Goal: Transaction & Acquisition: Purchase product/service

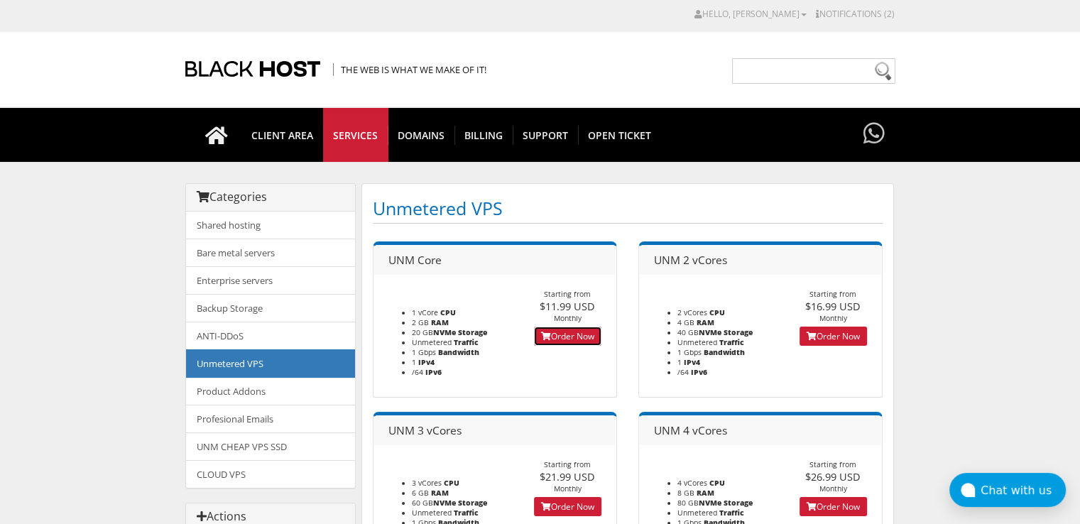
click at [590, 334] on link "Order Now" at bounding box center [567, 335] width 67 height 19
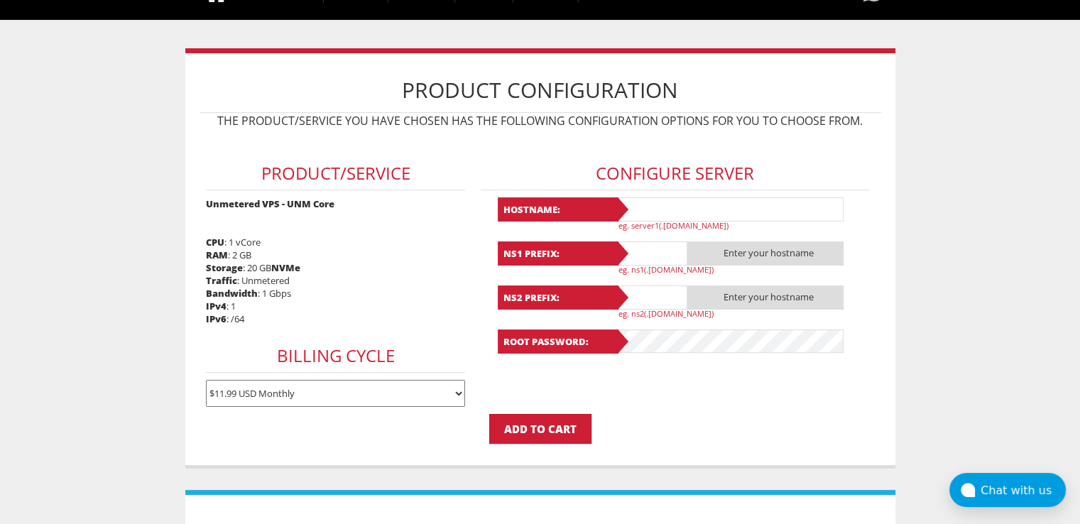
scroll to position [213, 0]
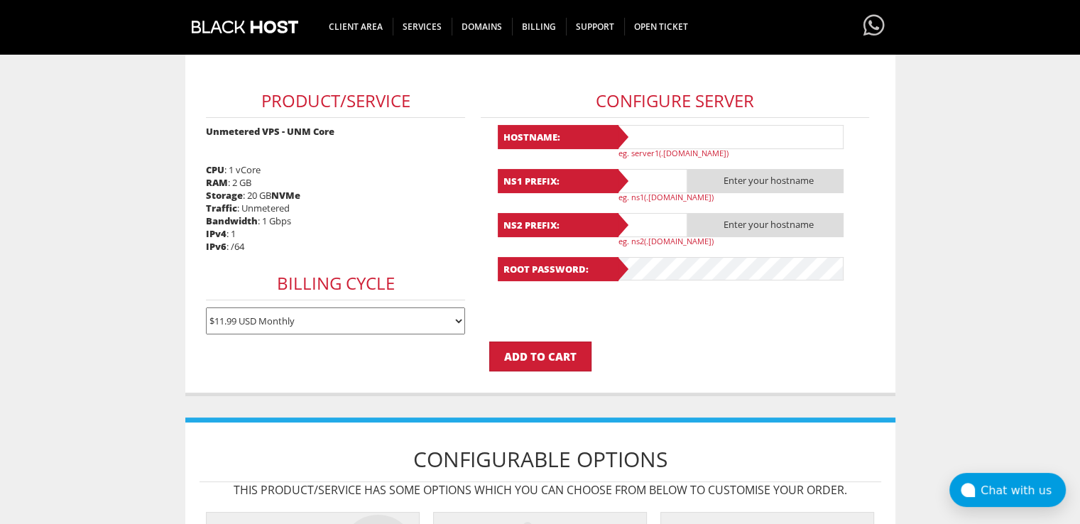
type input "lavandaaa88f@gmail.com"
click at [641, 136] on input "text" at bounding box center [729, 137] width 227 height 24
paste input "Lavanda69"
type input "Lavanda69"
click at [641, 190] on div "NS1 Prefix: .Lavanda69 eg. ns1(.yourdomain.com)" at bounding box center [675, 185] width 355 height 33
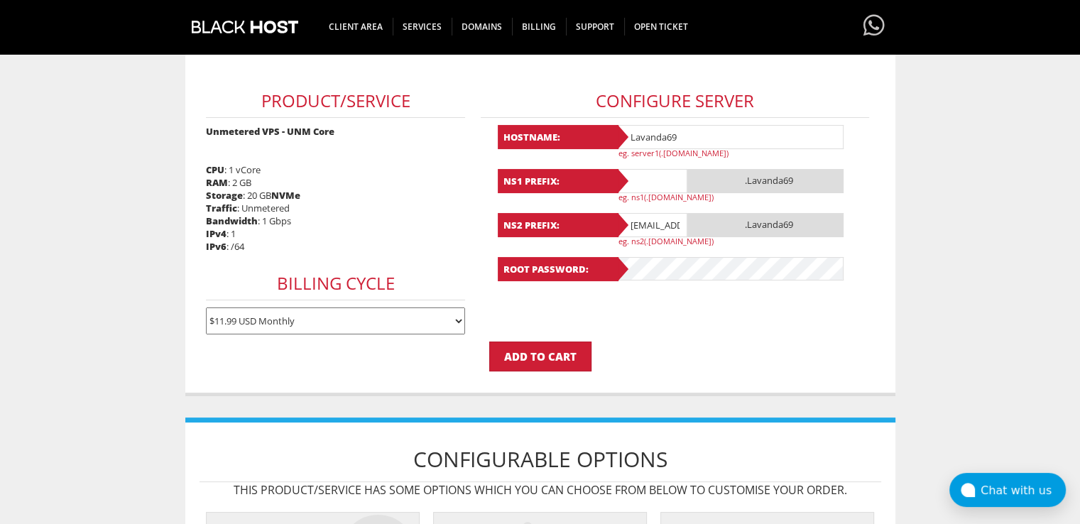
paste input "Lavanda69"
type input "Lavanda69"
click at [647, 228] on input "lavandaaa88f@gmail.com" at bounding box center [651, 225] width 71 height 24
click at [647, 228] on input "[EMAIL_ADDRESS][DOMAIN_NAME]" at bounding box center [651, 225] width 71 height 24
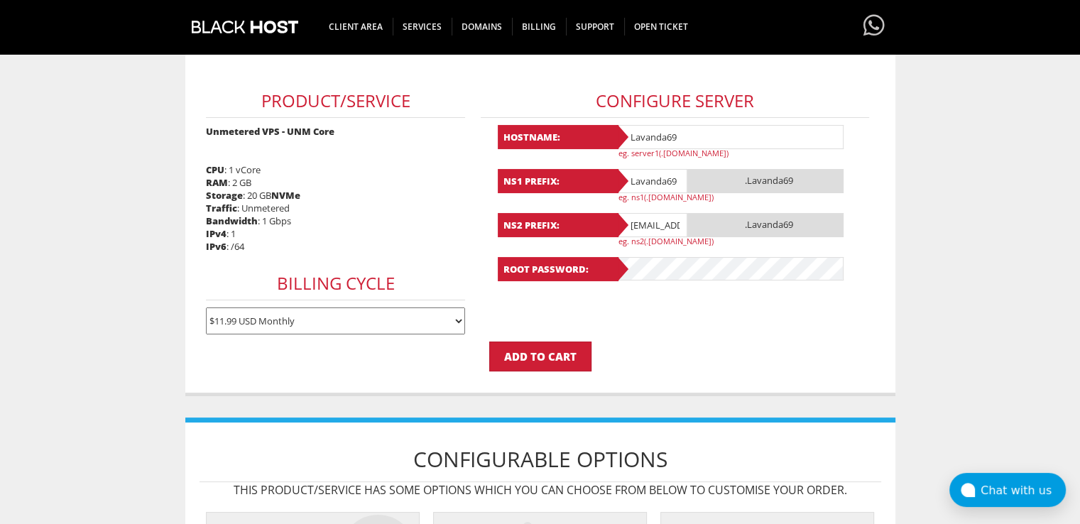
paste input "Lavanda69"
type input "Lavanda69"
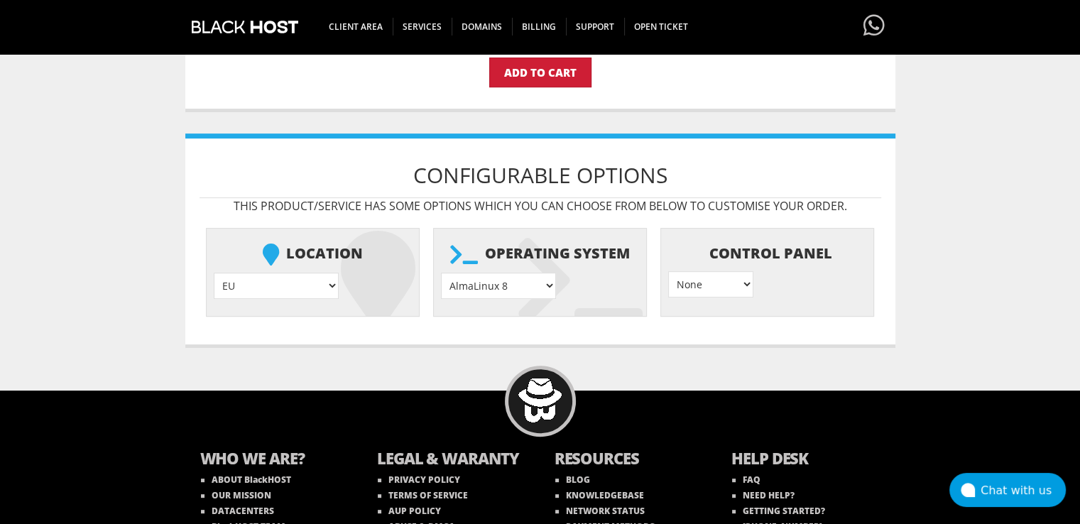
click at [523, 265] on icon at bounding box center [580, 280] width 124 height 99
click at [523, 276] on select "AlmaLinux 8 } AlmaLinux 9 } AlmaLinux 10 } Rocky Linux 8 } Rocky Linux 9 } Cent…" at bounding box center [498, 286] width 115 height 26
select select "1208"
click at [441, 273] on select "AlmaLinux 8 } AlmaLinux 9 } AlmaLinux 10 } Rocky Linux 8 } Rocky Linux 9 } Cent…" at bounding box center [498, 286] width 115 height 26
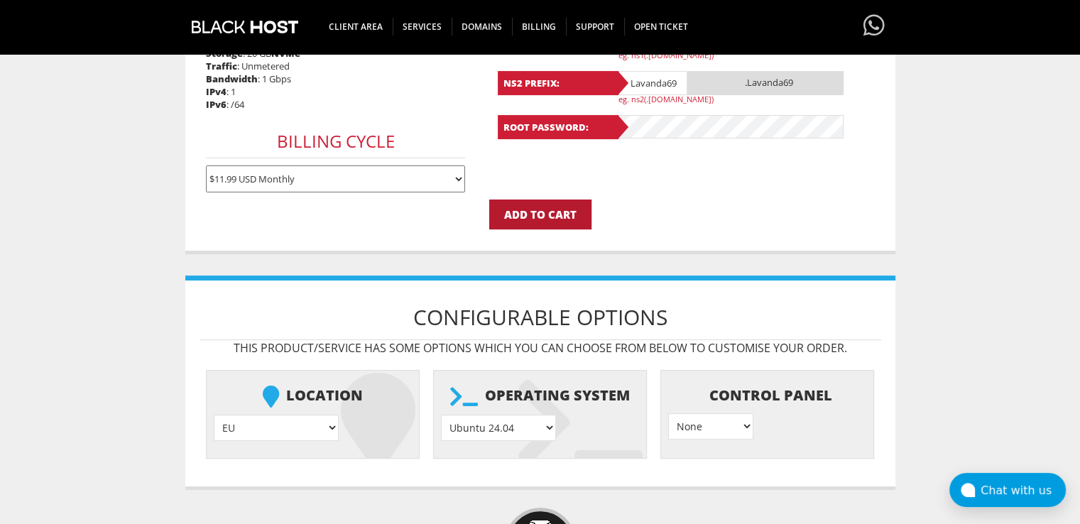
click at [525, 206] on input "Add to Cart" at bounding box center [540, 214] width 102 height 30
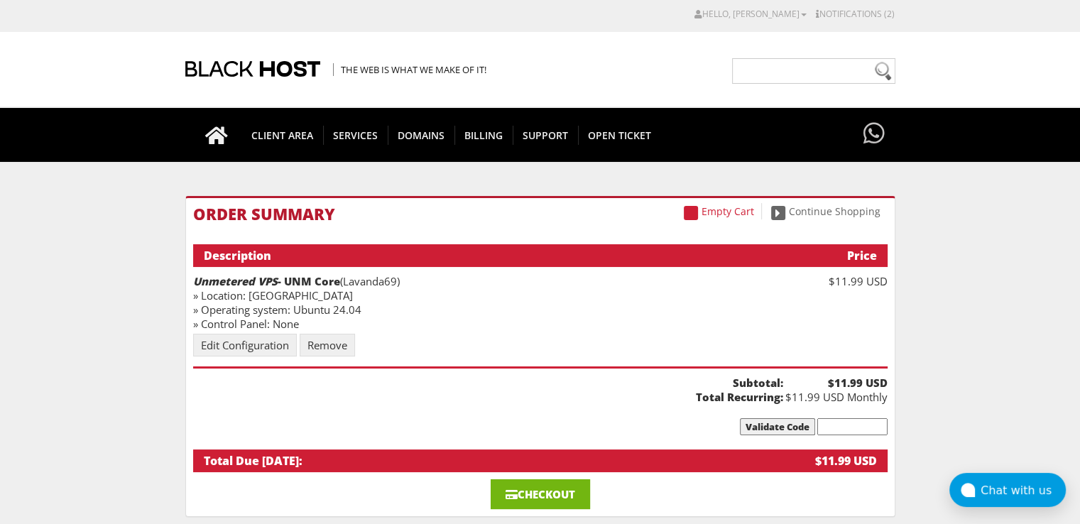
click at [507, 503] on link "Checkout" at bounding box center [539, 494] width 99 height 30
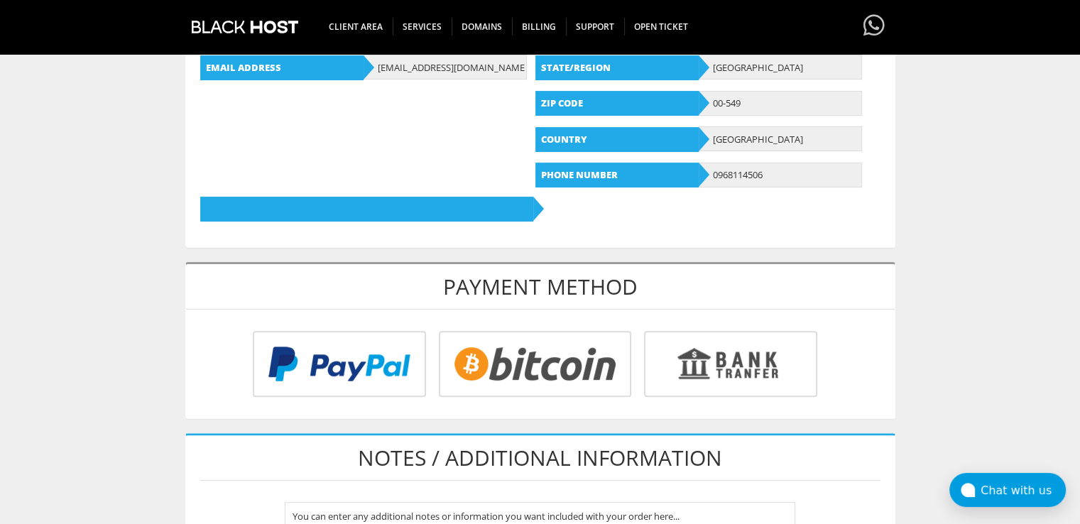
scroll to position [639, 0]
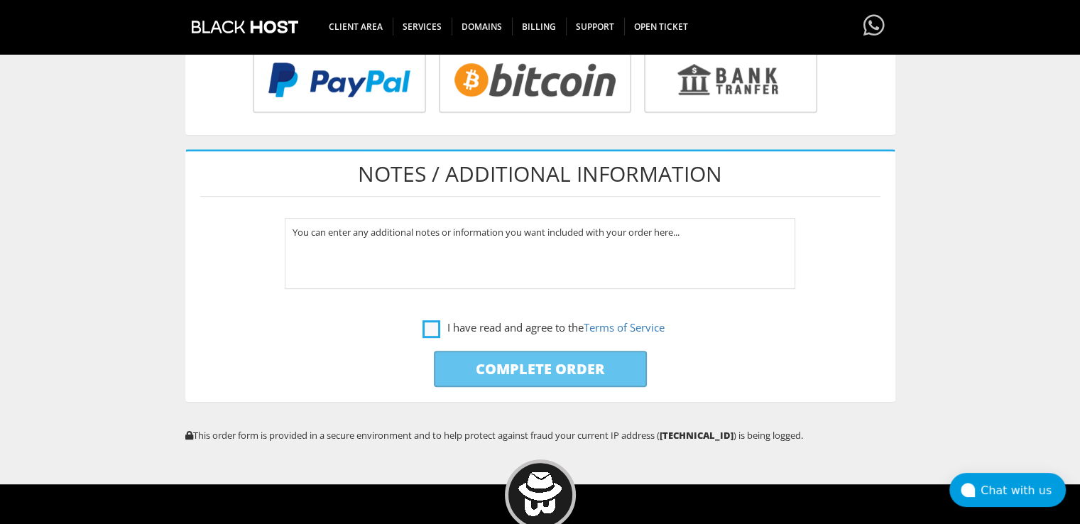
type input "[EMAIL_ADDRESS][DOMAIN_NAME]"
click at [431, 327] on label "I have read and agree to the Terms of Service" at bounding box center [543, 328] width 242 height 18
checkbox input "true"
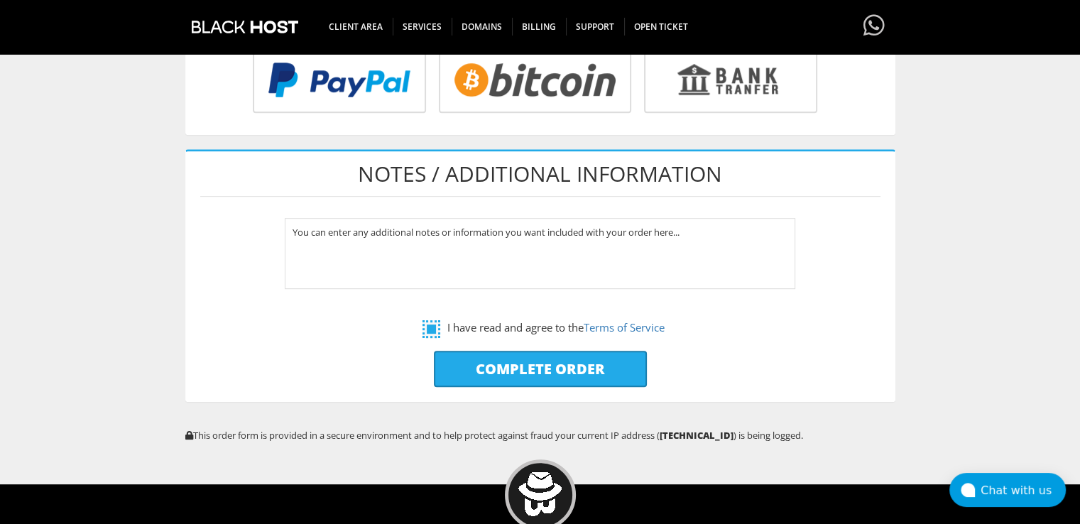
scroll to position [497, 0]
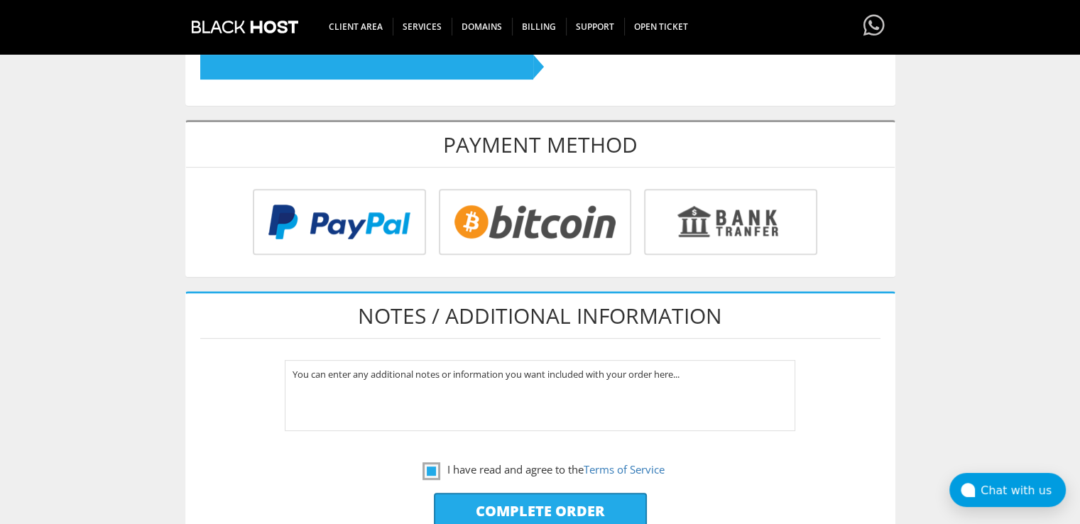
click at [503, 231] on input "radio" at bounding box center [533, 225] width 192 height 66
radio input "true"
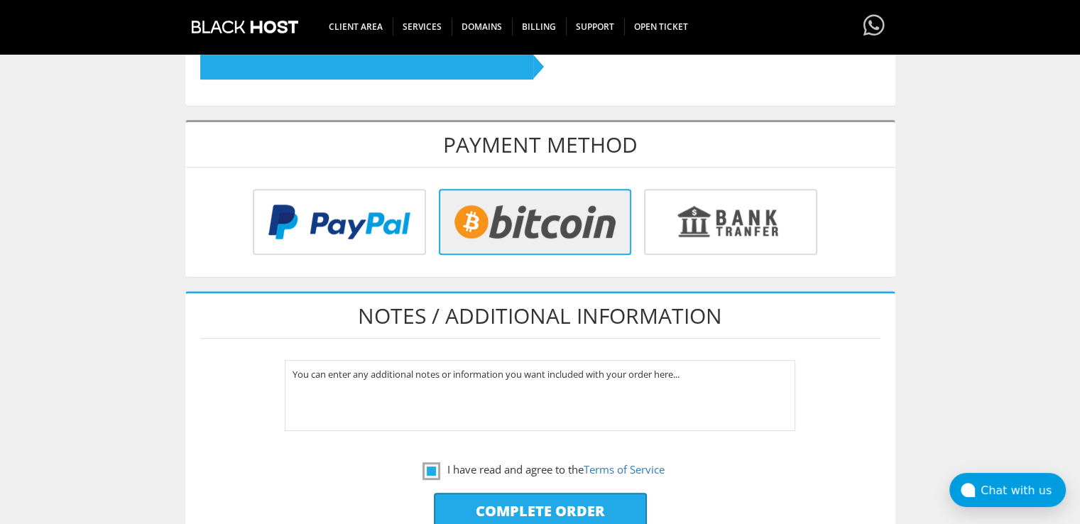
scroll to position [710, 0]
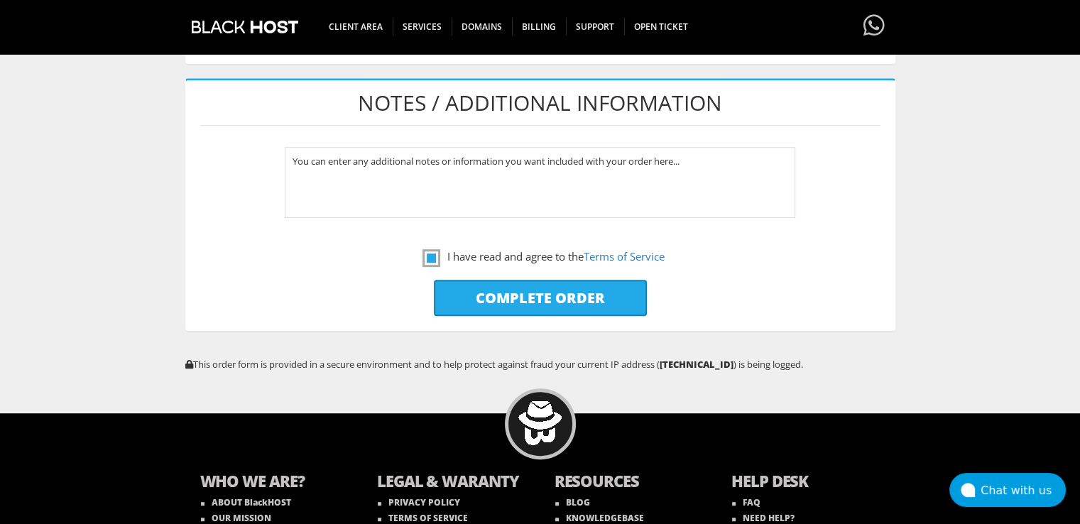
click at [500, 297] on input "Complete Order" at bounding box center [540, 298] width 213 height 36
type input "Please Wait..."
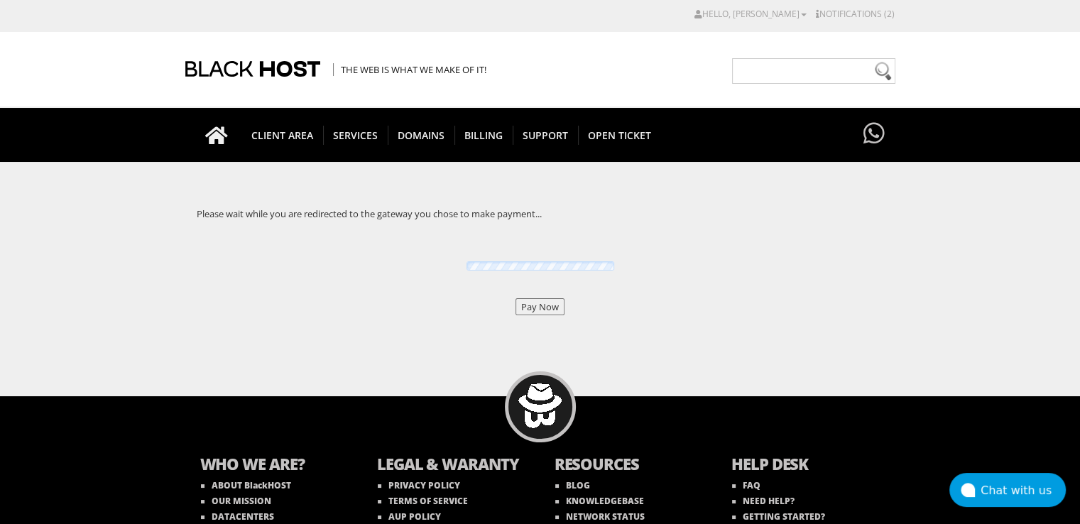
click at [528, 307] on input "Pay Now" at bounding box center [539, 306] width 49 height 17
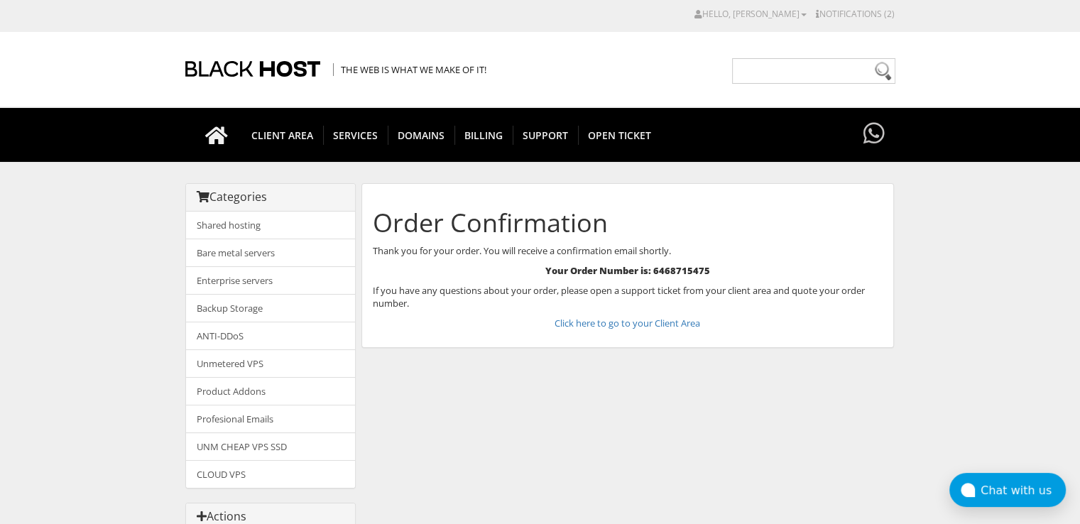
scroll to position [71, 0]
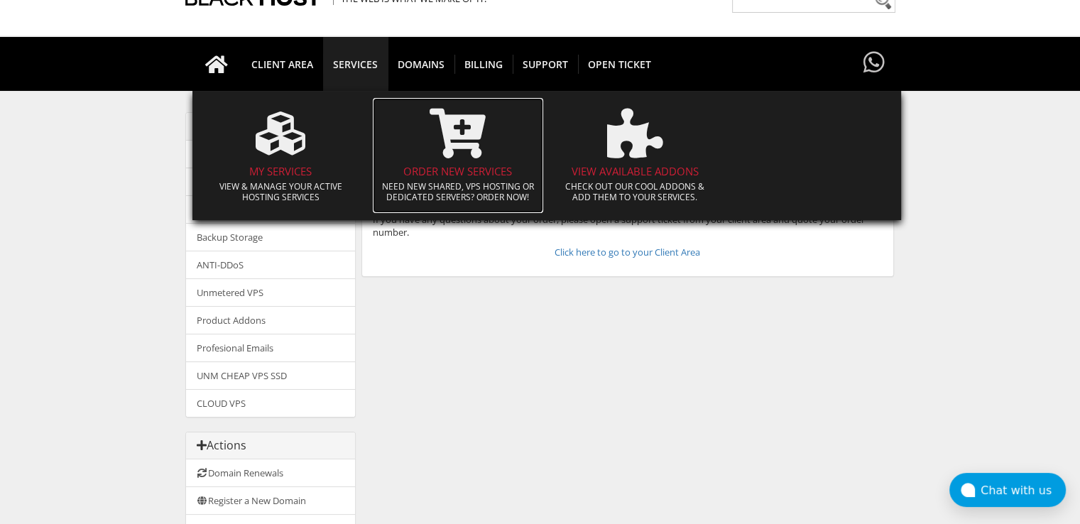
click at [431, 166] on h4 "Order New Services" at bounding box center [458, 171] width 156 height 12
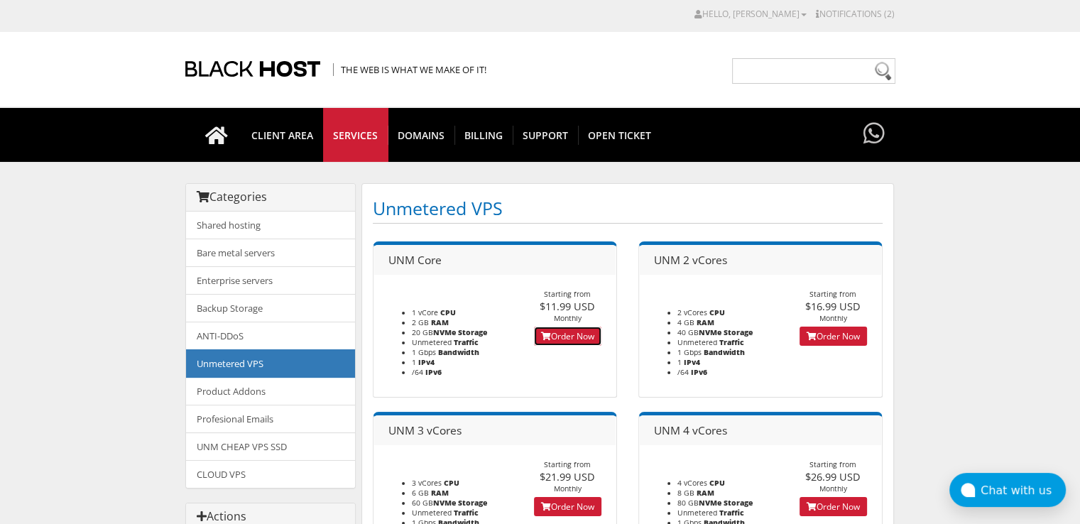
click at [564, 336] on link "Order Now" at bounding box center [567, 335] width 67 height 19
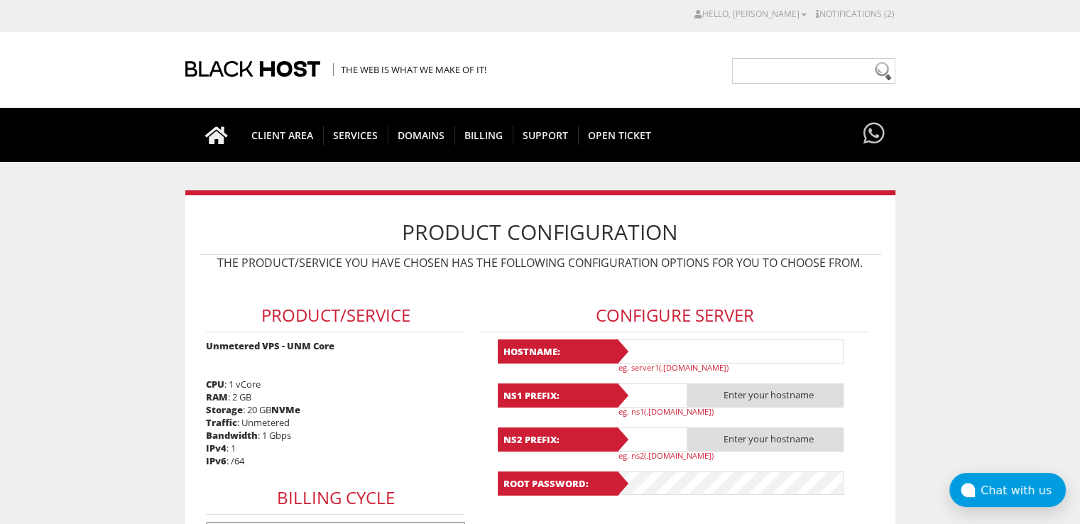
scroll to position [213, 0]
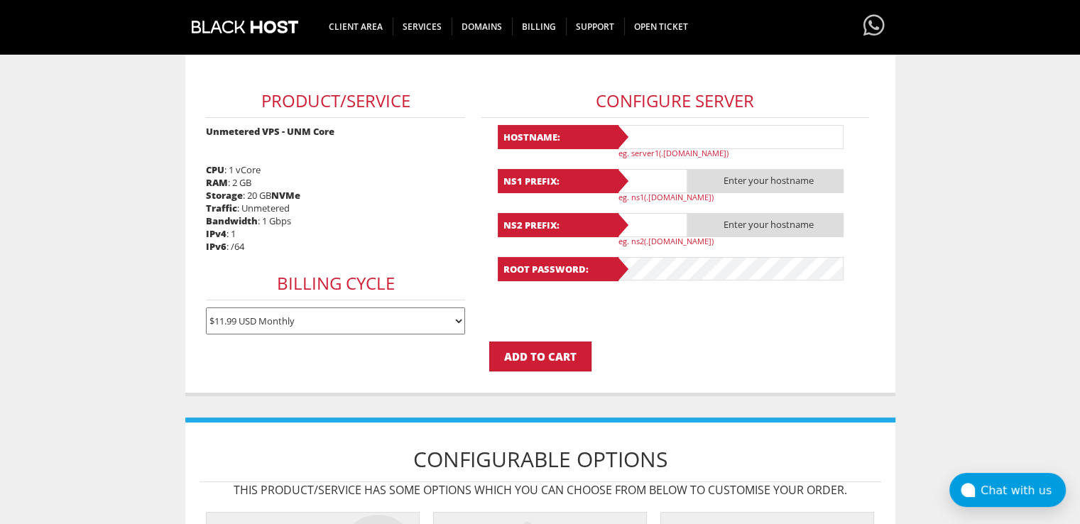
type input "[EMAIL_ADDRESS][DOMAIN_NAME]"
click at [648, 143] on input "text" at bounding box center [729, 137] width 227 height 24
paste input "Lavanda70"
type input "Lavanda70"
click at [648, 176] on input "text" at bounding box center [651, 181] width 71 height 24
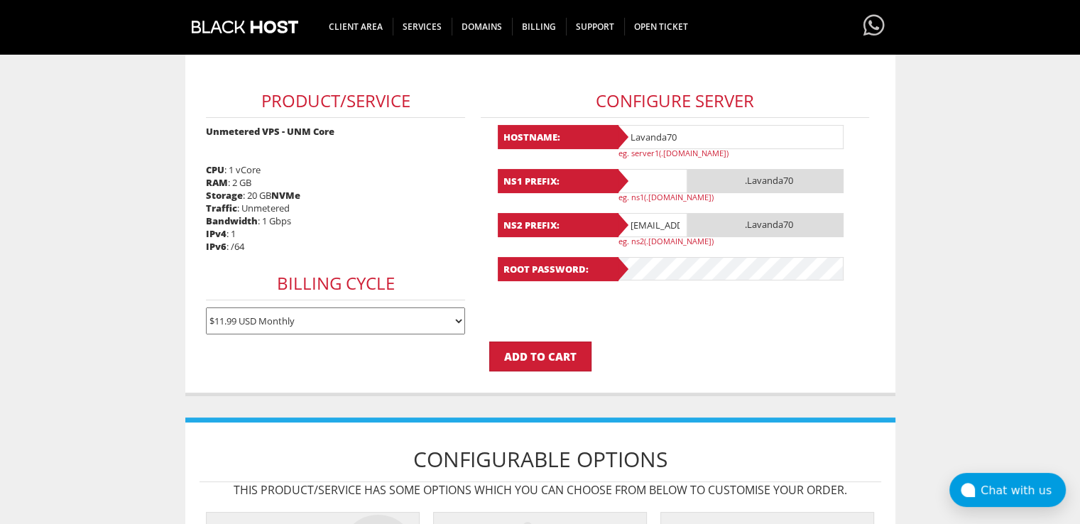
paste input "Lavanda70"
type input "Lavanda70"
click at [642, 222] on input "[EMAIL_ADDRESS][DOMAIN_NAME]" at bounding box center [651, 225] width 71 height 24
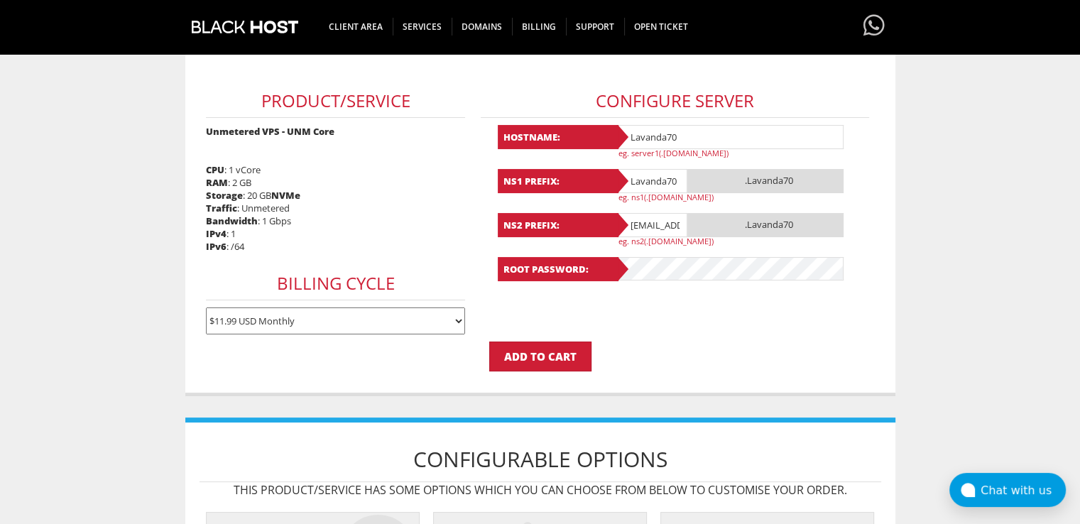
paste input "Lavanda70"
type input "Lavanda70"
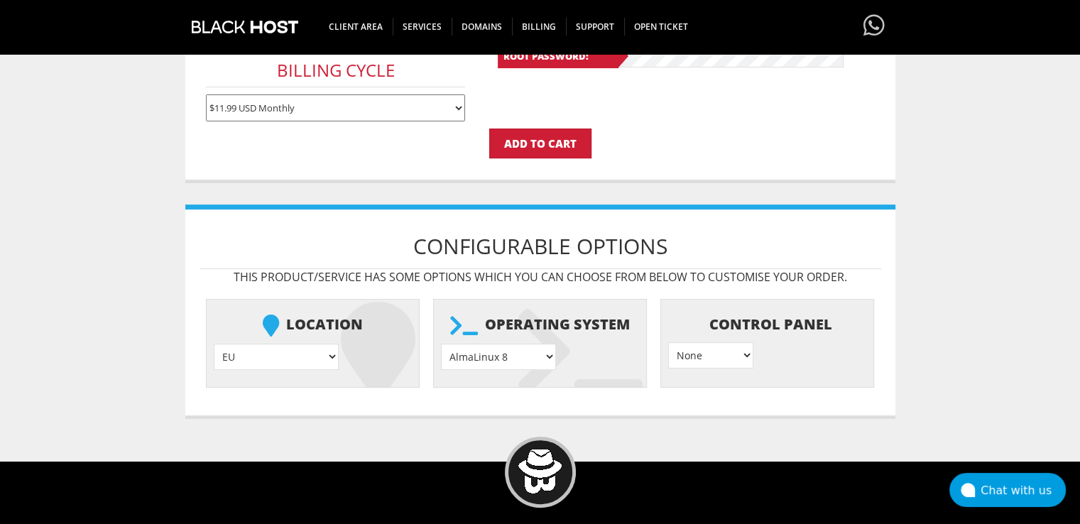
scroll to position [497, 0]
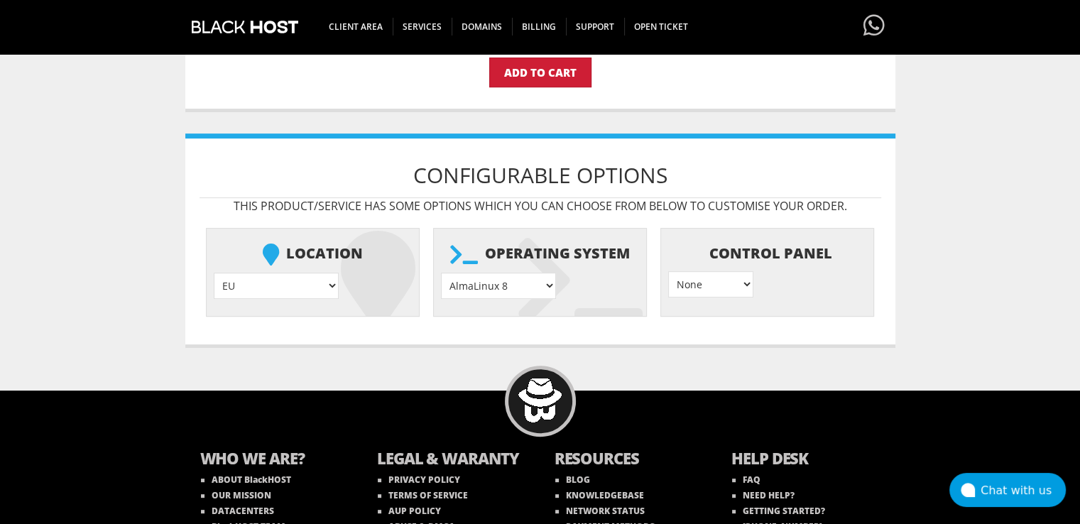
click at [554, 279] on icon at bounding box center [580, 280] width 124 height 99
click at [542, 279] on select "AlmaLinux 8 } AlmaLinux 9 } AlmaLinux 10 } Rocky Linux 8 } Rocky Linux 9 } Cent…" at bounding box center [498, 286] width 115 height 26
select select "1208"
click at [441, 273] on select "AlmaLinux 8 } AlmaLinux 9 } AlmaLinux 10 } Rocky Linux 8 } Rocky Linux 9 } Cent…" at bounding box center [498, 286] width 115 height 26
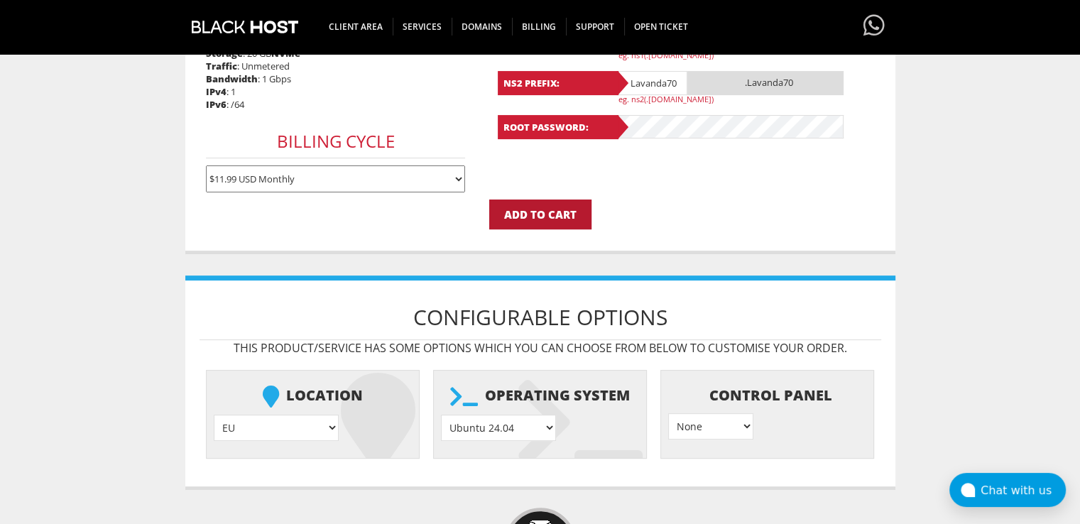
click at [539, 205] on input "Add to Cart" at bounding box center [540, 214] width 102 height 30
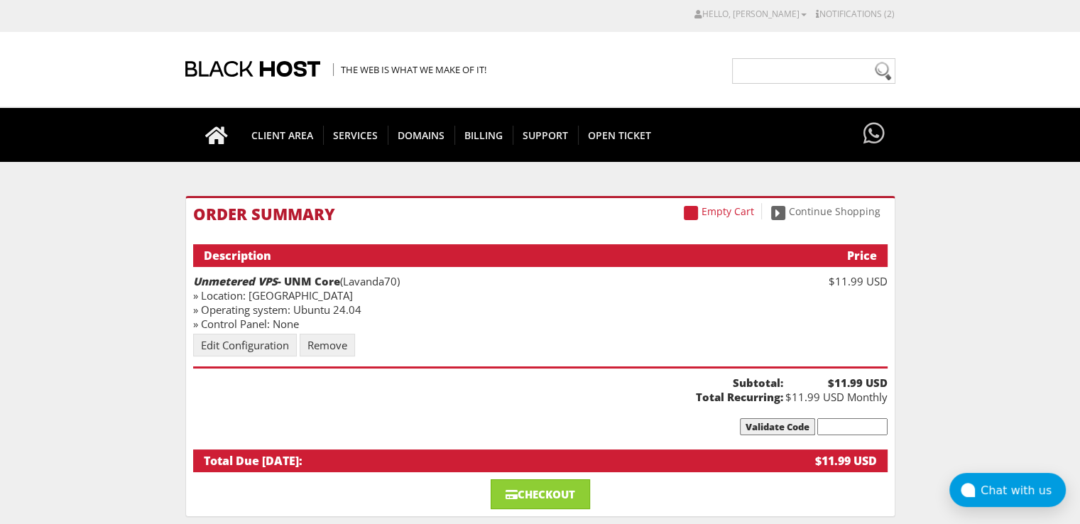
scroll to position [71, 0]
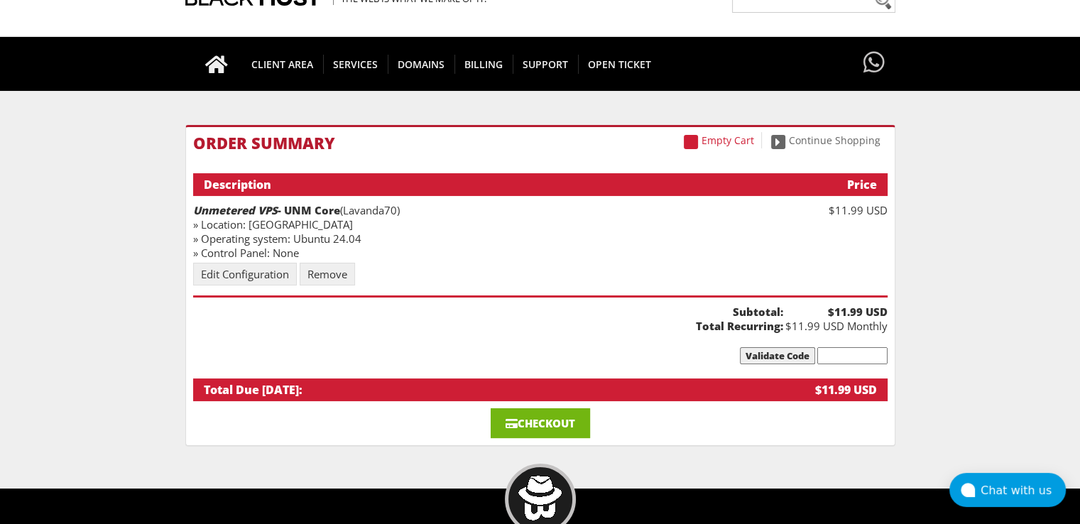
click at [529, 408] on link "Checkout" at bounding box center [539, 423] width 99 height 30
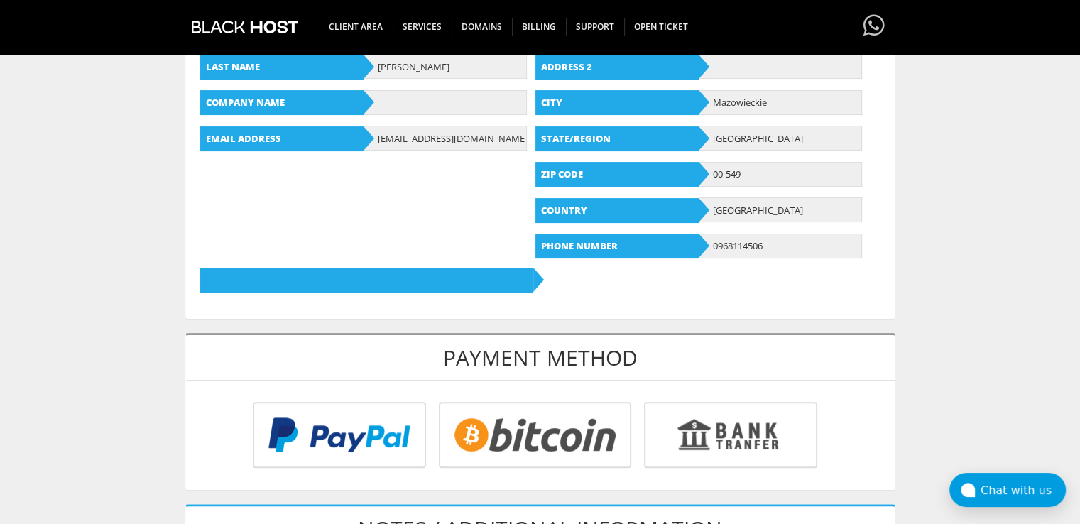
scroll to position [426, 0]
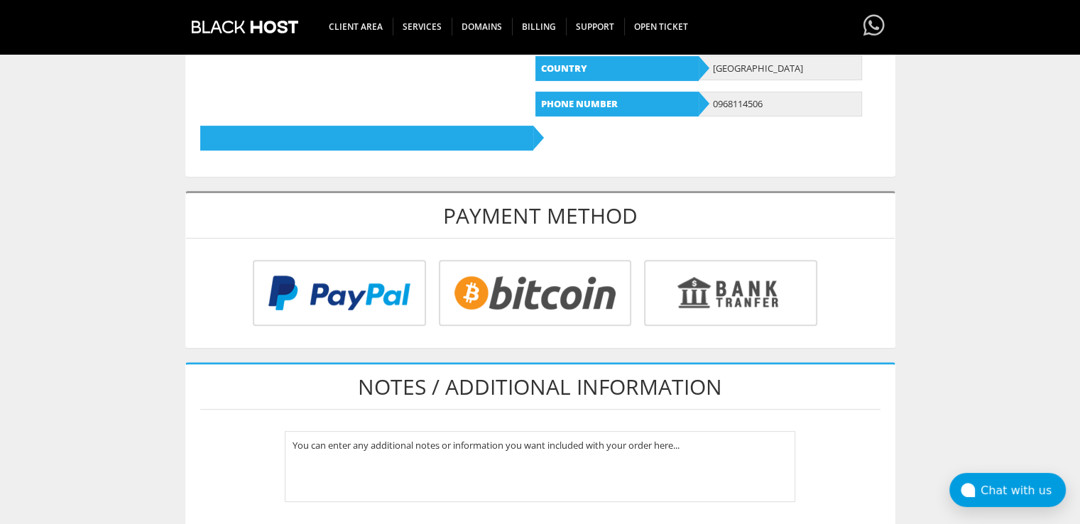
type input "[EMAIL_ADDRESS][DOMAIN_NAME]"
click at [510, 297] on input "radio" at bounding box center [533, 296] width 192 height 66
radio input "true"
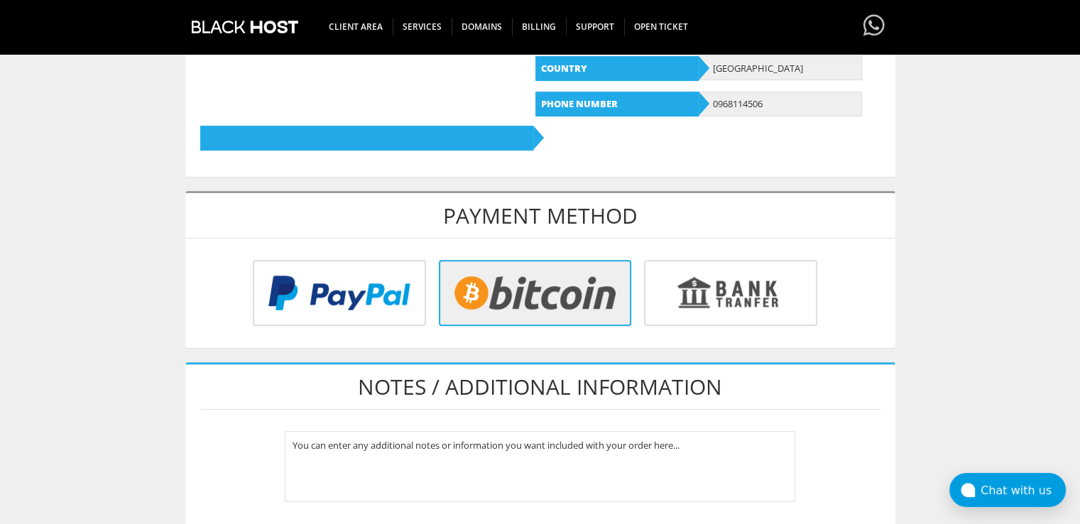
scroll to position [710, 0]
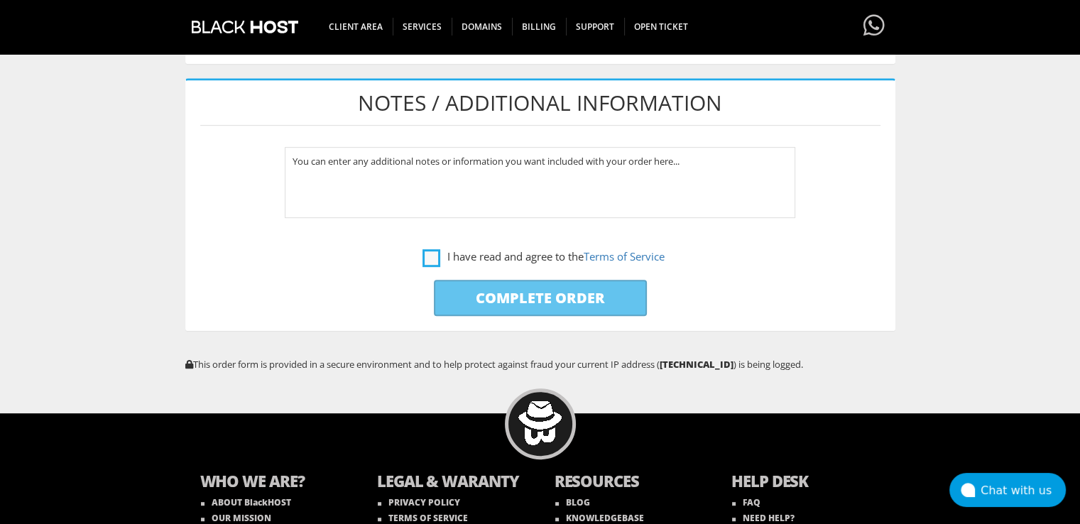
click at [435, 248] on label "I have read and agree to the Terms of Service" at bounding box center [543, 257] width 242 height 18
checkbox input "true"
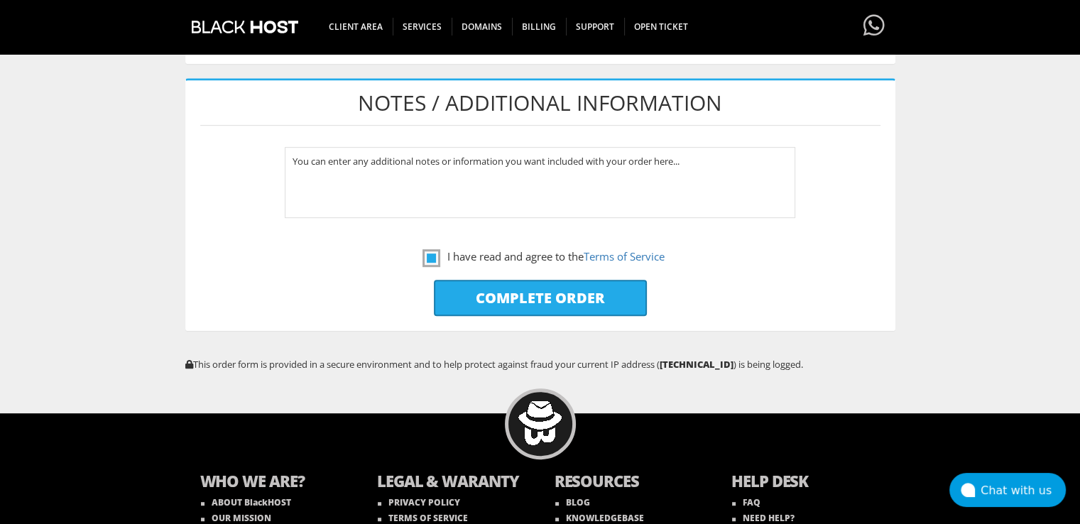
click at [472, 286] on input "Complete Order" at bounding box center [540, 298] width 213 height 36
type input "Please Wait..."
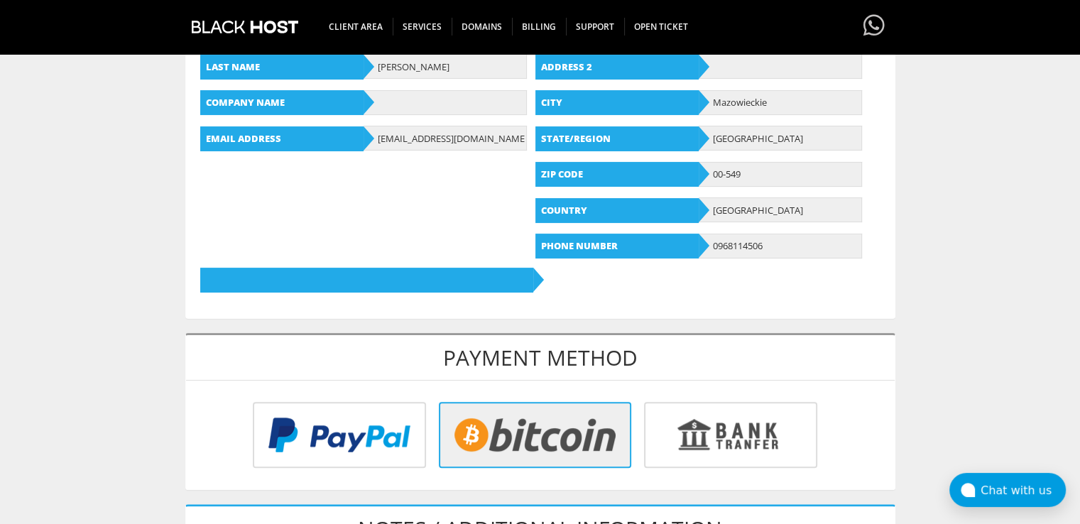
scroll to position [568, 0]
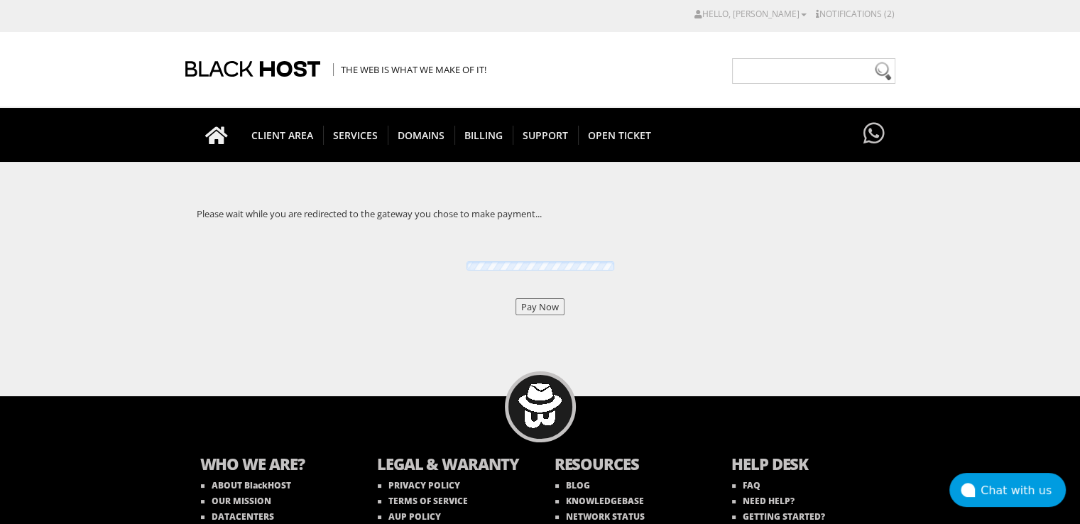
click at [544, 304] on input "Pay Now" at bounding box center [539, 306] width 49 height 17
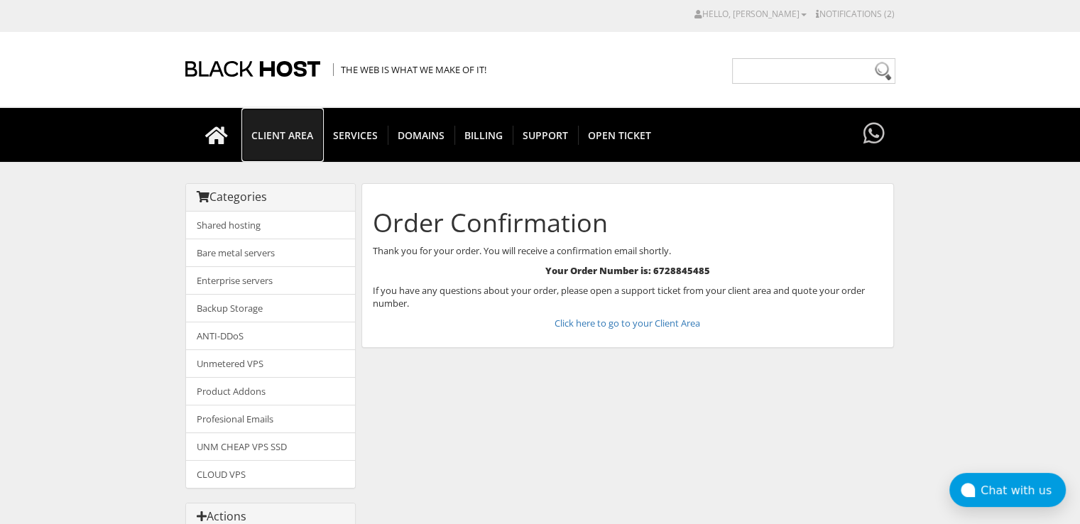
click at [261, 157] on link "CLIENT AREA" at bounding box center [282, 135] width 82 height 54
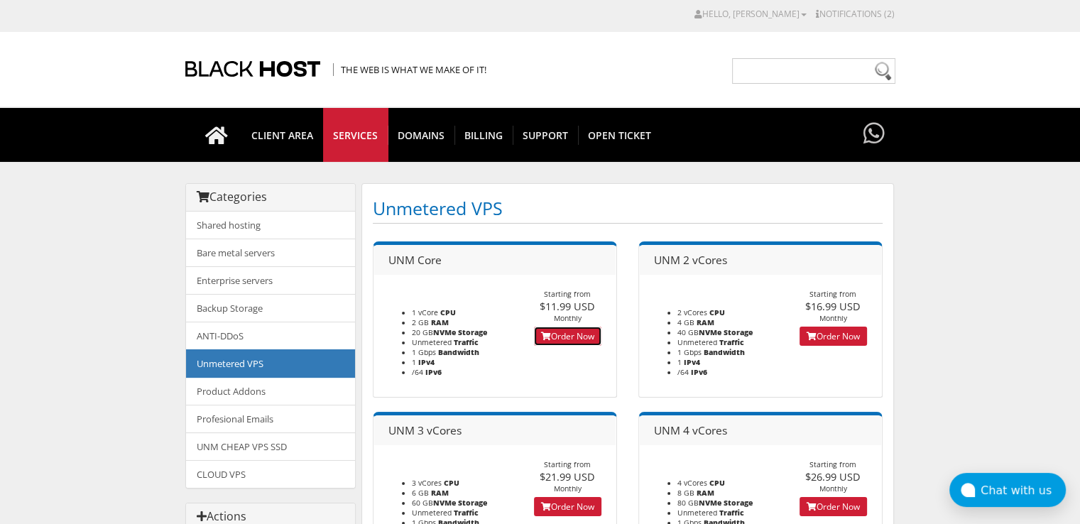
click at [537, 343] on link "Order Now" at bounding box center [567, 335] width 67 height 19
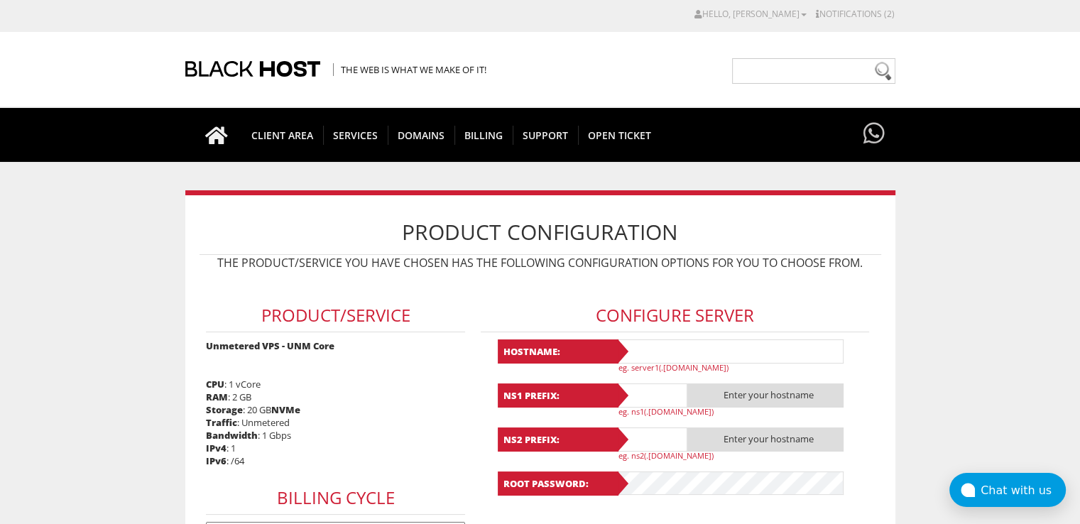
type input "[EMAIL_ADDRESS][DOMAIN_NAME]"
click at [659, 349] on input "text" at bounding box center [729, 351] width 227 height 24
paste input "Lavanda71"
type input "Lavanda71"
click at [647, 387] on input "text" at bounding box center [651, 395] width 71 height 24
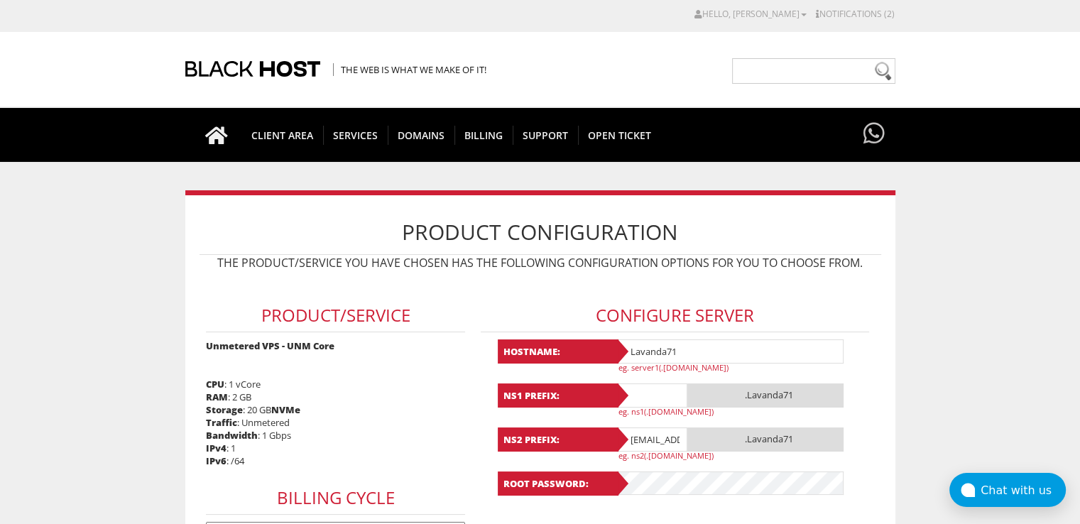
paste input "Lavanda71"
type input "Lavanda71"
click at [644, 434] on input "[EMAIL_ADDRESS][DOMAIN_NAME]" at bounding box center [651, 439] width 71 height 24
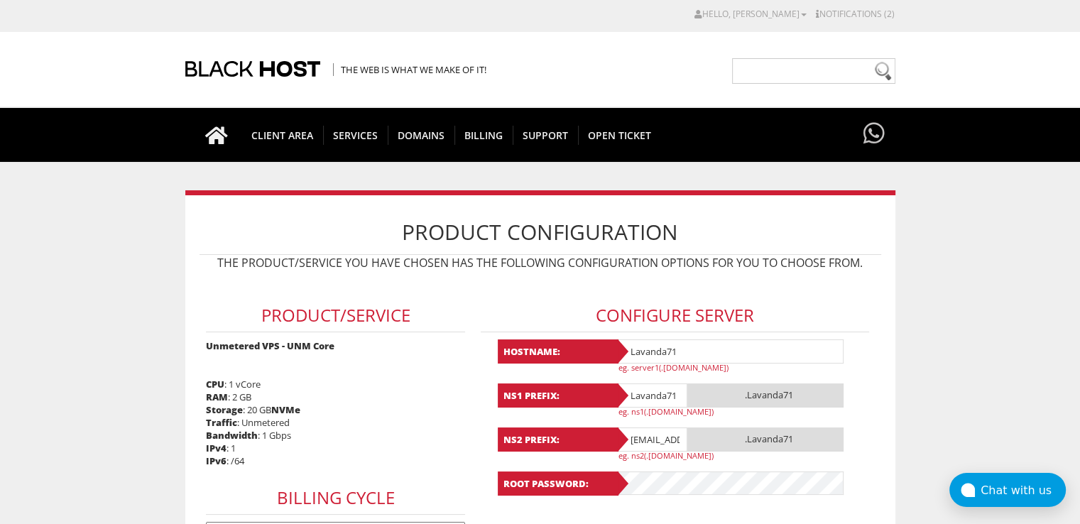
paste input "Lavanda71"
type input "Lavanda71"
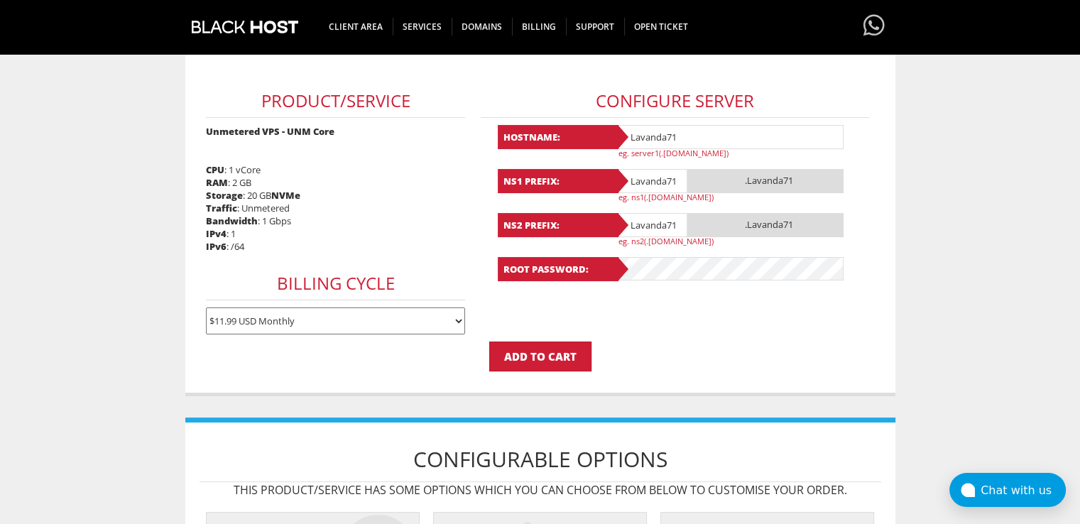
scroll to position [426, 0]
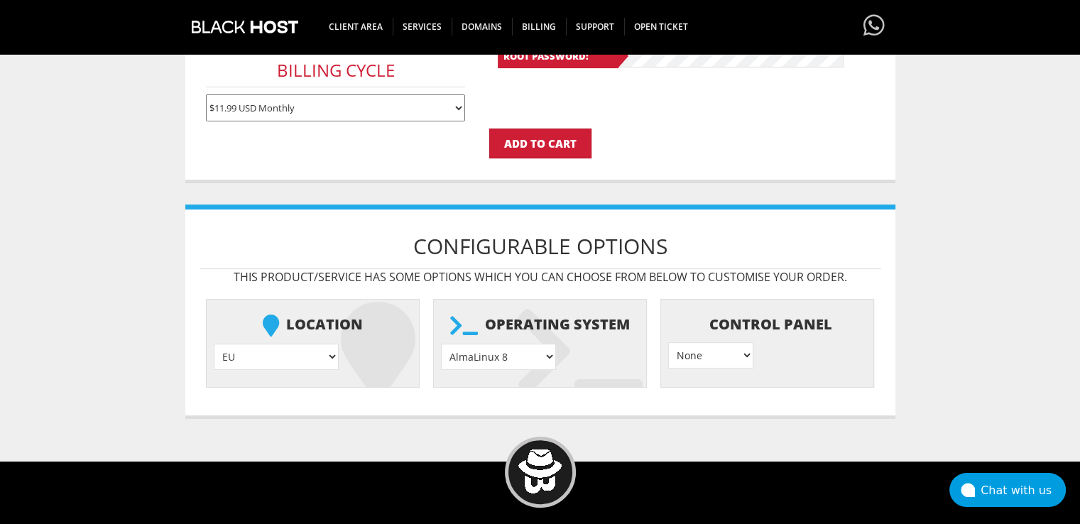
click at [505, 353] on select "AlmaLinux 8 } AlmaLinux 9 } AlmaLinux 10 } Rocky Linux 8 } Rocky Linux 9 } Cent…" at bounding box center [498, 357] width 115 height 26
select select "1208"
click at [441, 344] on select "AlmaLinux 8 } AlmaLinux 9 } AlmaLinux 10 } Rocky Linux 8 } Rocky Linux 9 } Cent…" at bounding box center [498, 357] width 115 height 26
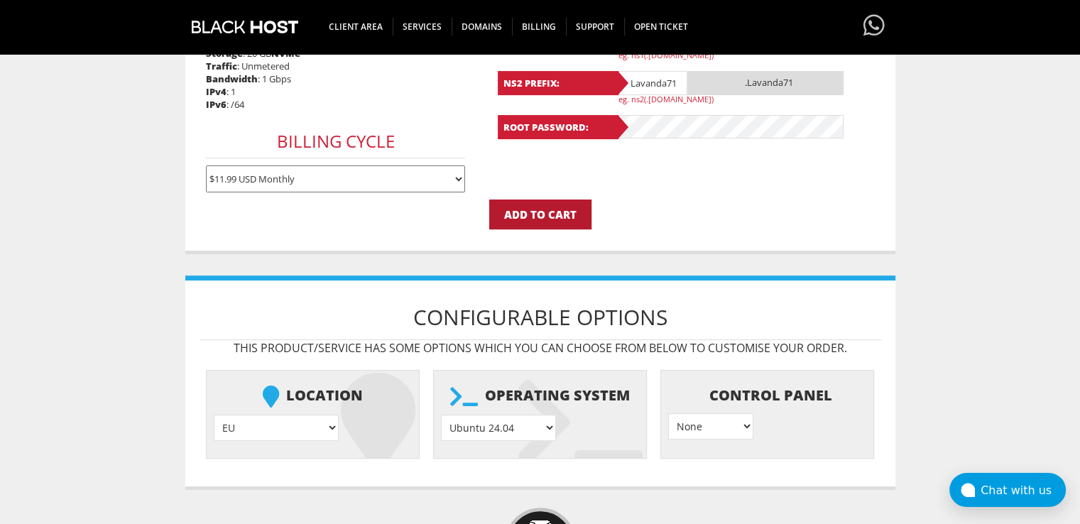
click at [527, 206] on input "Add to Cart" at bounding box center [540, 214] width 102 height 30
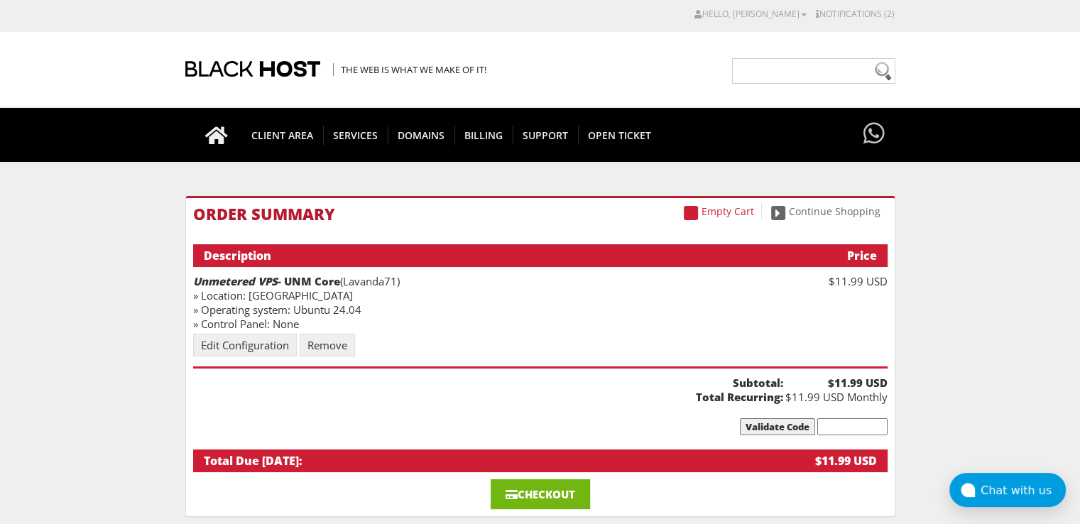
scroll to position [142, 0]
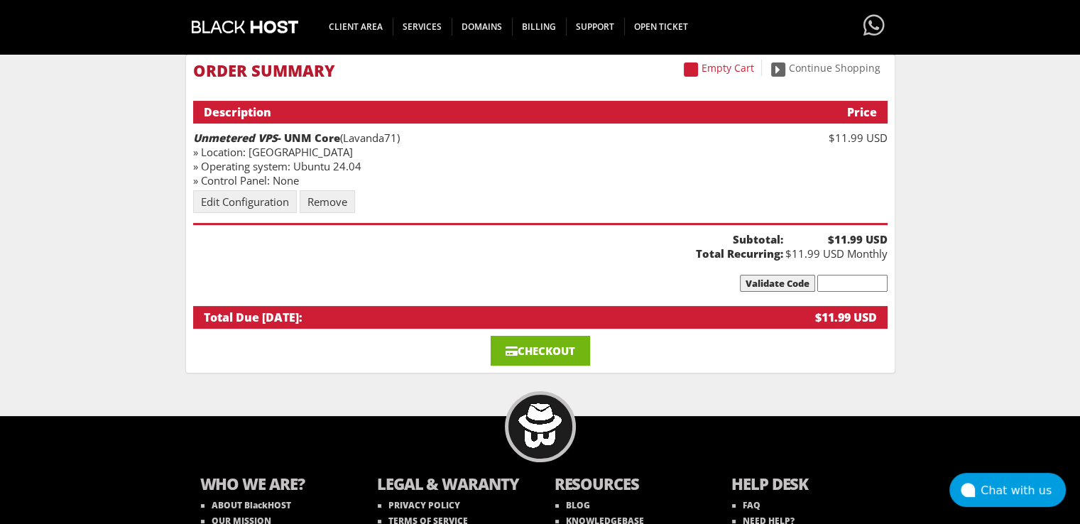
click at [546, 339] on link "Checkout" at bounding box center [539, 351] width 99 height 30
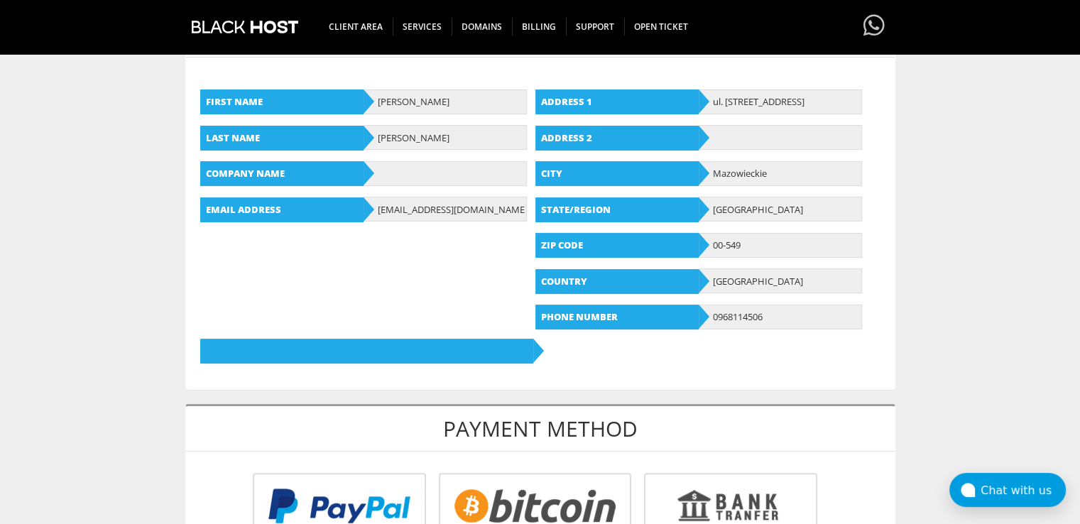
scroll to position [639, 0]
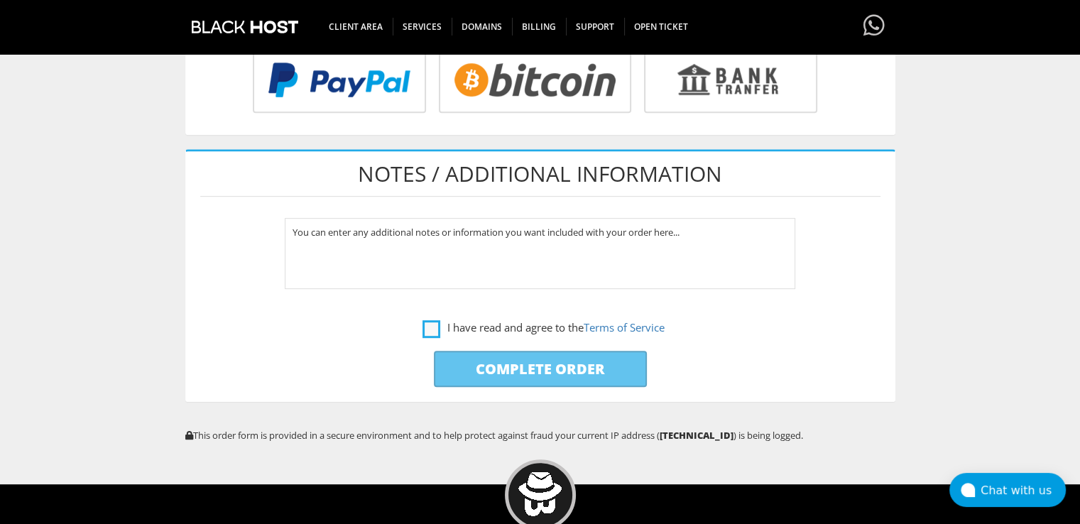
type input "[EMAIL_ADDRESS][DOMAIN_NAME]"
click at [424, 329] on label "I have read and agree to the Terms of Service" at bounding box center [543, 328] width 242 height 18
checkbox input "true"
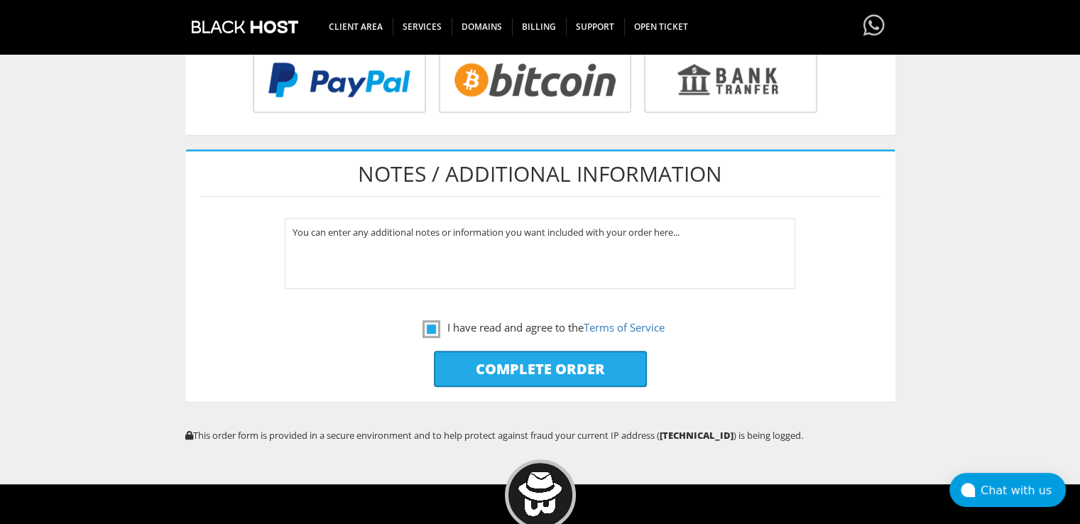
click at [522, 90] on input "radio" at bounding box center [533, 83] width 192 height 66
radio input "true"
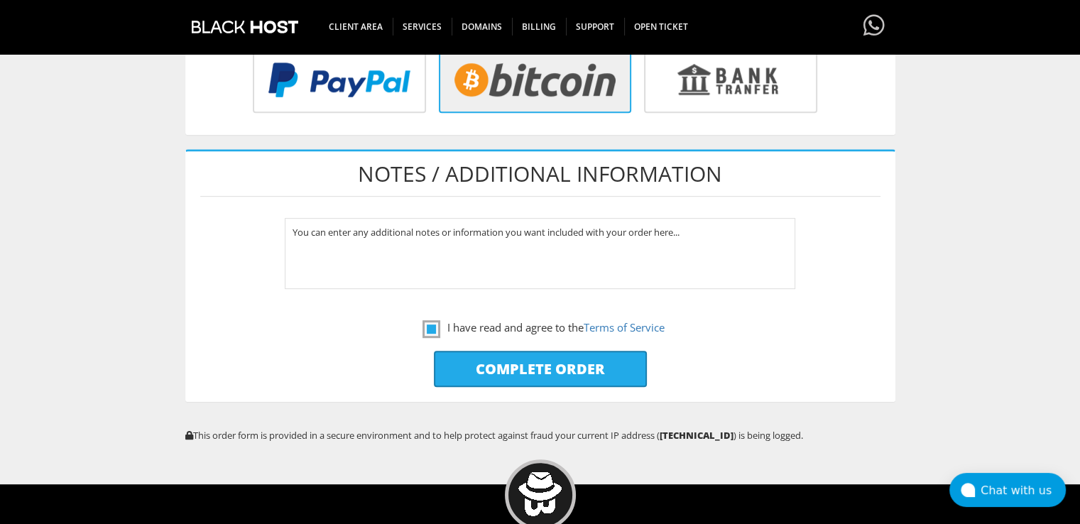
click at [545, 355] on input "Complete Order" at bounding box center [540, 369] width 213 height 36
type input "Please Wait..."
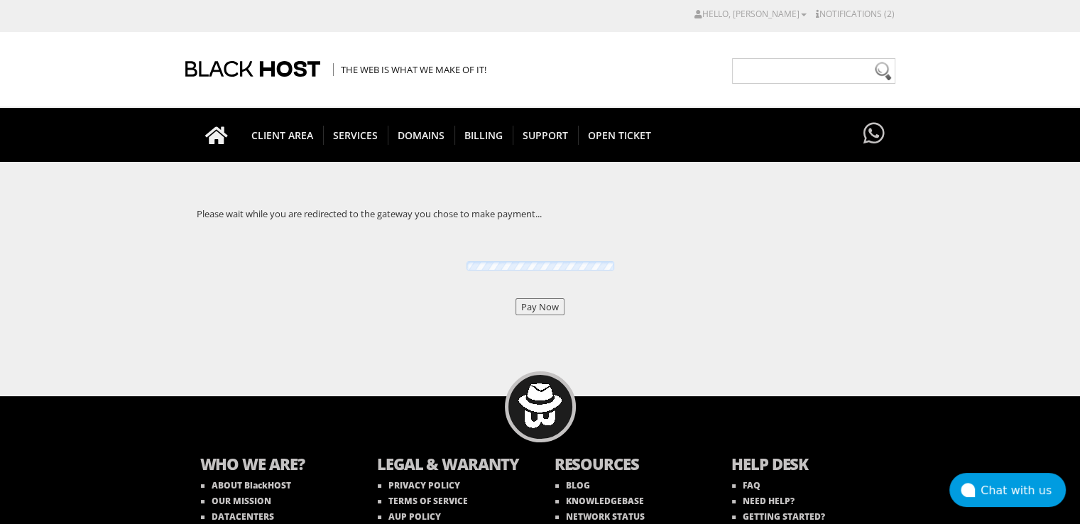
click at [534, 311] on input "Pay Now" at bounding box center [539, 306] width 49 height 17
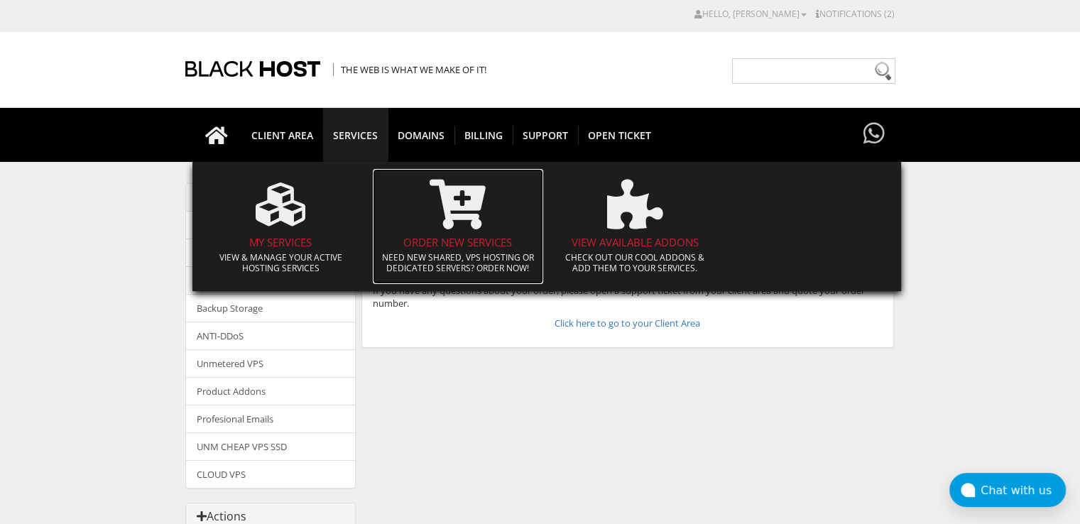
click at [437, 219] on icon at bounding box center [457, 205] width 56 height 50
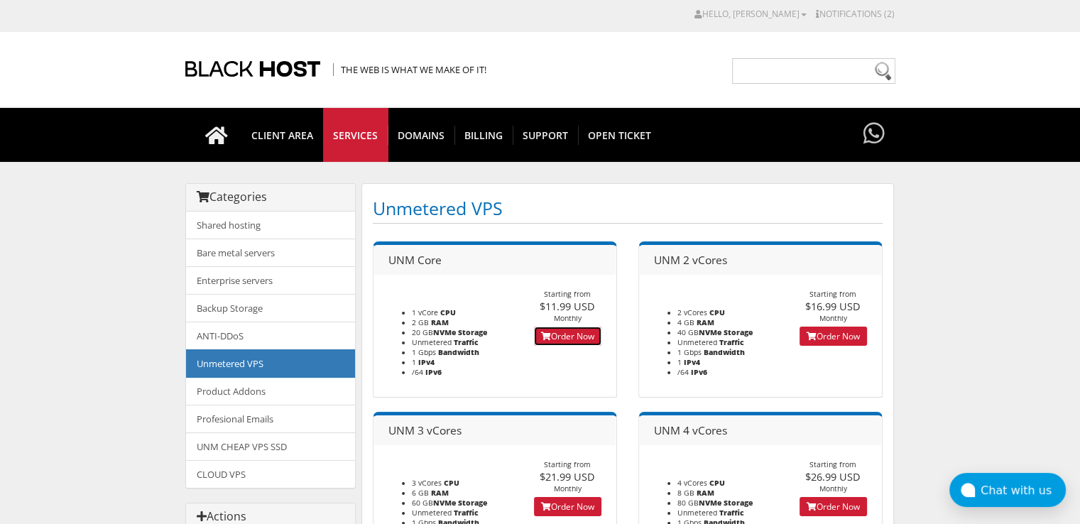
click at [578, 338] on link "Order Now" at bounding box center [567, 335] width 67 height 19
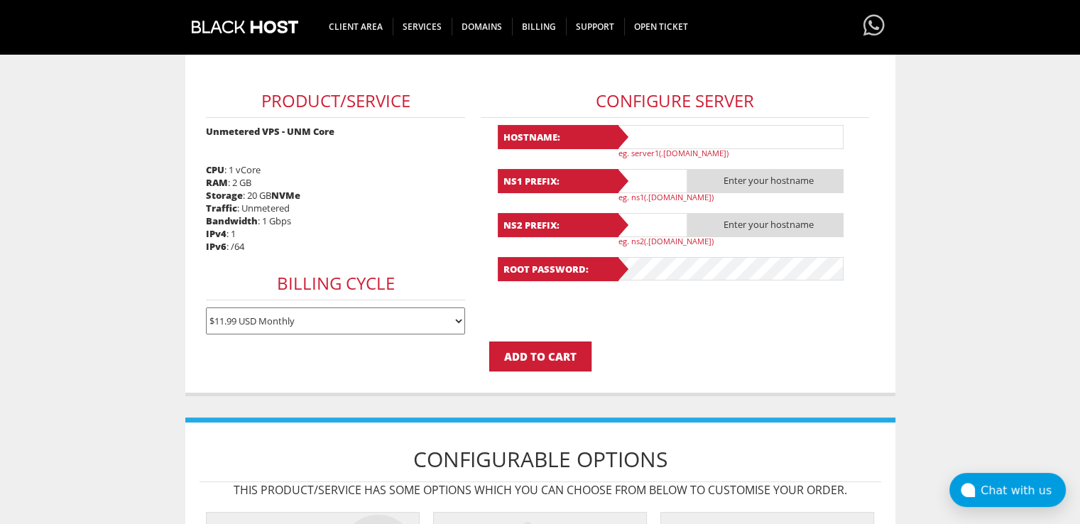
scroll to position [71, 0]
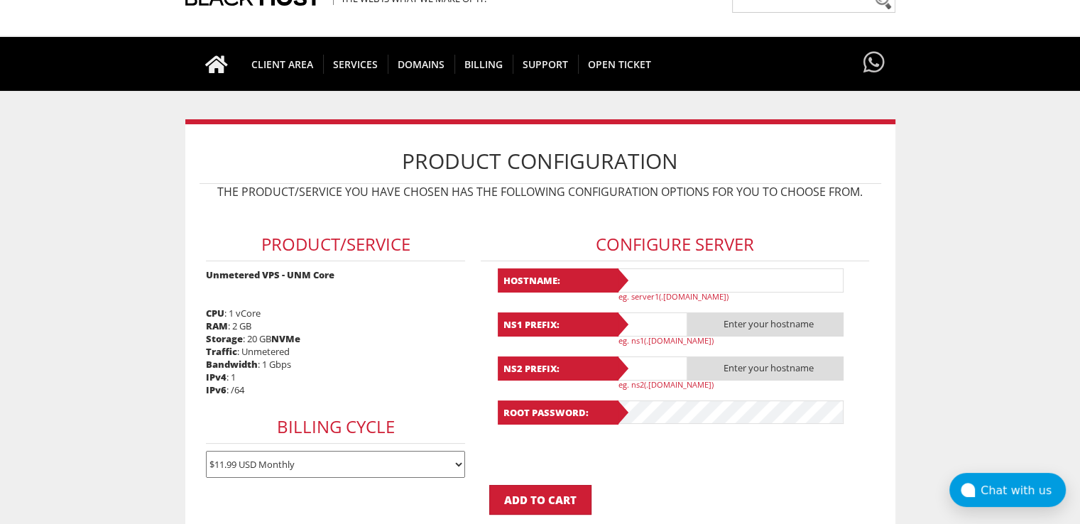
type input "[EMAIL_ADDRESS][DOMAIN_NAME]"
click at [656, 282] on input "text" at bounding box center [729, 280] width 227 height 24
paste input "Lavanda72"
type input "Lavanda72"
click at [655, 329] on input "text" at bounding box center [651, 324] width 71 height 24
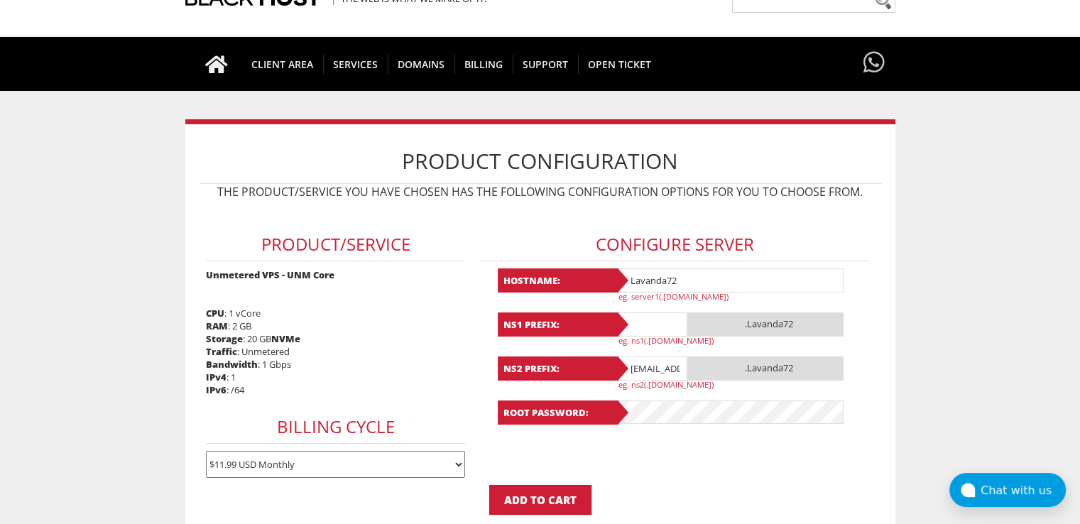
paste input "Lavanda72"
type input "Lavanda72"
click at [650, 358] on input "[EMAIL_ADDRESS][DOMAIN_NAME]" at bounding box center [651, 368] width 71 height 24
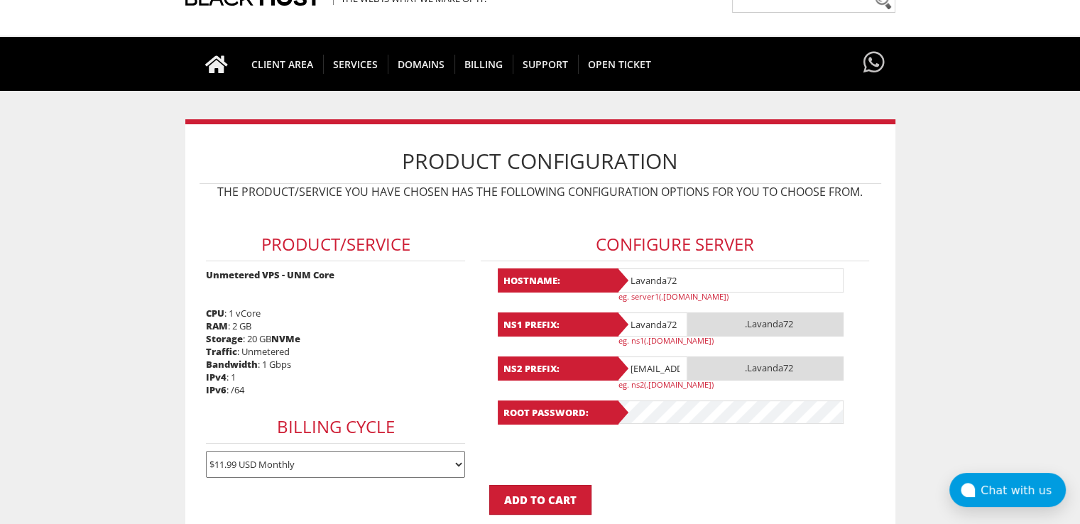
paste input "Lavanda72"
type input "Lavanda72"
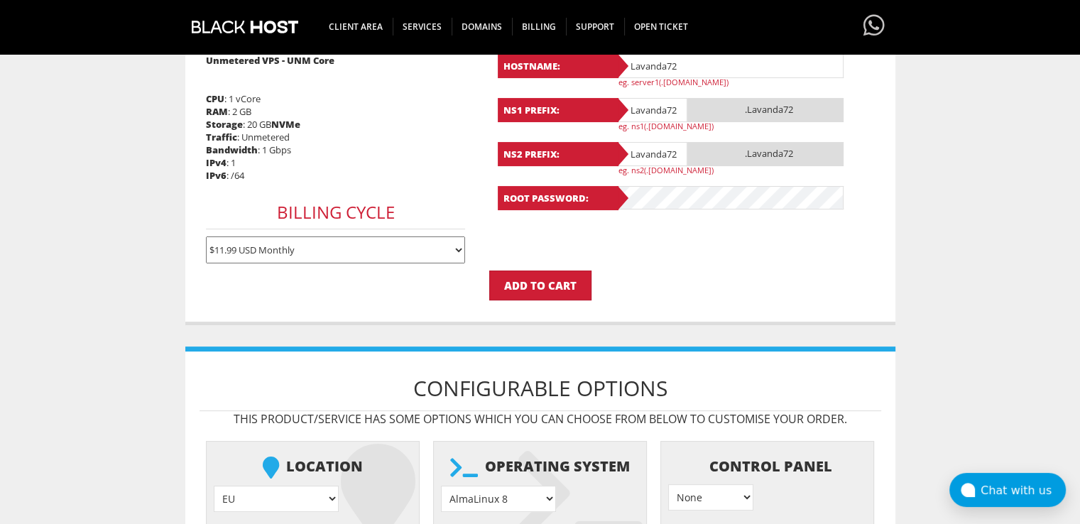
scroll to position [497, 0]
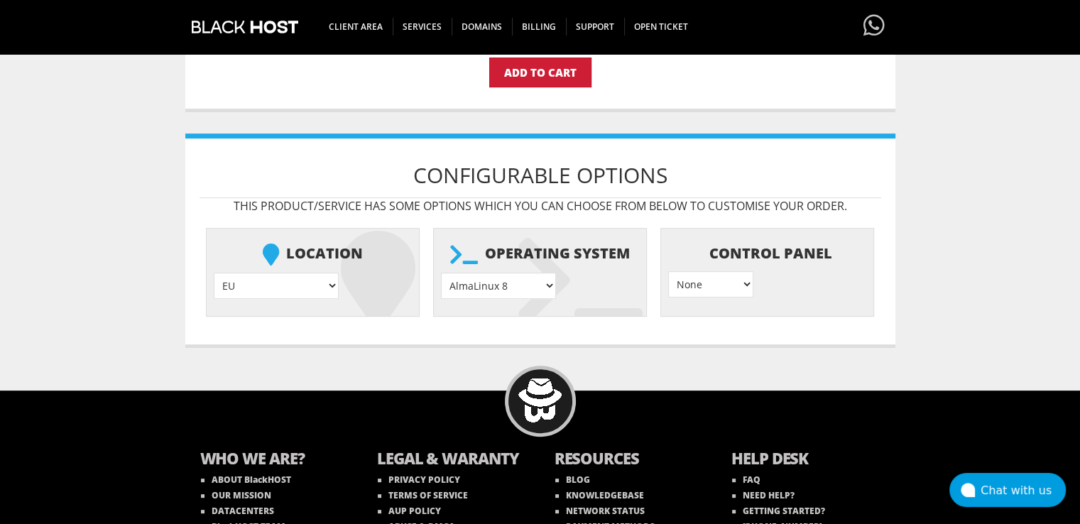
click at [483, 281] on select "AlmaLinux 8 } AlmaLinux 9 } AlmaLinux 10 } Rocky Linux 8 } Rocky Linux 9 } Cent…" at bounding box center [498, 286] width 115 height 26
select select "1208"
click at [441, 273] on select "AlmaLinux 8 } AlmaLinux 9 } AlmaLinux 10 } Rocky Linux 8 } Rocky Linux 9 } Cent…" at bounding box center [498, 286] width 115 height 26
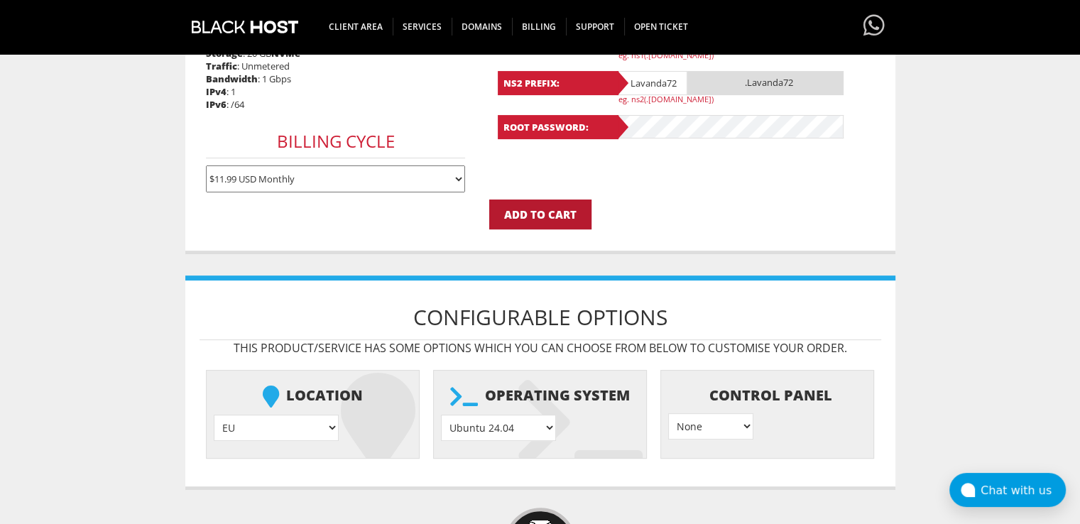
click at [525, 212] on input "Add to Cart" at bounding box center [540, 214] width 102 height 30
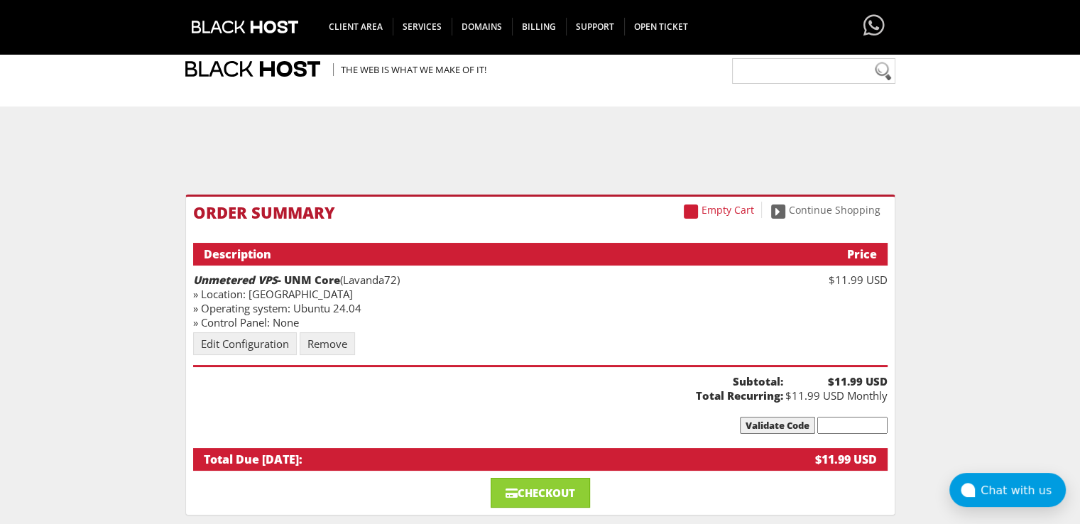
scroll to position [142, 0]
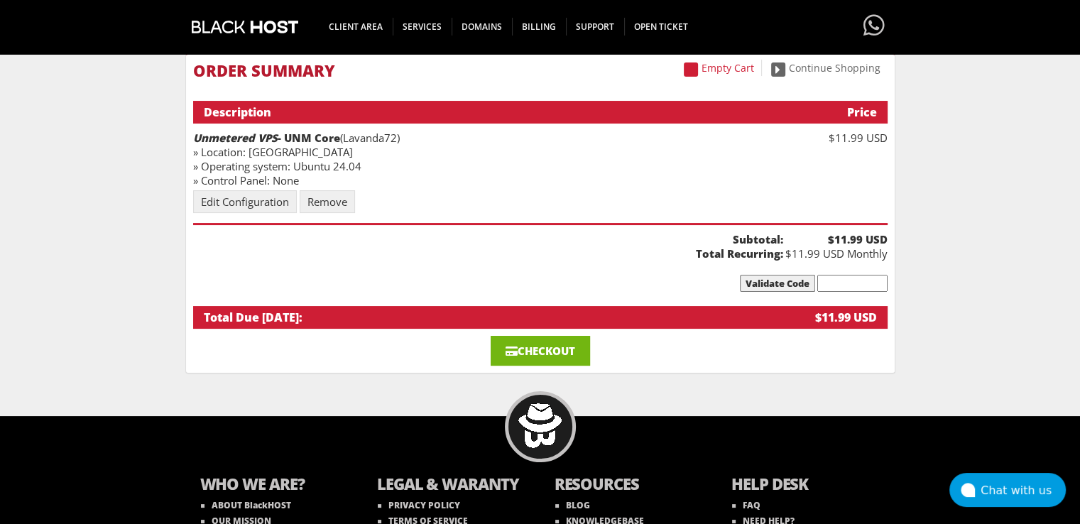
click at [522, 344] on link "Checkout" at bounding box center [539, 351] width 99 height 30
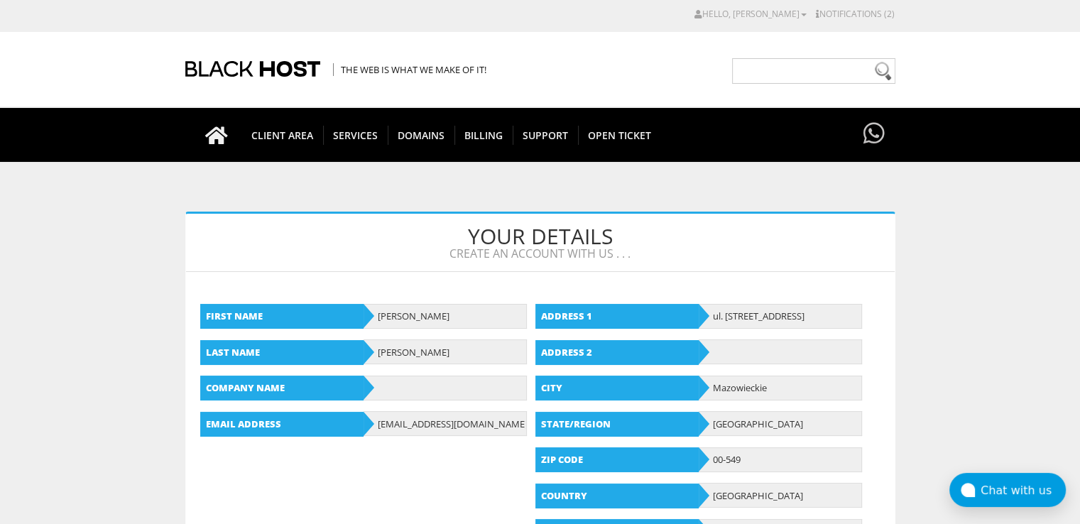
scroll to position [355, 0]
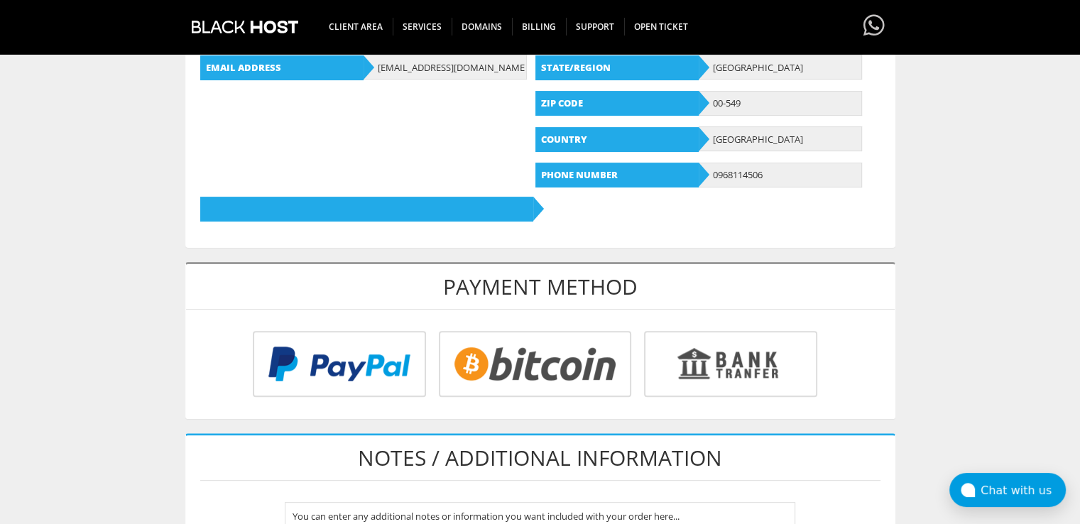
type input "[EMAIL_ADDRESS][DOMAIN_NAME]"
click at [534, 357] on input "radio" at bounding box center [533, 367] width 192 height 66
radio input "true"
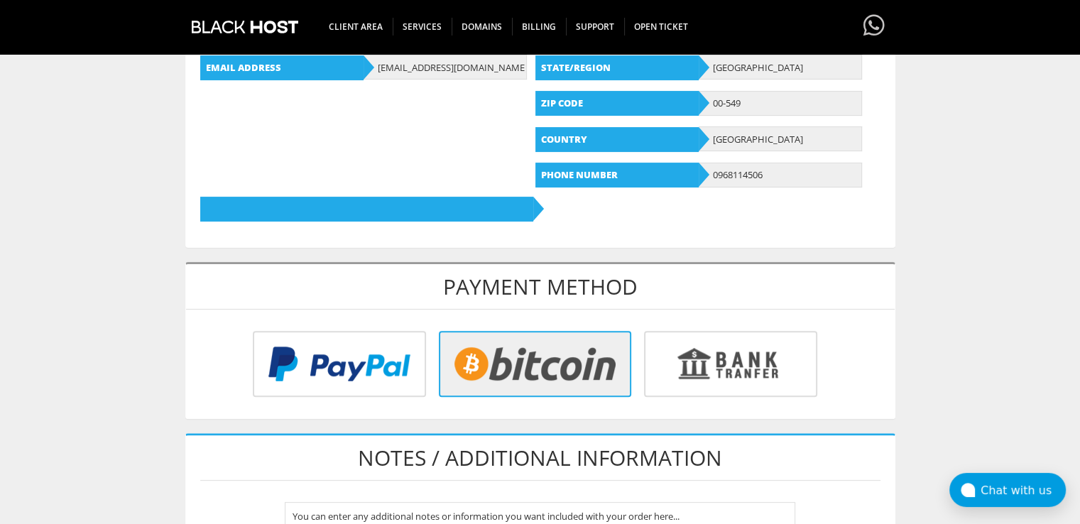
scroll to position [639, 0]
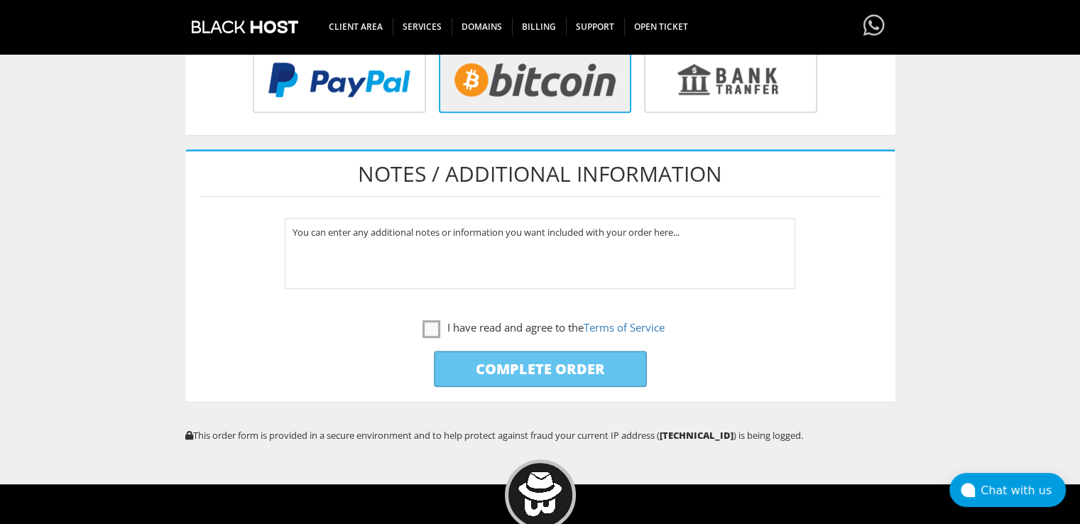
click at [416, 325] on label "I have read and agree to the Terms of Service" at bounding box center [540, 328] width 680 height 18
checkbox input "true"
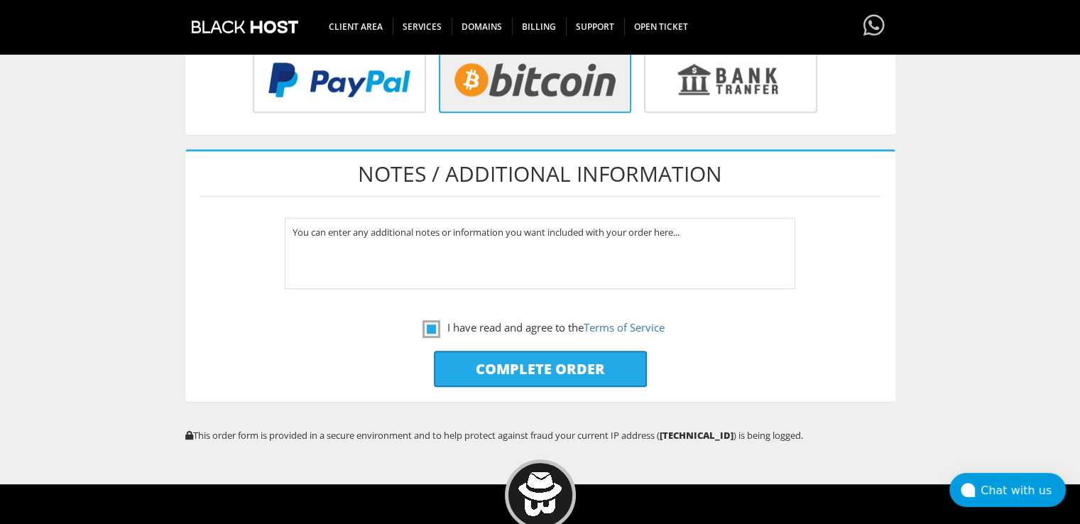
click at [491, 368] on input "Complete Order" at bounding box center [540, 369] width 213 height 36
type input "Please Wait..."
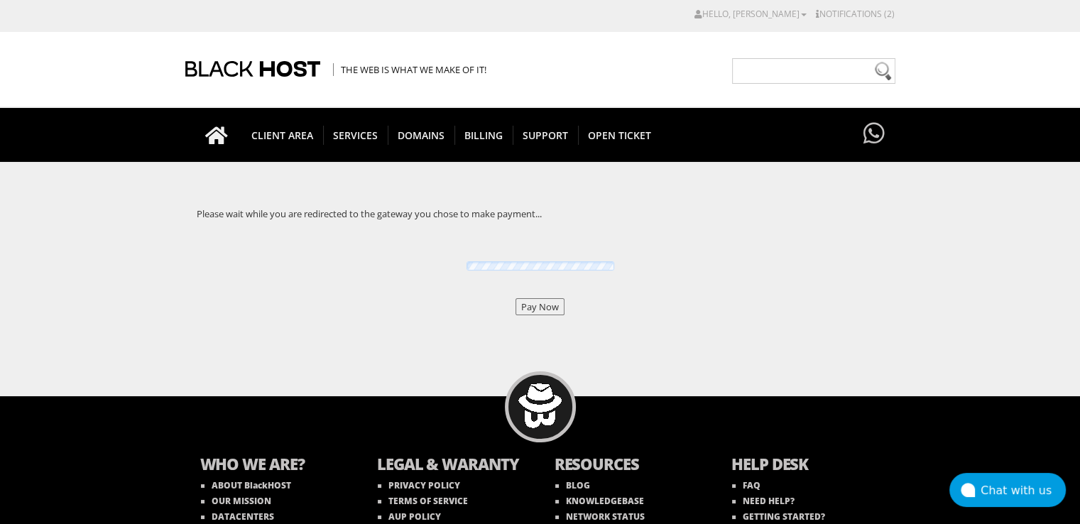
click at [544, 301] on input "Pay Now" at bounding box center [539, 306] width 49 height 17
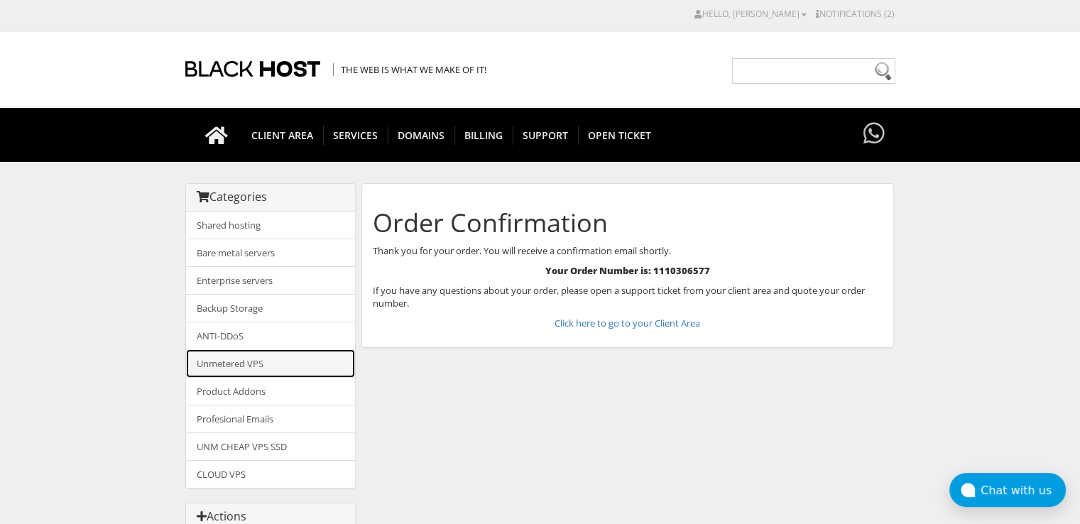
click at [272, 358] on link "Unmetered VPS" at bounding box center [270, 363] width 169 height 28
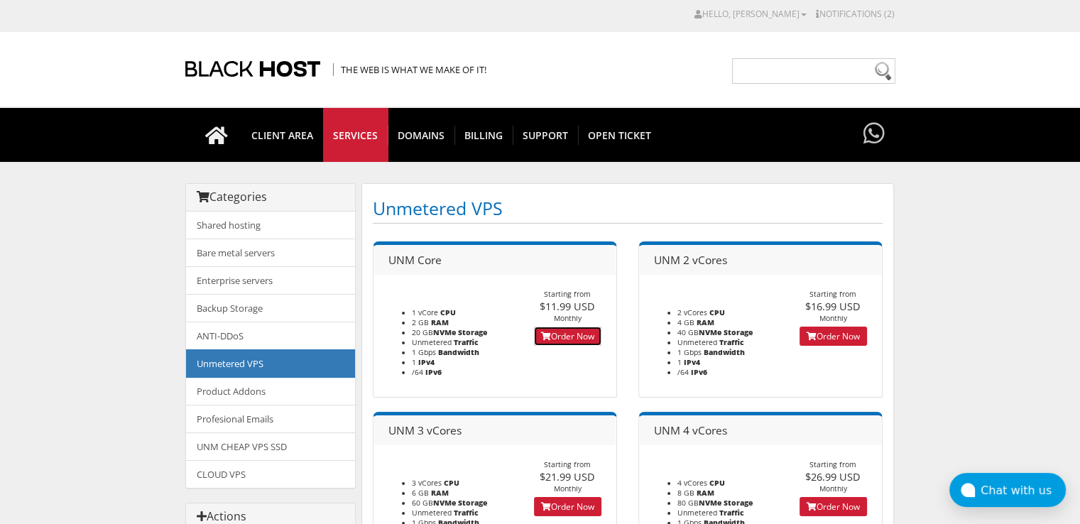
click at [544, 333] on icon at bounding box center [546, 336] width 10 height 9
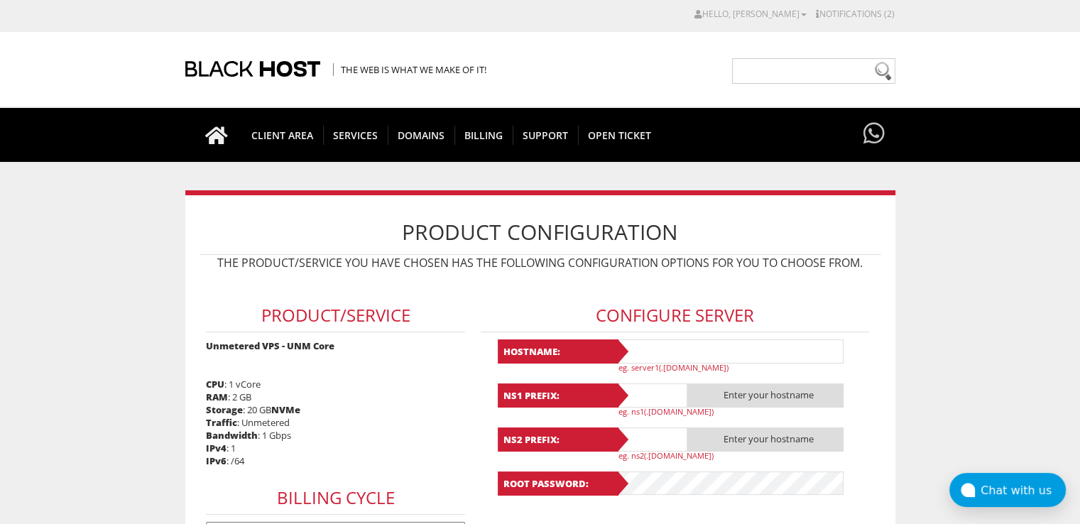
scroll to position [142, 0]
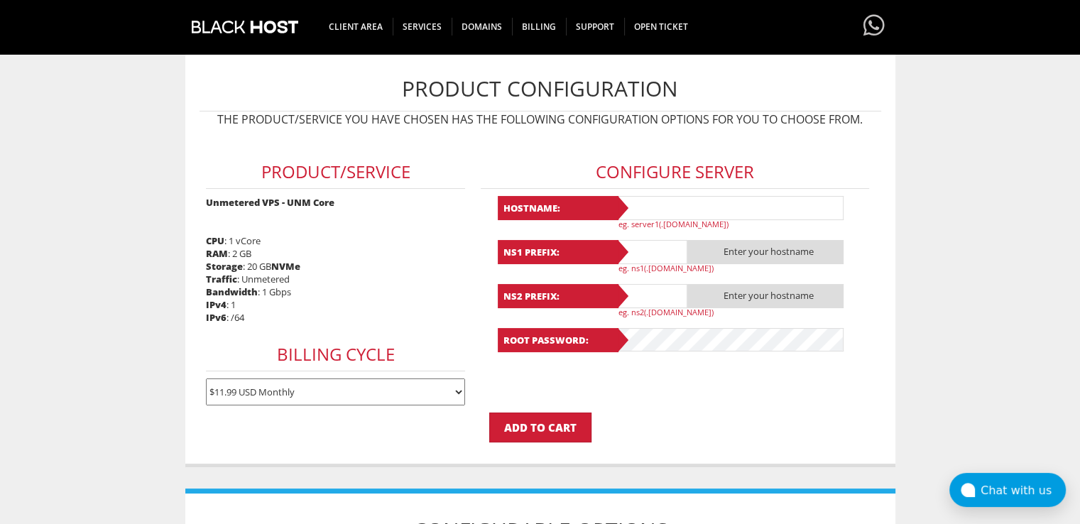
type input "[EMAIL_ADDRESS][DOMAIN_NAME]"
click at [638, 208] on input "text" at bounding box center [729, 208] width 227 height 24
paste input "Lavanda73"
type input "Lavanda73"
click at [643, 251] on input "text" at bounding box center [651, 252] width 71 height 24
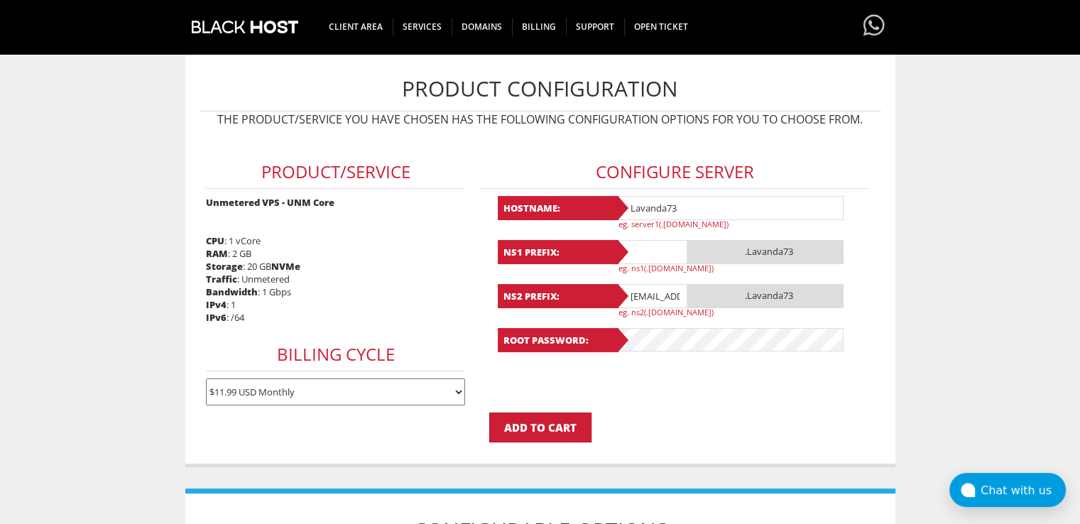
paste input "Lavanda73"
type input "Lavanda73"
click at [649, 295] on input "lavandaaa88f@gmail.com" at bounding box center [651, 296] width 71 height 24
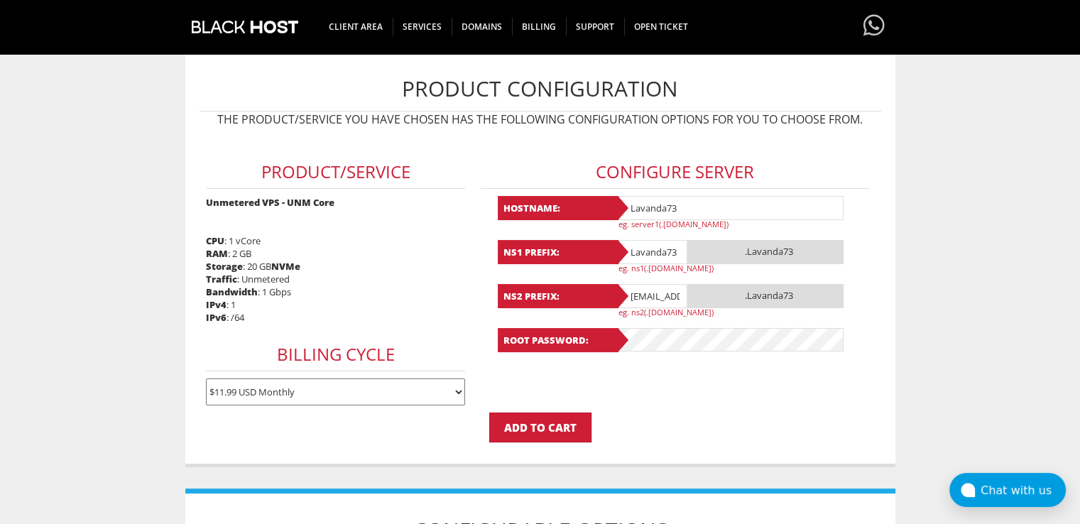
paste input "Lavanda73"
type input "Lavanda73"
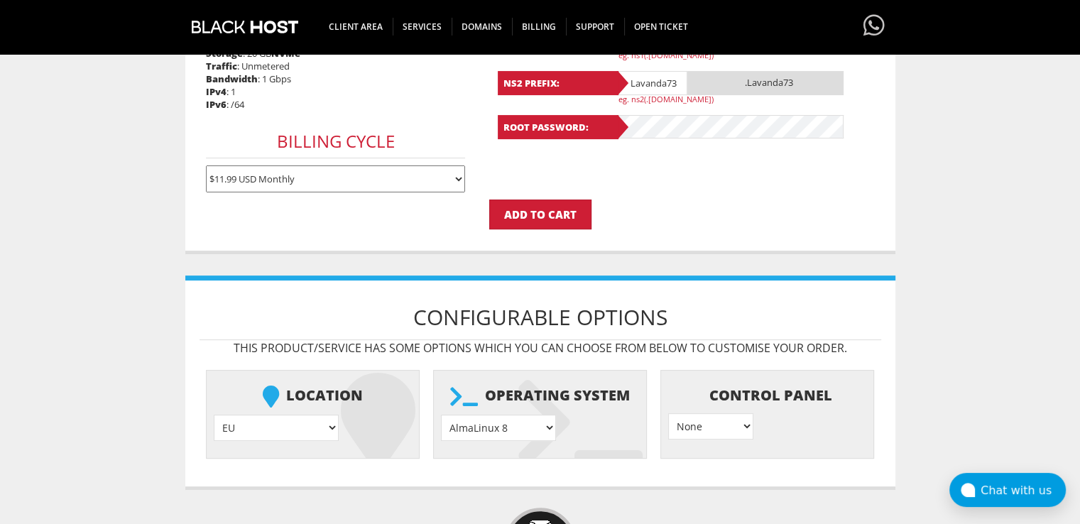
scroll to position [426, 0]
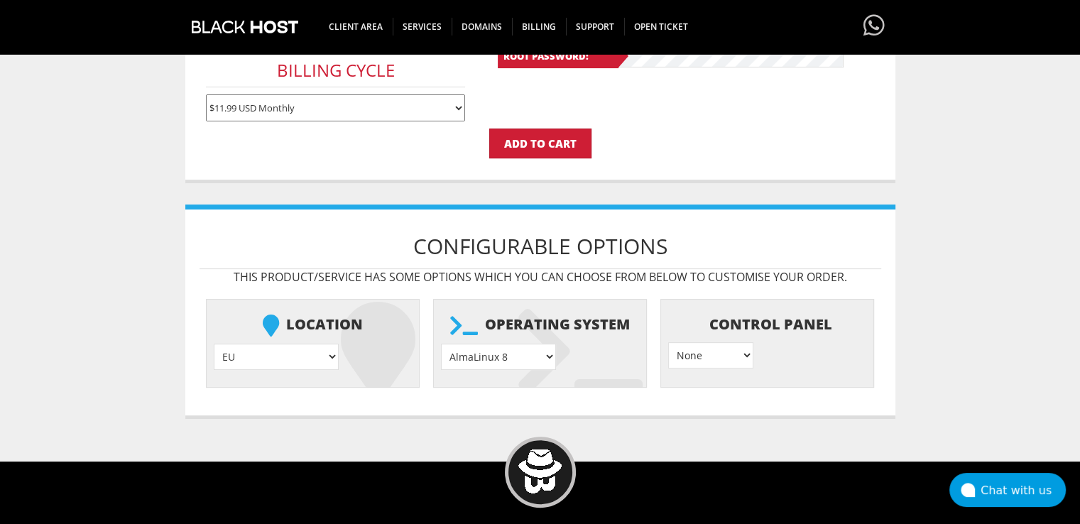
click at [537, 347] on select "AlmaLinux 8 } AlmaLinux 9 } AlmaLinux 10 } Rocky Linux 8 } Rocky Linux 9 } Cent…" at bounding box center [498, 357] width 115 height 26
select select "1208"
click at [441, 344] on select "AlmaLinux 8 } AlmaLinux 9 } AlmaLinux 10 } Rocky Linux 8 } Rocky Linux 9 } Cent…" at bounding box center [498, 357] width 115 height 26
click at [504, 148] on input "Add to Cart" at bounding box center [540, 143] width 102 height 30
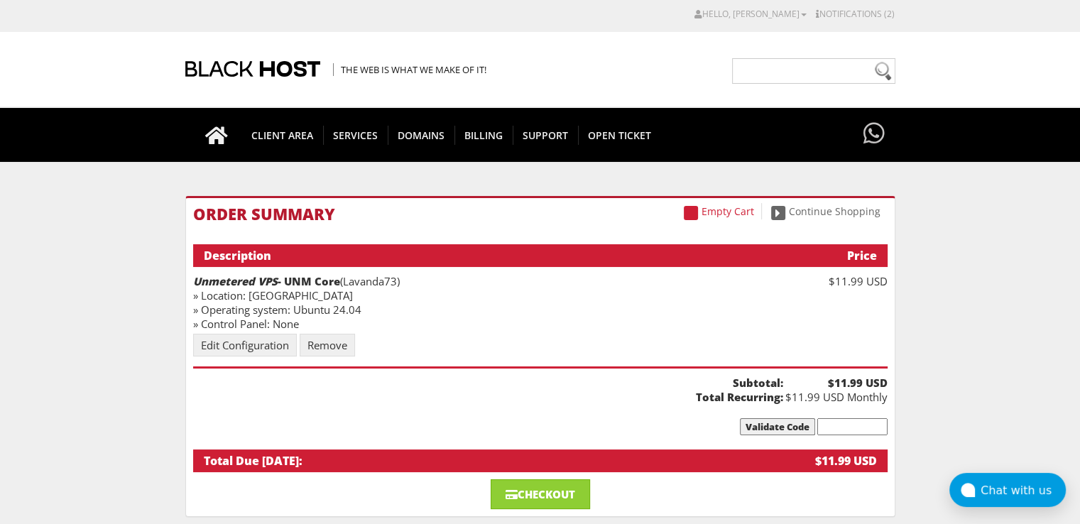
scroll to position [142, 0]
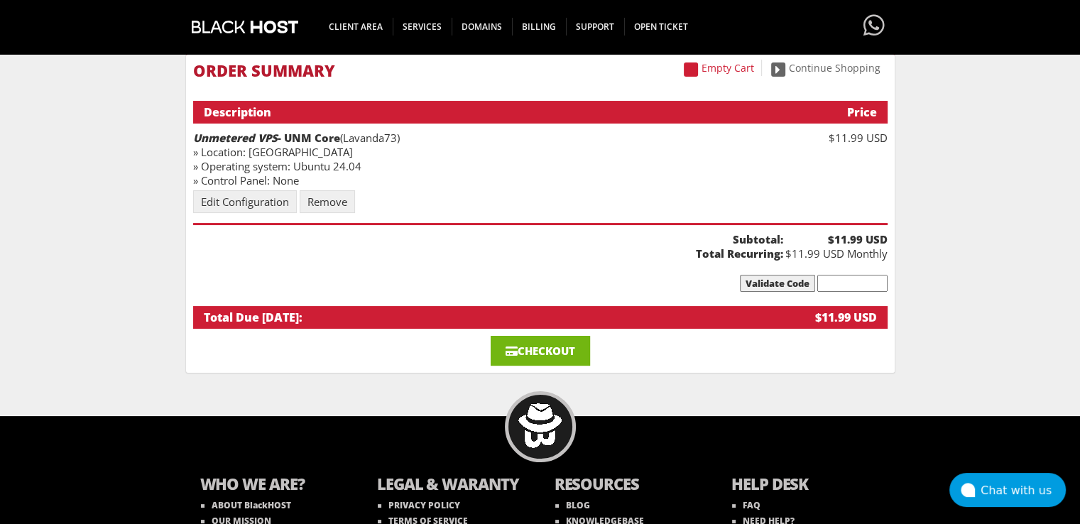
click at [522, 346] on link "Checkout" at bounding box center [539, 351] width 99 height 30
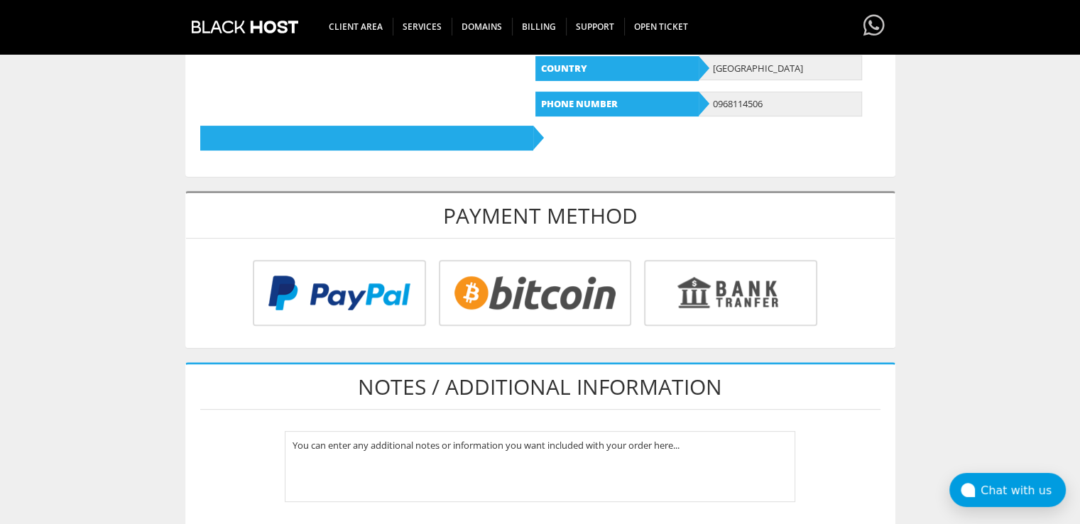
type input "lavandaaa88f@gmail.com"
click at [568, 270] on input "radio" at bounding box center [533, 296] width 192 height 66
radio input "true"
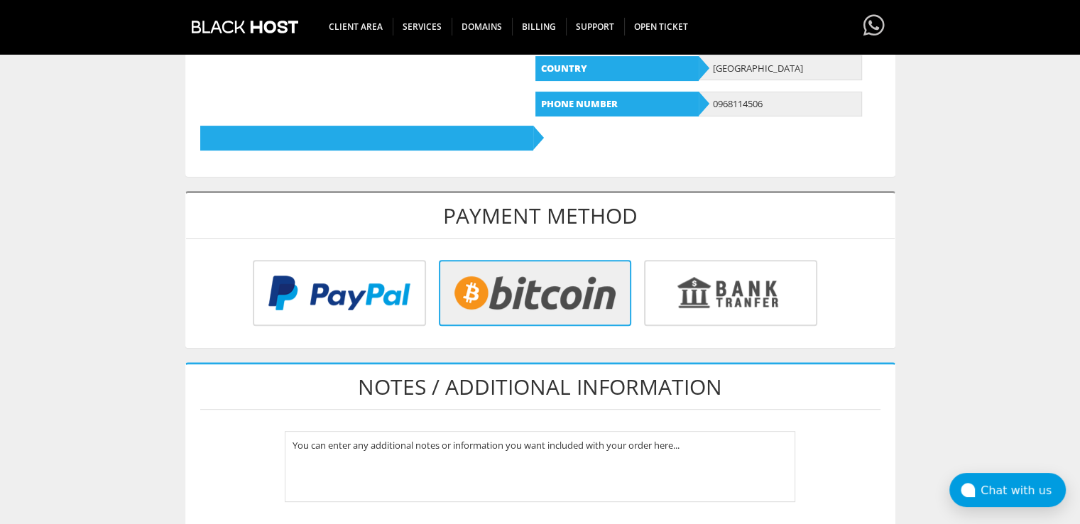
scroll to position [781, 0]
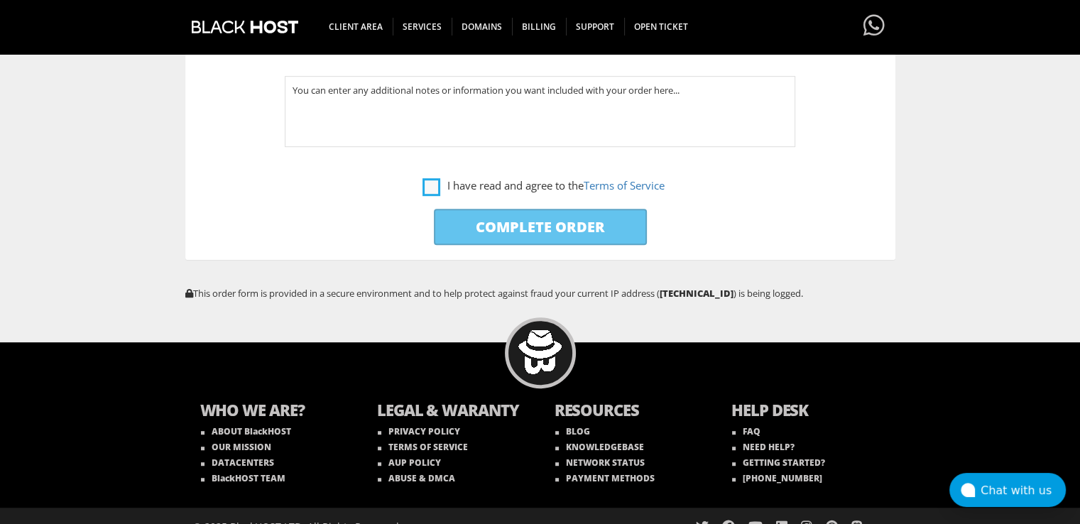
click at [428, 182] on label "I have read and agree to the Terms of Service" at bounding box center [543, 186] width 242 height 18
checkbox input "true"
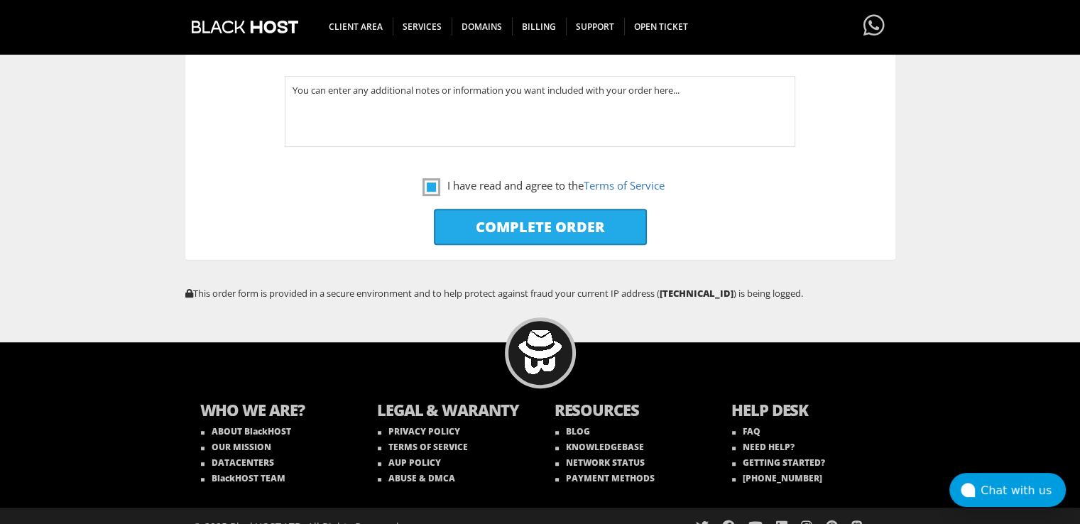
click at [457, 219] on input "Complete Order" at bounding box center [540, 227] width 213 height 36
type input "Please Wait..."
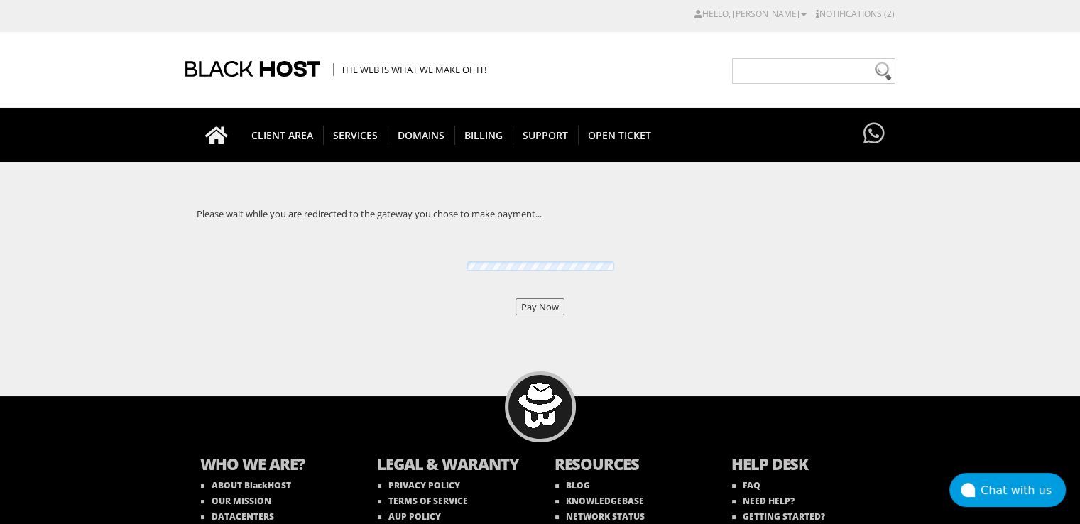
click at [547, 298] on input "Pay Now" at bounding box center [539, 306] width 49 height 17
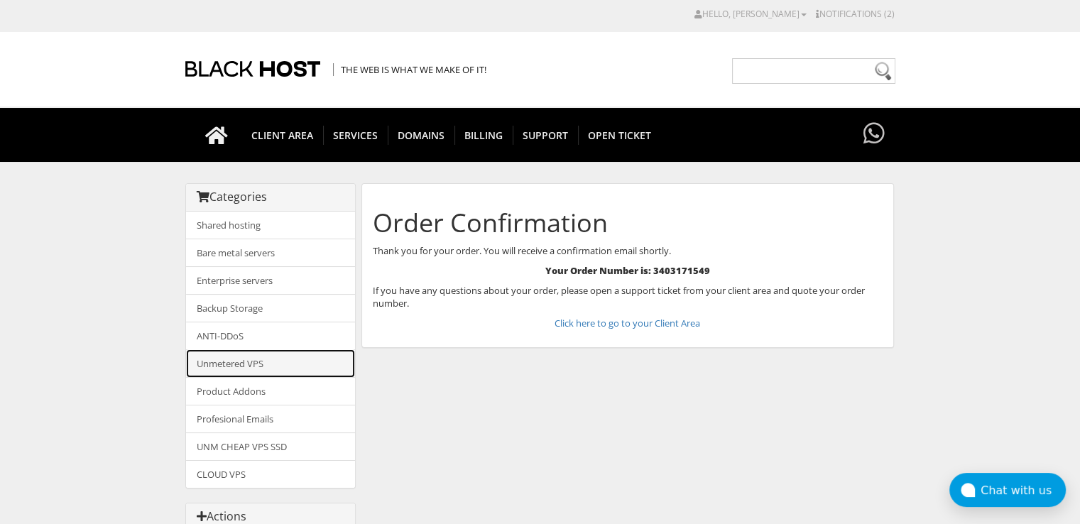
click at [271, 360] on link "Unmetered VPS" at bounding box center [270, 363] width 169 height 28
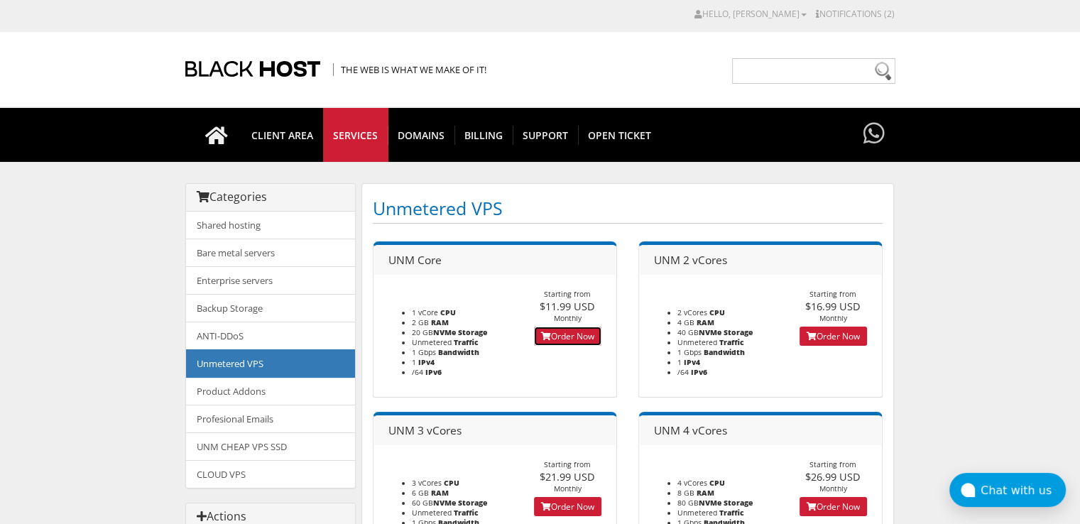
click at [579, 333] on link "Order Now" at bounding box center [567, 335] width 67 height 19
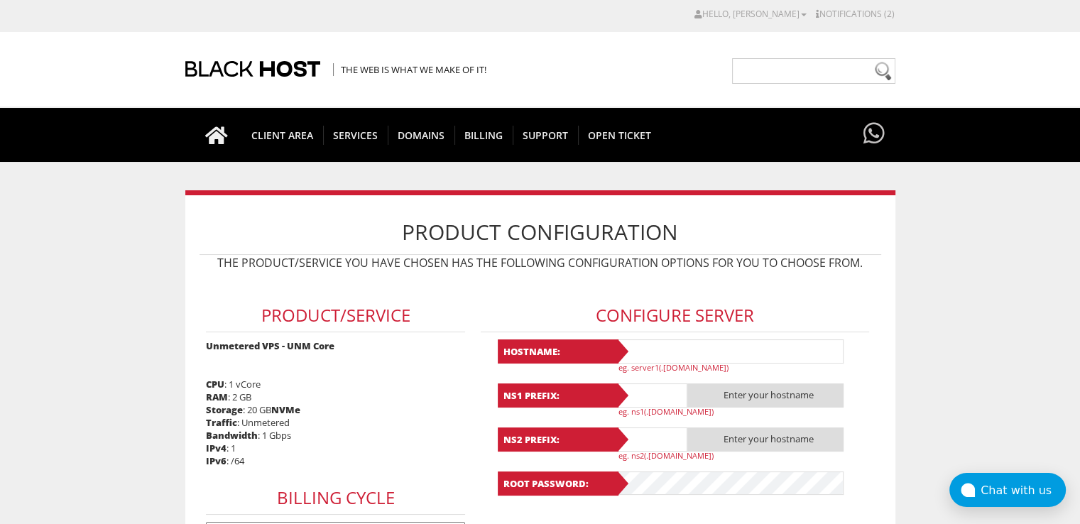
type input "lavandaaa88f@gmail.com"
click at [690, 346] on input "text" at bounding box center [729, 351] width 227 height 24
paste input "Lavanda74"
type input "Lavanda74"
click at [644, 391] on input "text" at bounding box center [651, 395] width 71 height 24
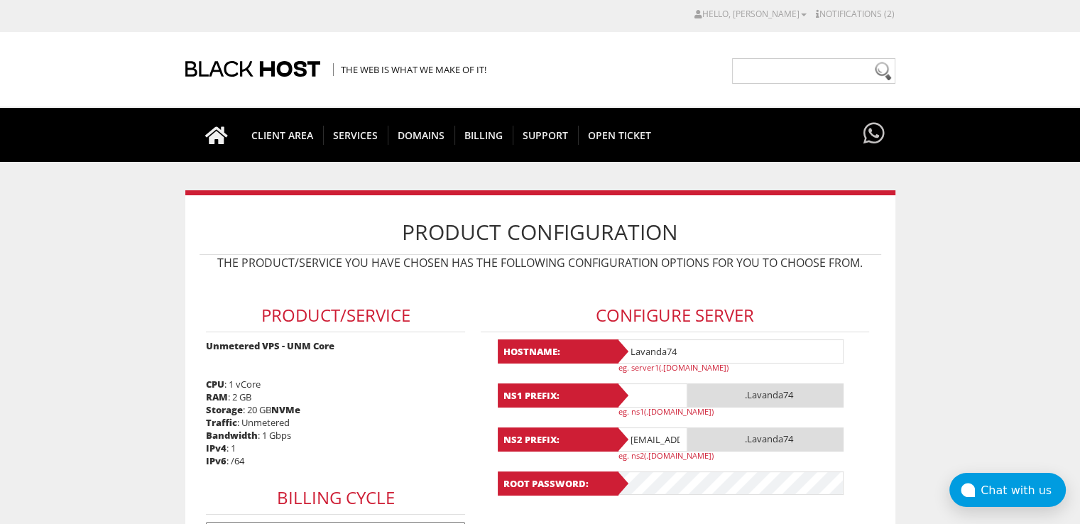
paste input "Lavanda74"
type input "Lavanda74"
click at [647, 429] on input "[EMAIL_ADDRESS][DOMAIN_NAME]" at bounding box center [651, 439] width 71 height 24
click at [647, 429] on input "lavandaaa88f@gmail.com" at bounding box center [651, 439] width 71 height 24
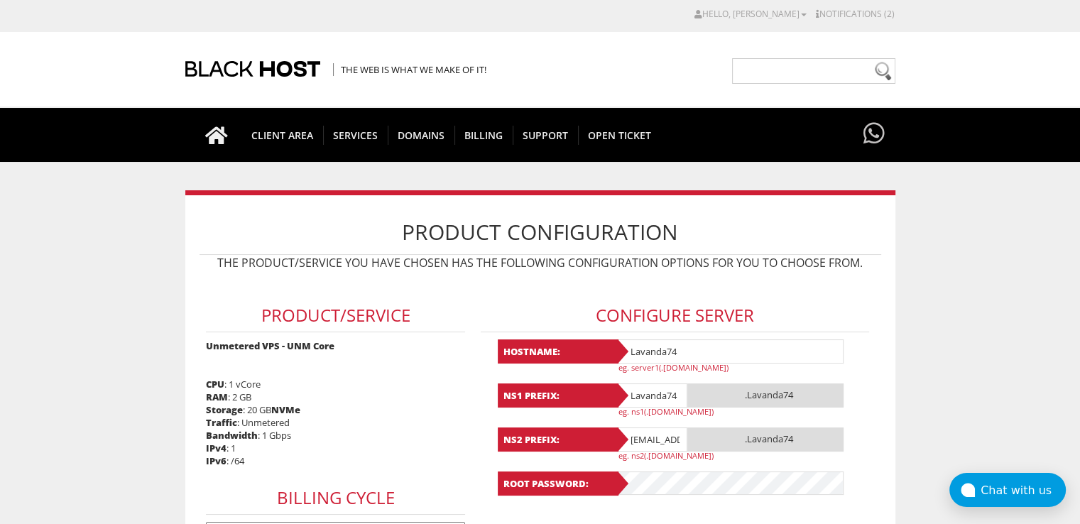
click at [647, 429] on input "lavandaaa88f@gmail.com" at bounding box center [651, 439] width 71 height 24
paste input "Lavanda74"
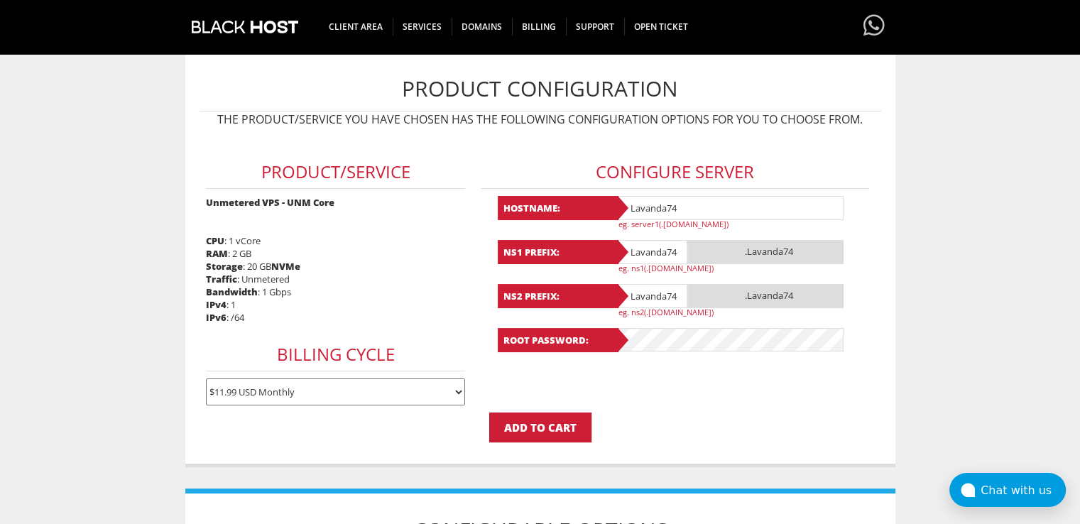
type input "Lavanda74"
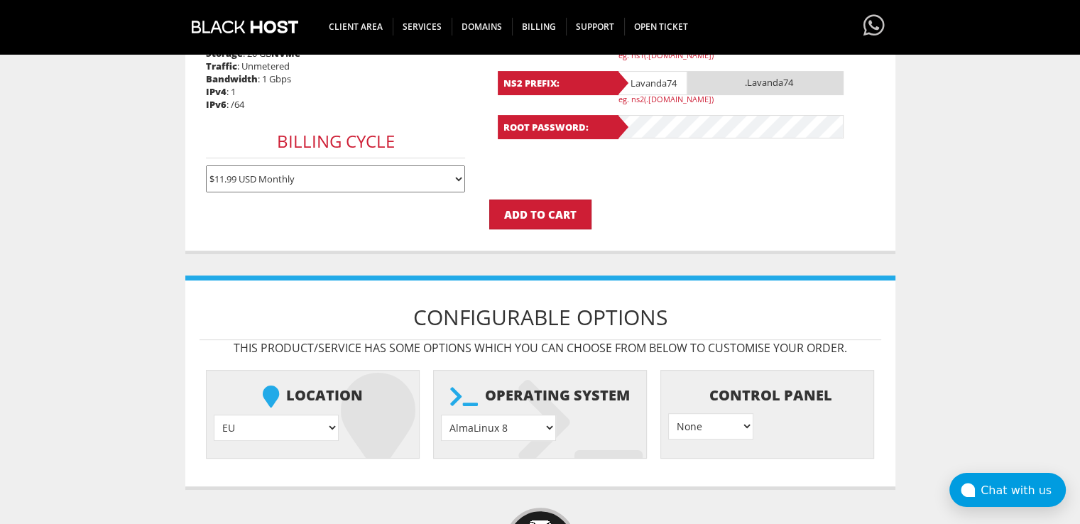
click at [514, 414] on select "AlmaLinux 8 } AlmaLinux 9 } AlmaLinux 10 } Rocky Linux 8 } Rocky Linux 9 } Cent…" at bounding box center [498, 427] width 115 height 26
select select "1208"
click at [441, 414] on select "AlmaLinux 8 } AlmaLinux 9 } AlmaLinux 10 } Rocky Linux 8 } Rocky Linux 9 } Cent…" at bounding box center [498, 427] width 115 height 26
click at [532, 208] on input "Add to Cart" at bounding box center [540, 214] width 102 height 30
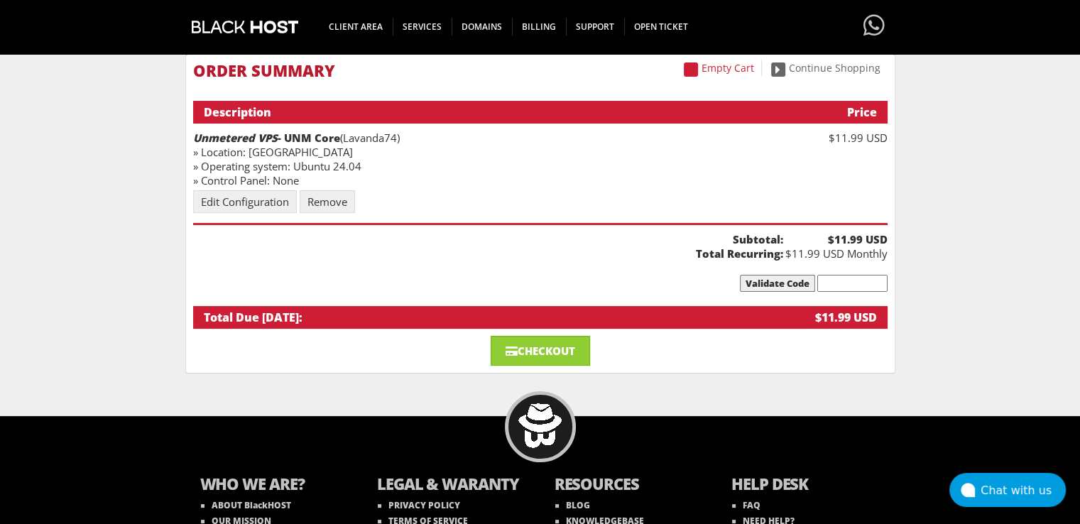
scroll to position [213, 0]
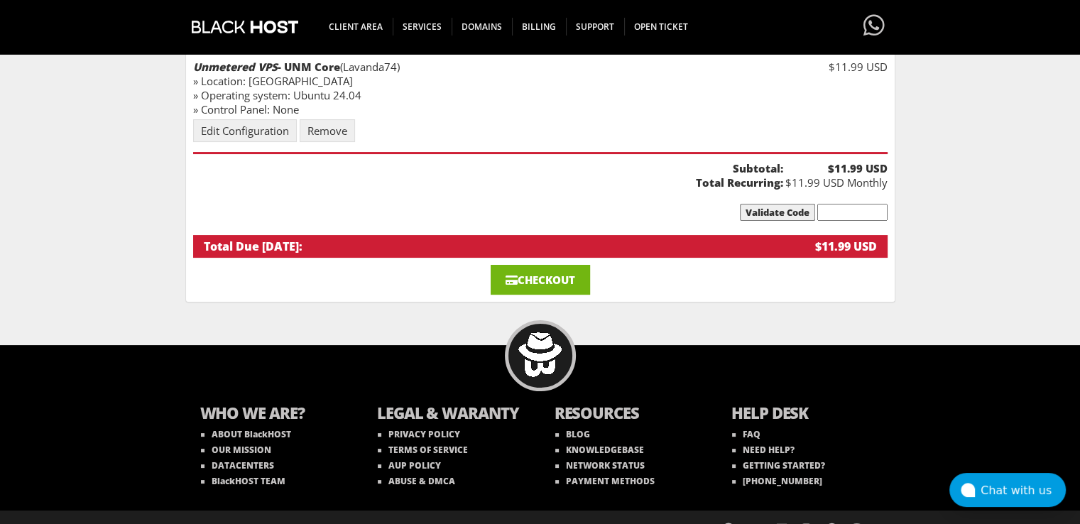
click at [529, 271] on link "Checkout" at bounding box center [539, 280] width 99 height 30
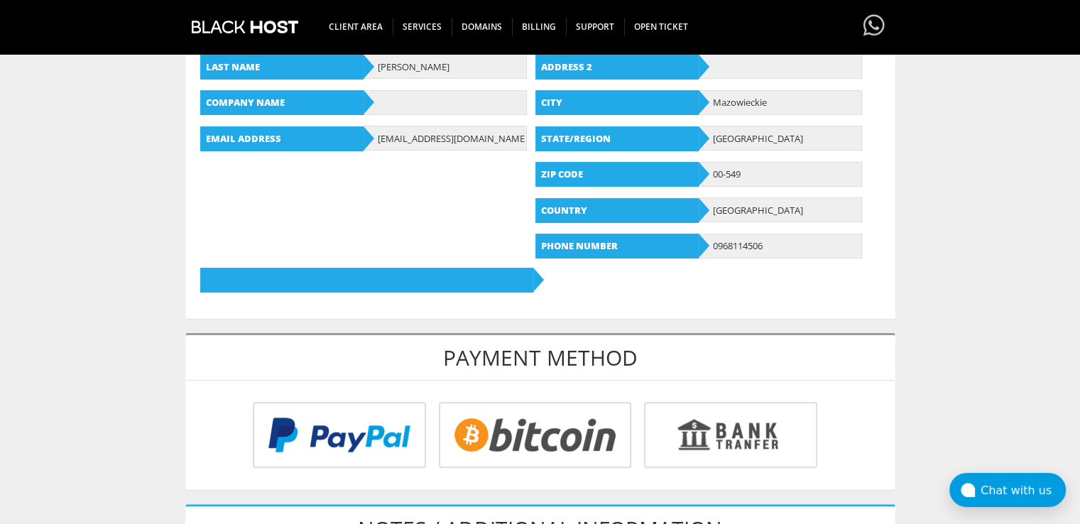
scroll to position [355, 0]
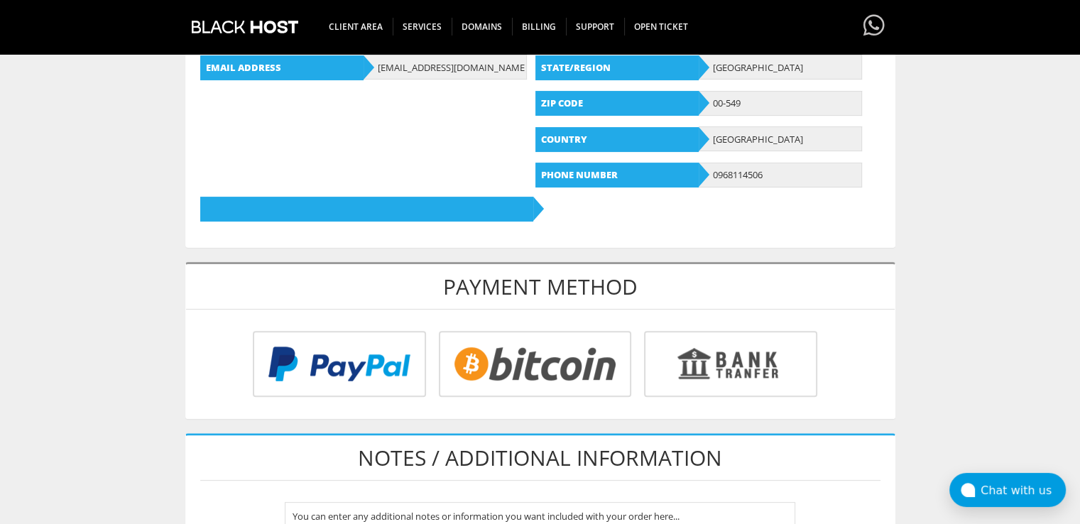
type input "[EMAIL_ADDRESS][DOMAIN_NAME]"
click at [556, 339] on input "radio" at bounding box center [533, 367] width 192 height 66
radio input "true"
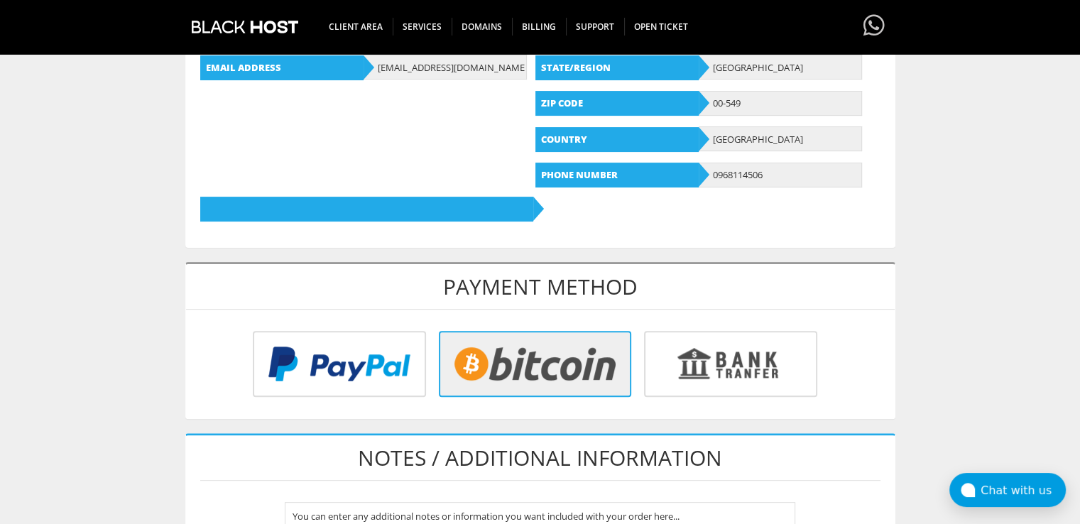
scroll to position [639, 0]
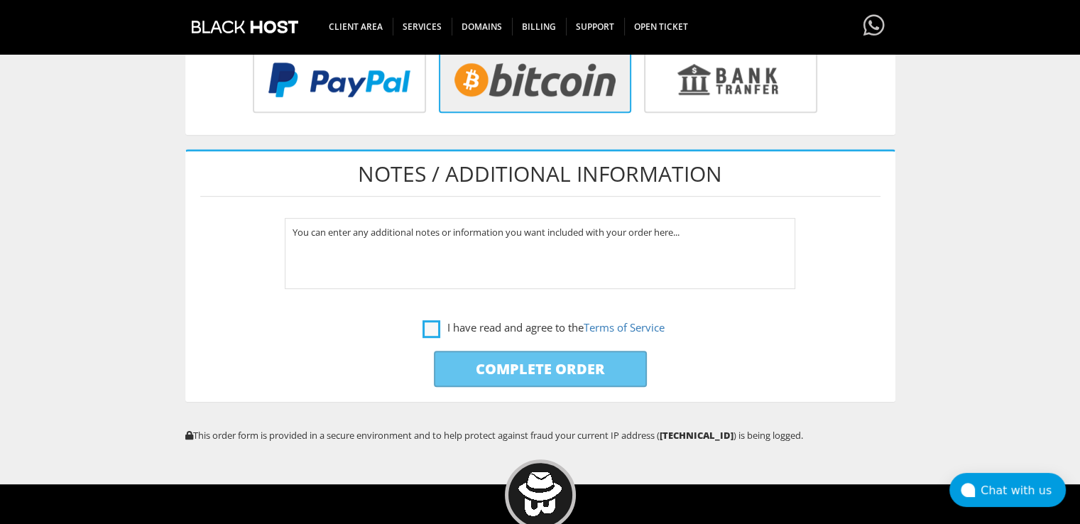
click at [436, 324] on label "I have read and agree to the Terms of Service" at bounding box center [543, 328] width 242 height 18
checkbox input "true"
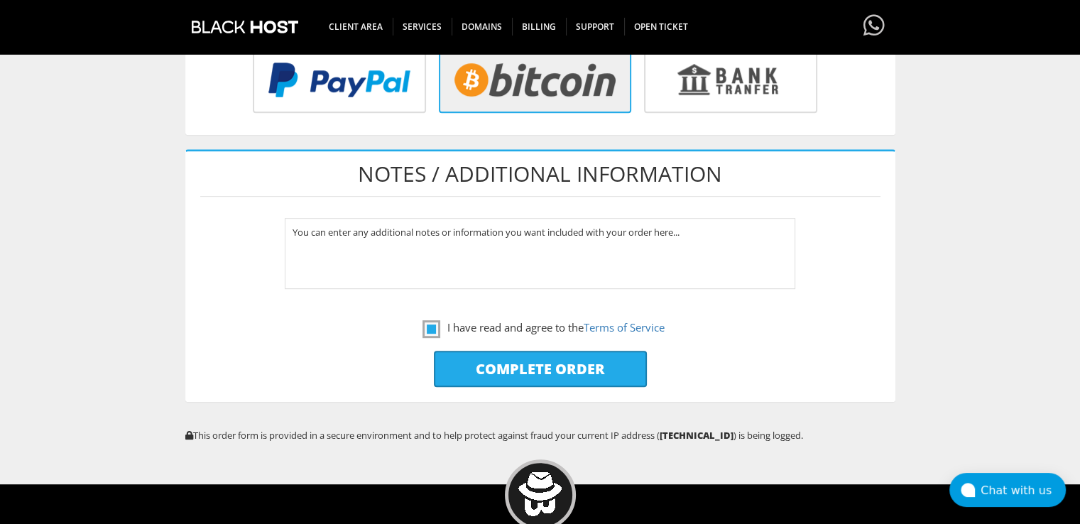
click at [482, 367] on input "Complete Order" at bounding box center [540, 369] width 213 height 36
type input "Please Wait..."
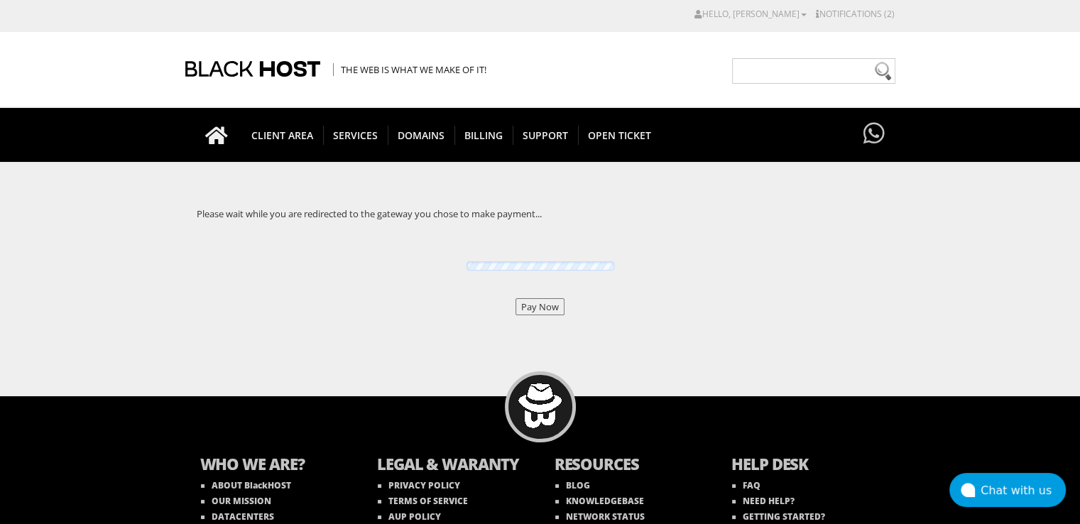
click at [529, 303] on input "Pay Now" at bounding box center [539, 306] width 49 height 17
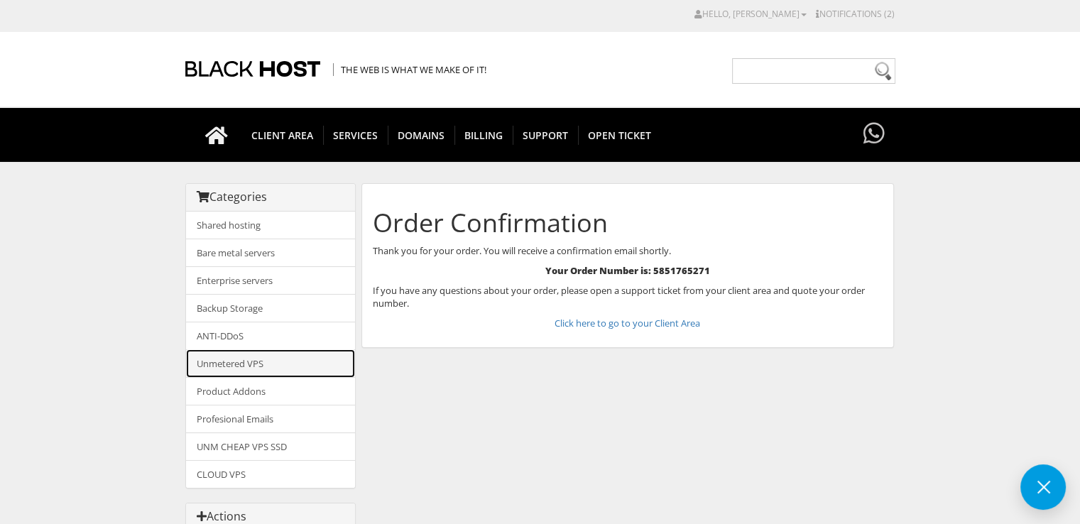
click at [219, 365] on link "Unmetered VPS" at bounding box center [270, 363] width 169 height 28
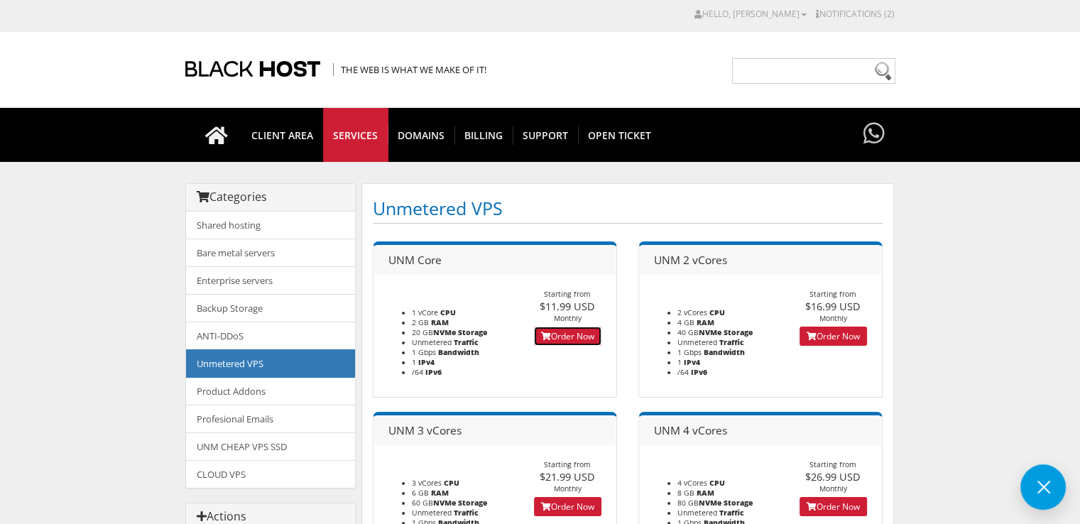
click at [548, 329] on link "Order Now" at bounding box center [567, 335] width 67 height 19
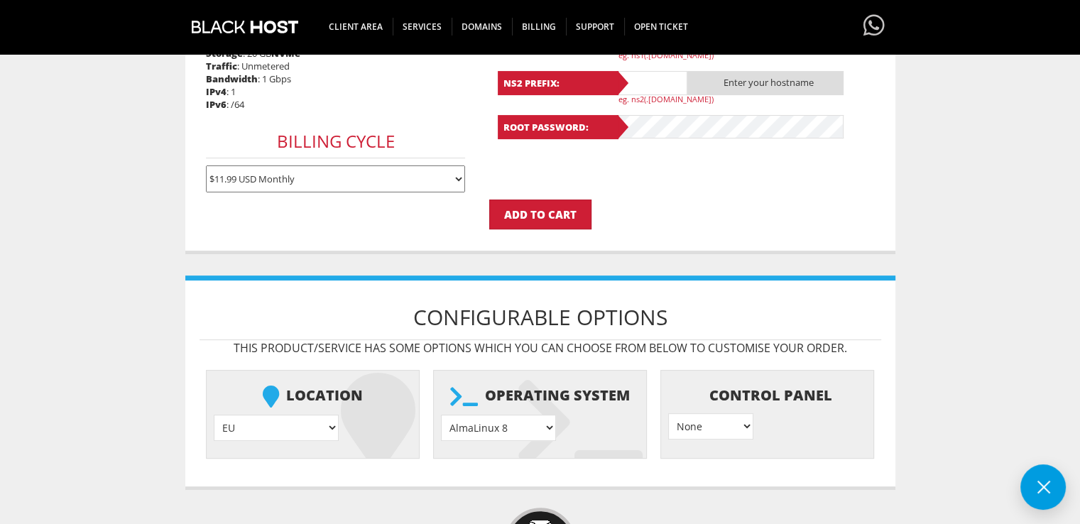
scroll to position [142, 0]
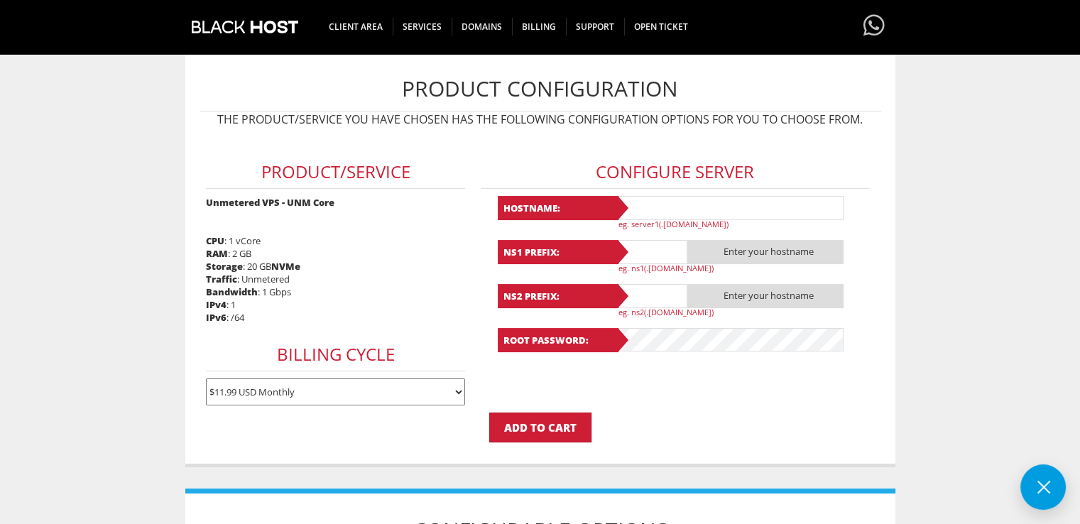
type input "lavandaaa88f@gmail.com"
click at [633, 214] on input "text" at bounding box center [729, 208] width 227 height 24
paste input "Lavanda75"
type input "Lavanda75"
click at [661, 265] on p "eg. ns1(.yourdomain.com)" at bounding box center [735, 268] width 234 height 11
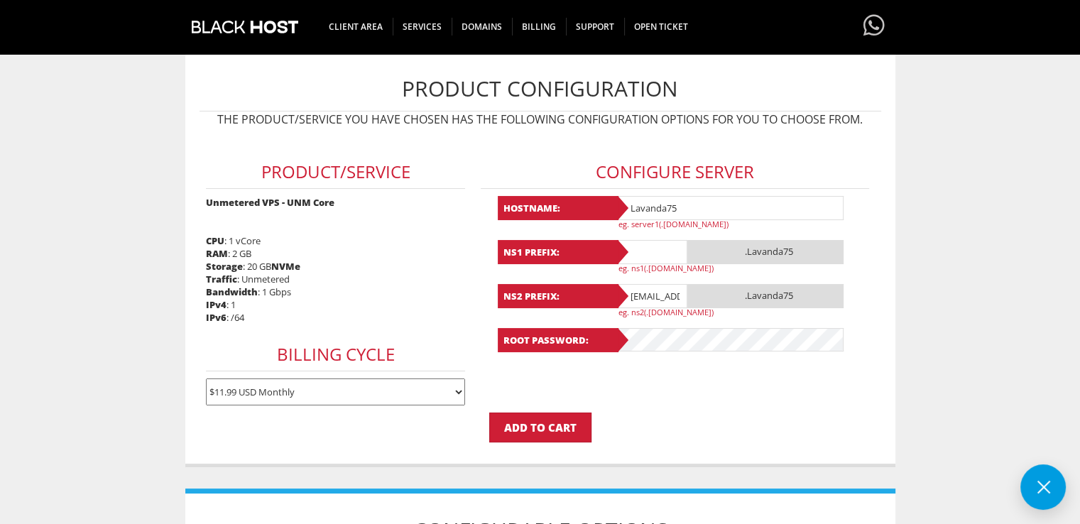
click at [665, 253] on input "text" at bounding box center [651, 252] width 71 height 24
paste input "Lavanda75"
type input "Lavanda75"
click at [649, 299] on input "lavandaaa88f@gmail.com" at bounding box center [651, 296] width 71 height 24
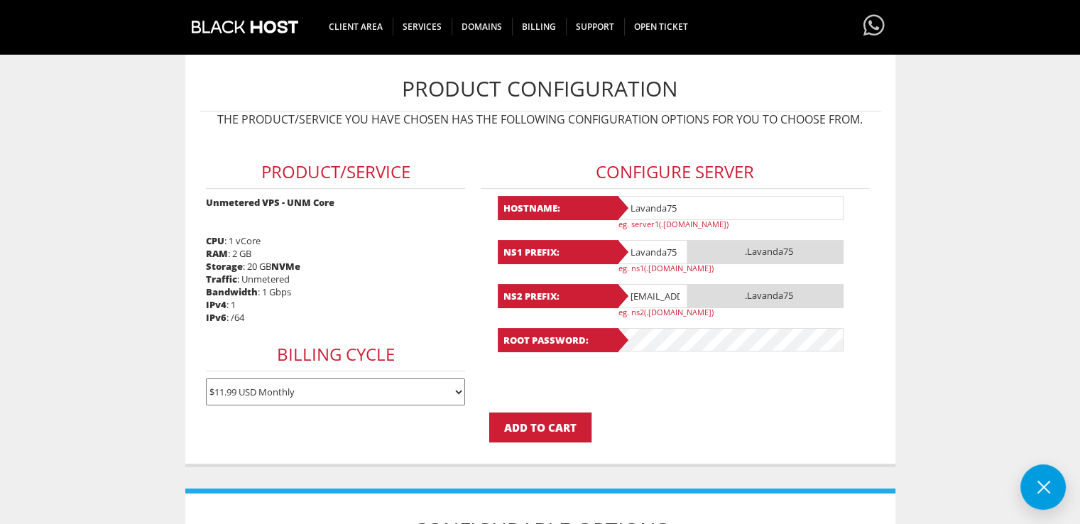
click at [648, 299] on input "lavandaaa88f@gmail.com" at bounding box center [651, 296] width 71 height 24
paste input "Lavanda75"
type input "Lavanda75"
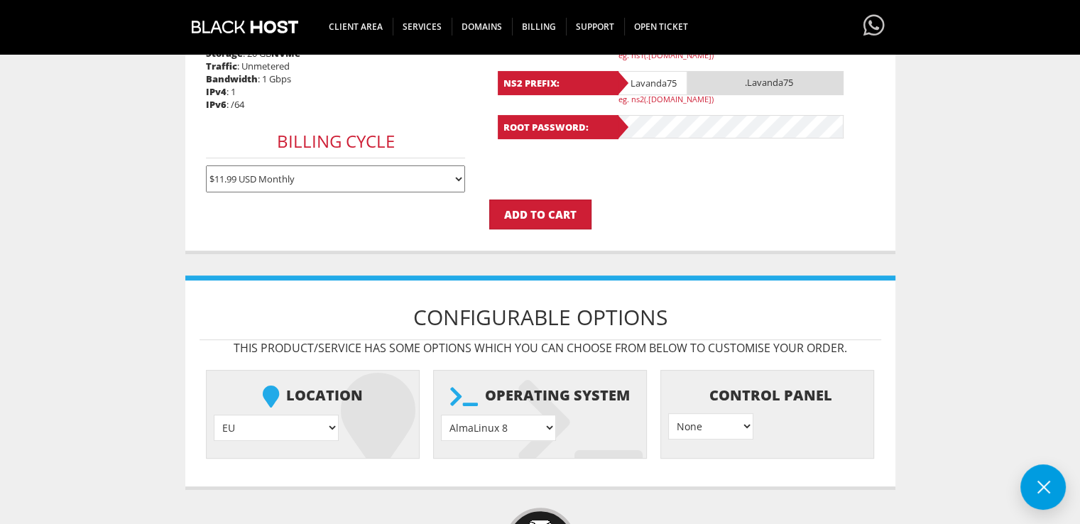
click at [500, 419] on select "AlmaLinux 8 } AlmaLinux 9 } AlmaLinux 10 } Rocky Linux 8 } Rocky Linux 9 } Cent…" at bounding box center [498, 427] width 115 height 26
select select "1208"
click at [441, 414] on select "AlmaLinux 8 } AlmaLinux 9 } AlmaLinux 10 } Rocky Linux 8 } Rocky Linux 9 } Cent…" at bounding box center [498, 427] width 115 height 26
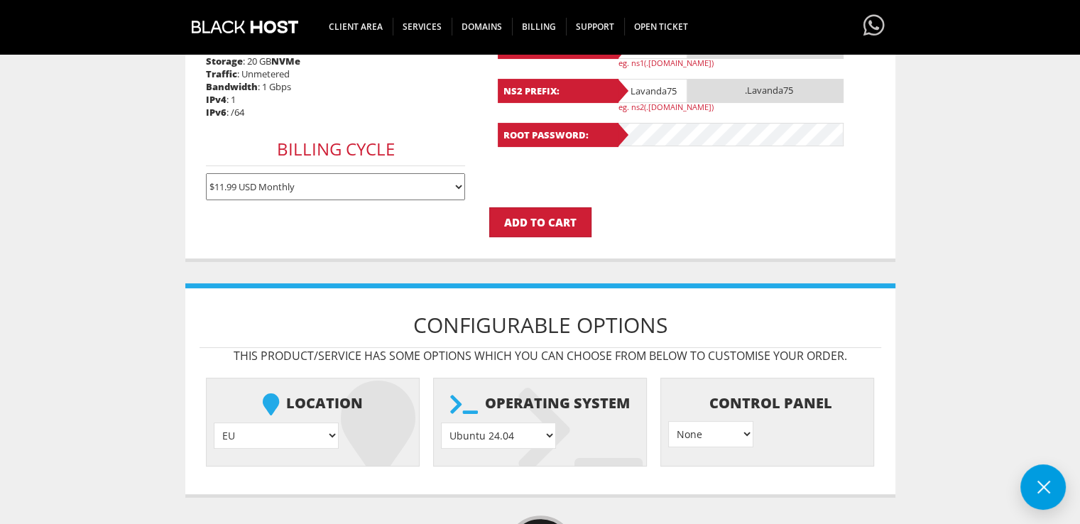
scroll to position [134, 0]
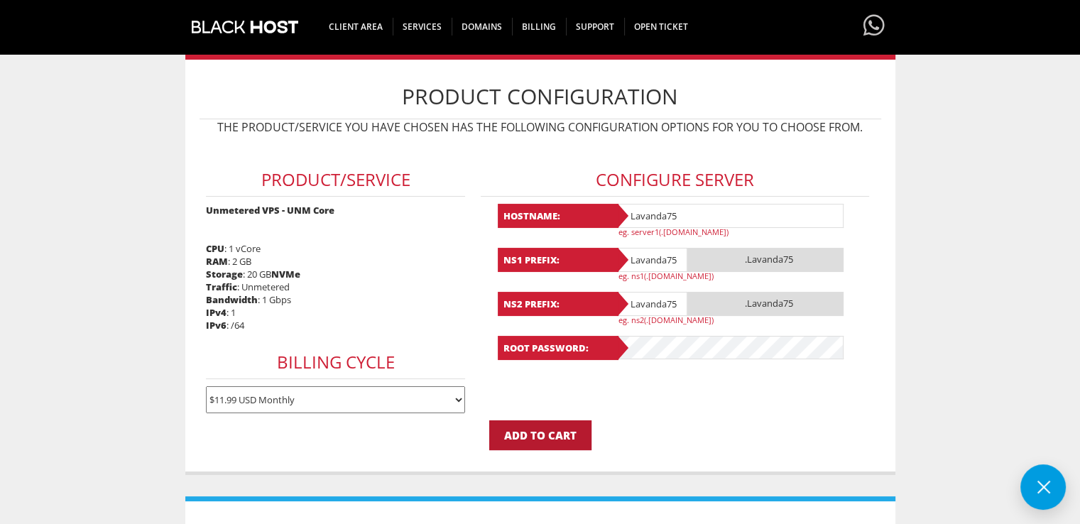
click at [545, 436] on input "Add to Cart" at bounding box center [540, 435] width 102 height 30
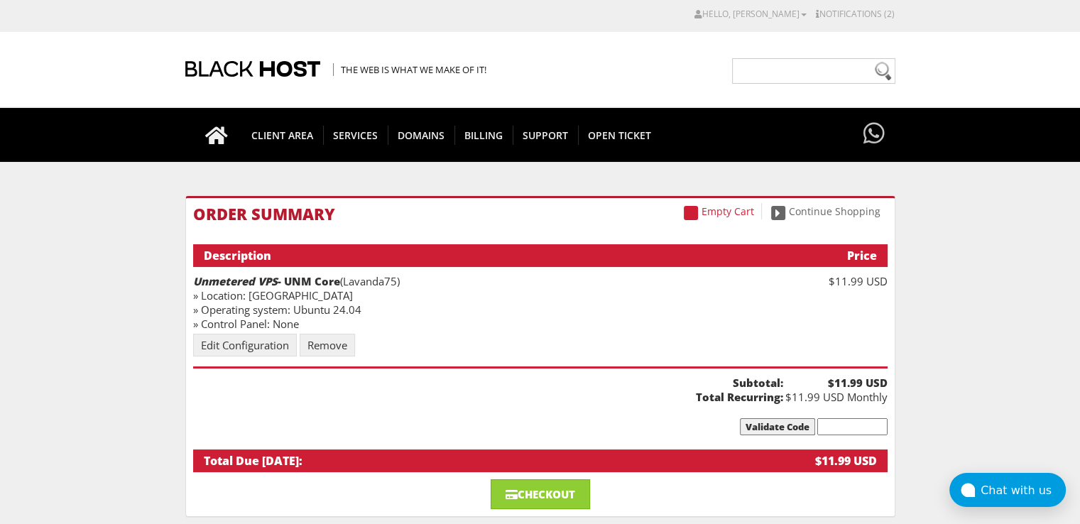
scroll to position [213, 0]
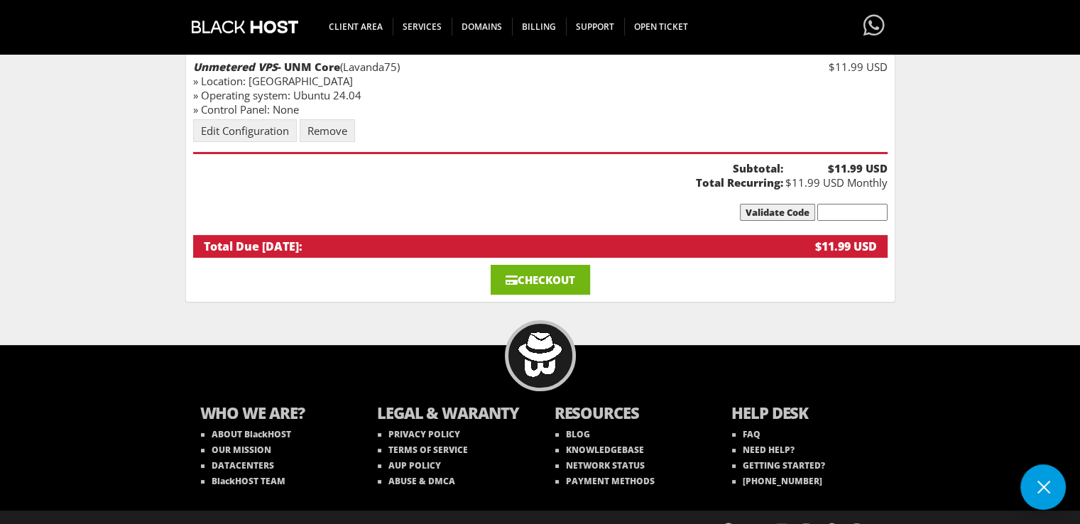
click at [544, 282] on link "Checkout" at bounding box center [539, 280] width 99 height 30
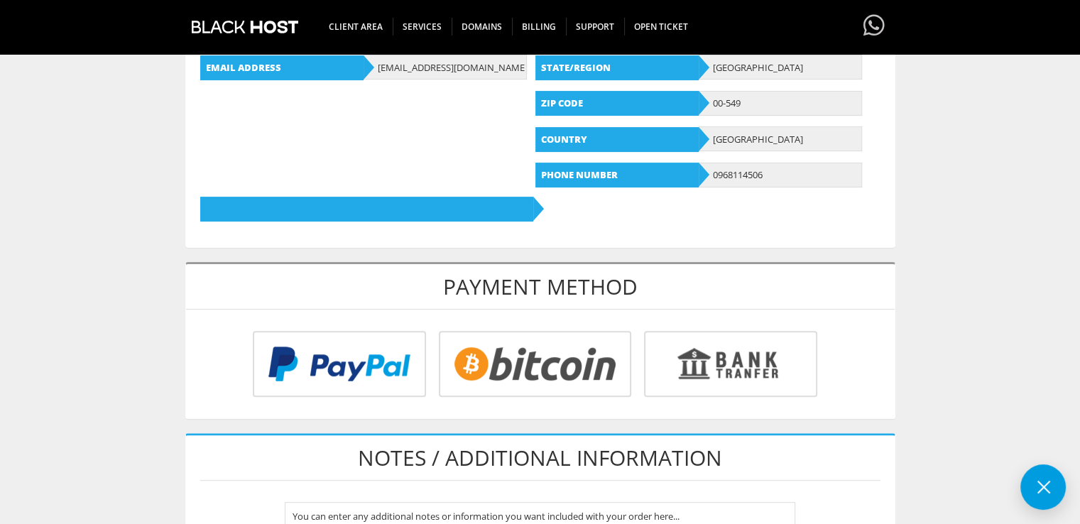
type input "[EMAIL_ADDRESS][DOMAIN_NAME]"
click at [551, 351] on input "radio" at bounding box center [533, 367] width 192 height 66
radio input "true"
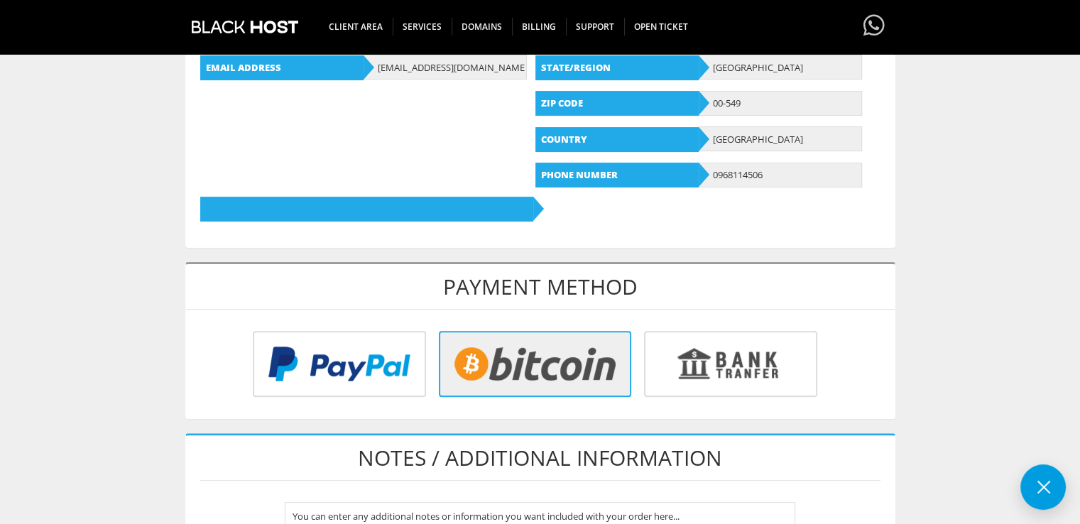
scroll to position [639, 0]
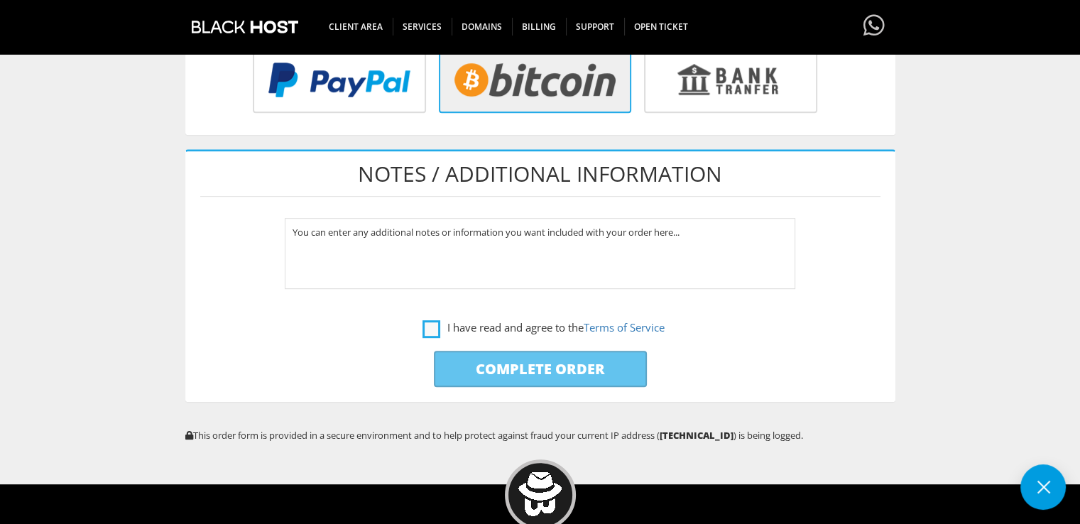
click at [422, 324] on label "I have read and agree to the Terms of Service" at bounding box center [543, 328] width 242 height 18
checkbox input "true"
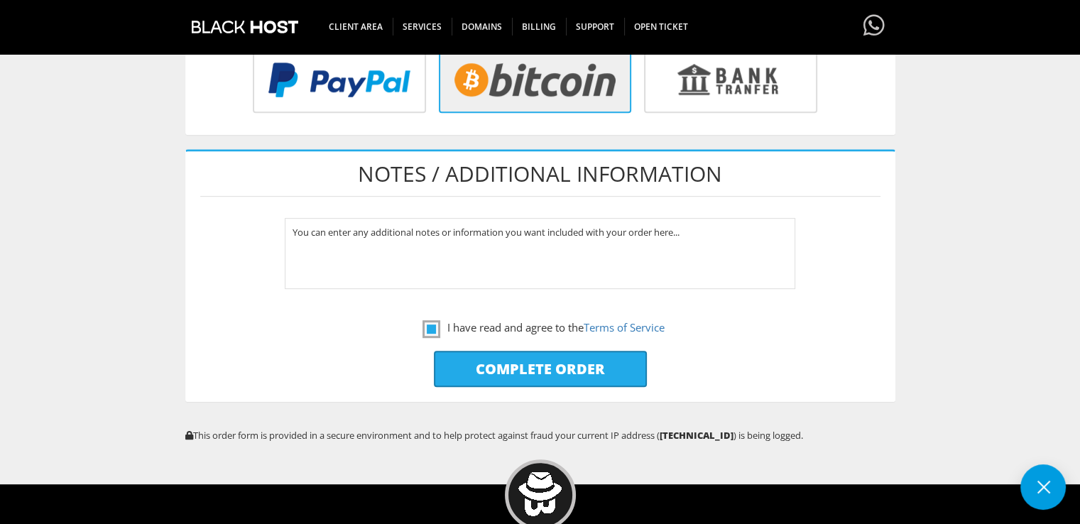
click at [456, 356] on input "Complete Order" at bounding box center [540, 369] width 213 height 36
type input "Please Wait..."
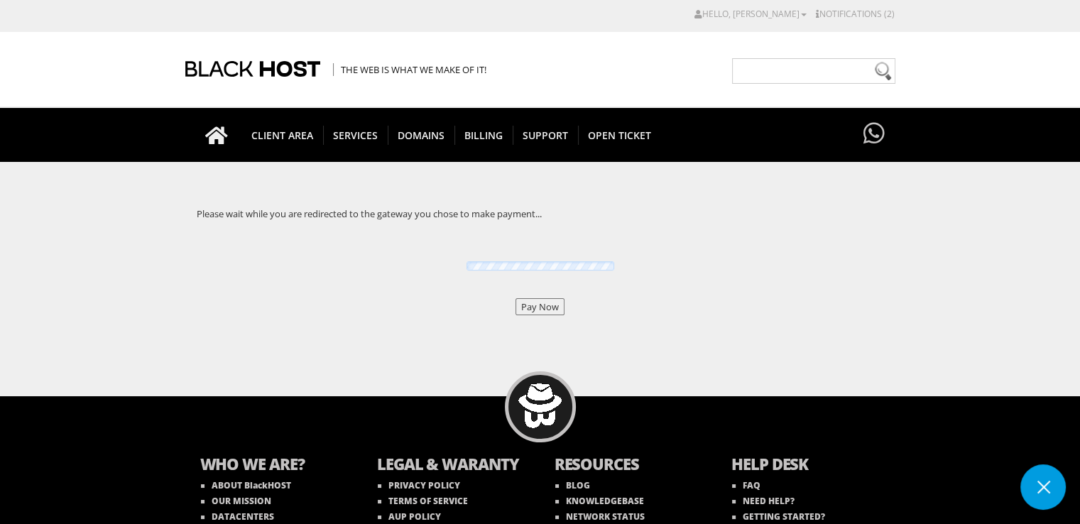
click at [544, 302] on input "Pay Now" at bounding box center [539, 306] width 49 height 17
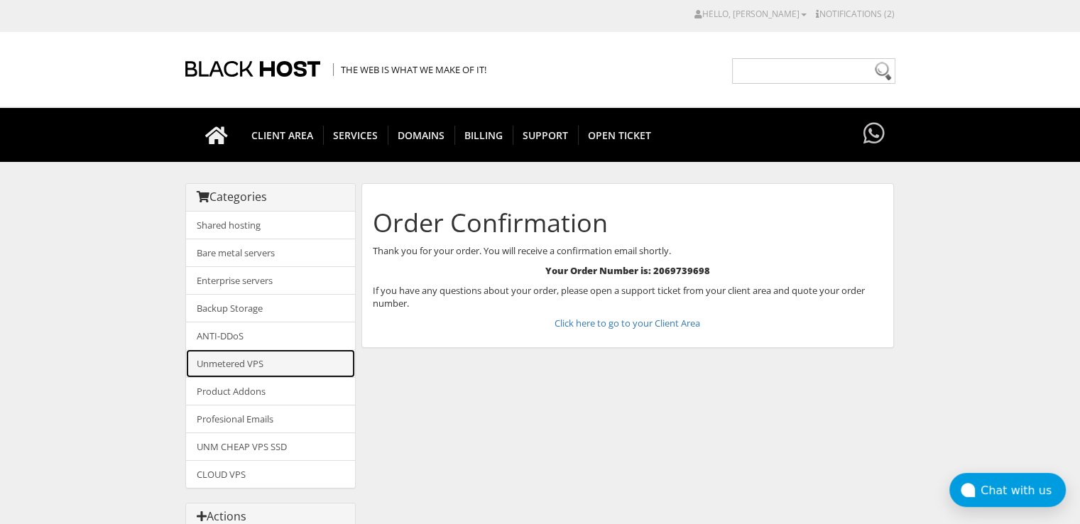
click at [297, 363] on link "Unmetered VPS" at bounding box center [270, 363] width 169 height 28
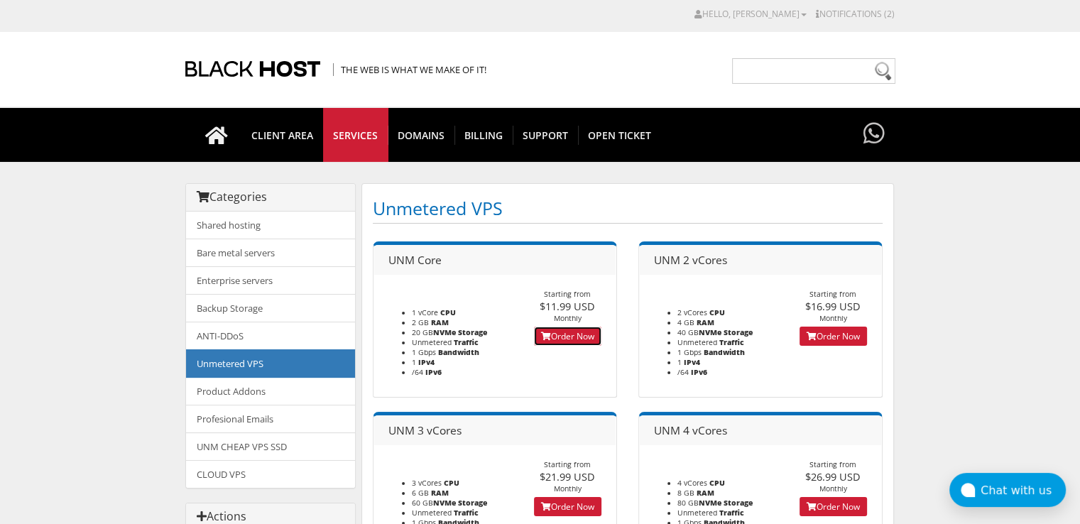
click at [575, 332] on link "Order Now" at bounding box center [567, 335] width 67 height 19
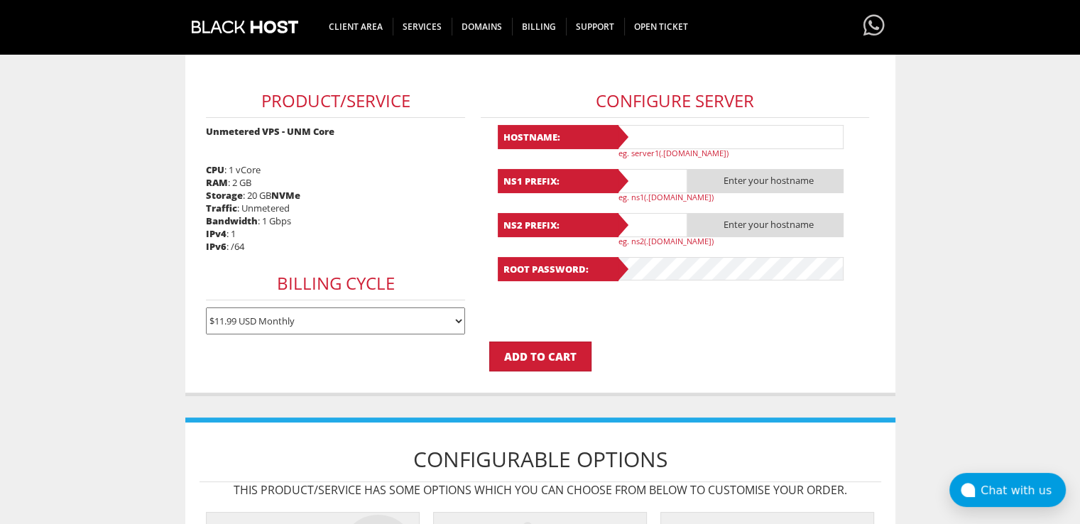
scroll to position [426, 0]
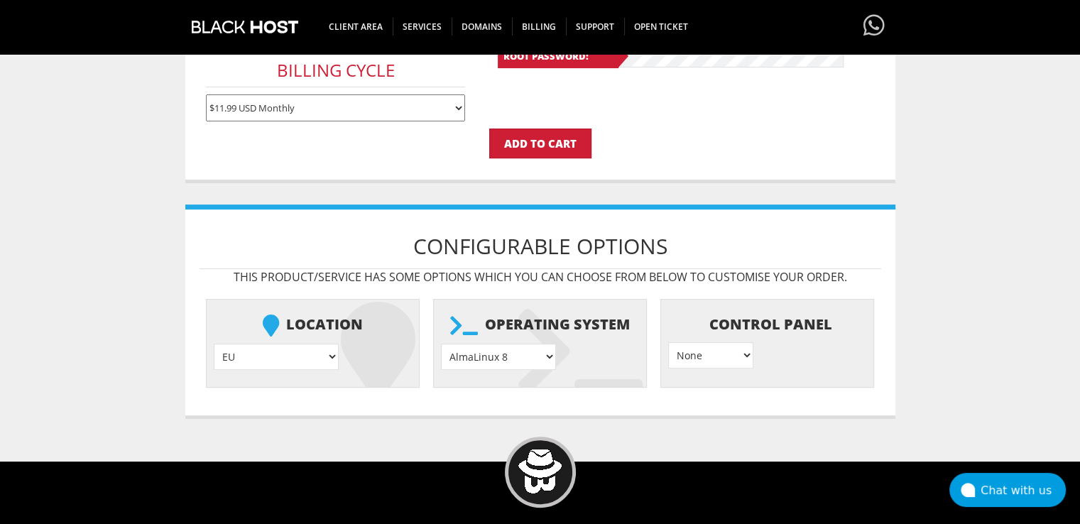
type input "lavandaaa88f@gmail.com"
click at [465, 344] on select "AlmaLinux 8 } AlmaLinux 9 } AlmaLinux 10 } Rocky Linux 8 } Rocky Linux 9 } Cent…" at bounding box center [498, 357] width 115 height 26
select select "1208"
click at [441, 344] on select "AlmaLinux 8 } AlmaLinux 9 } AlmaLinux 10 } Rocky Linux 8 } Rocky Linux 9 } Cent…" at bounding box center [498, 357] width 115 height 26
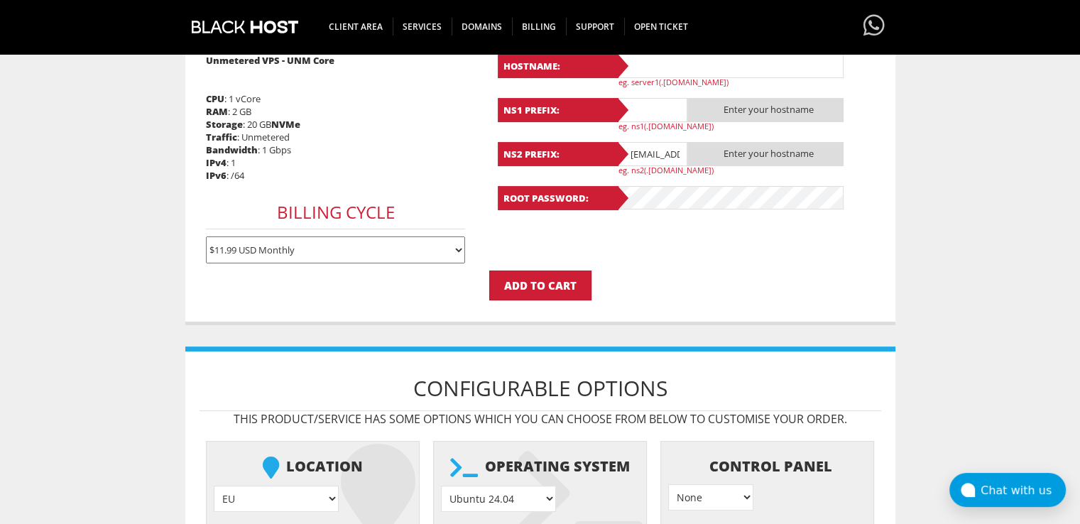
scroll to position [142, 0]
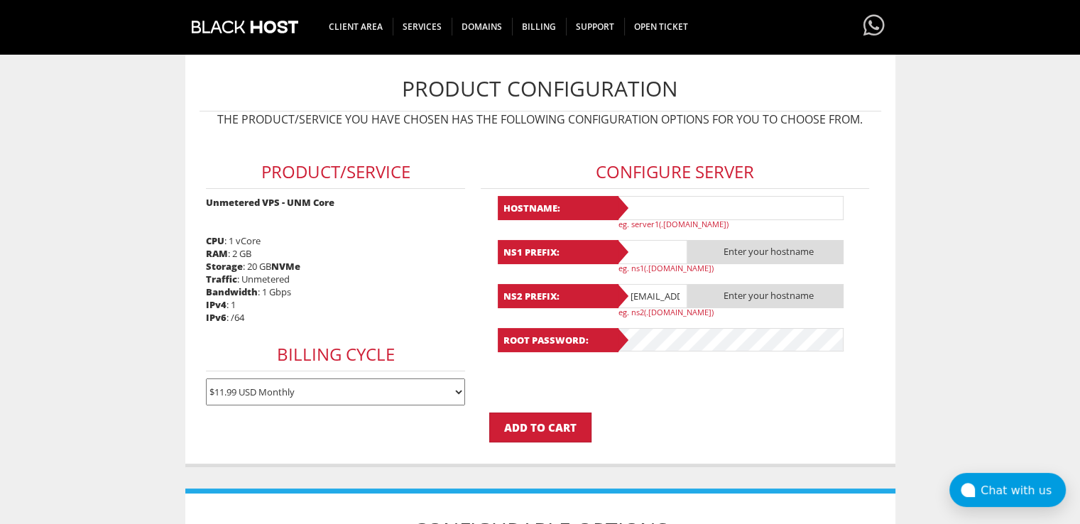
click at [746, 216] on input "text" at bounding box center [729, 208] width 227 height 24
paste input "Lavanda76"
type input "Lavanda76"
click at [641, 251] on input "text" at bounding box center [651, 252] width 71 height 24
paste input "Lavanda76"
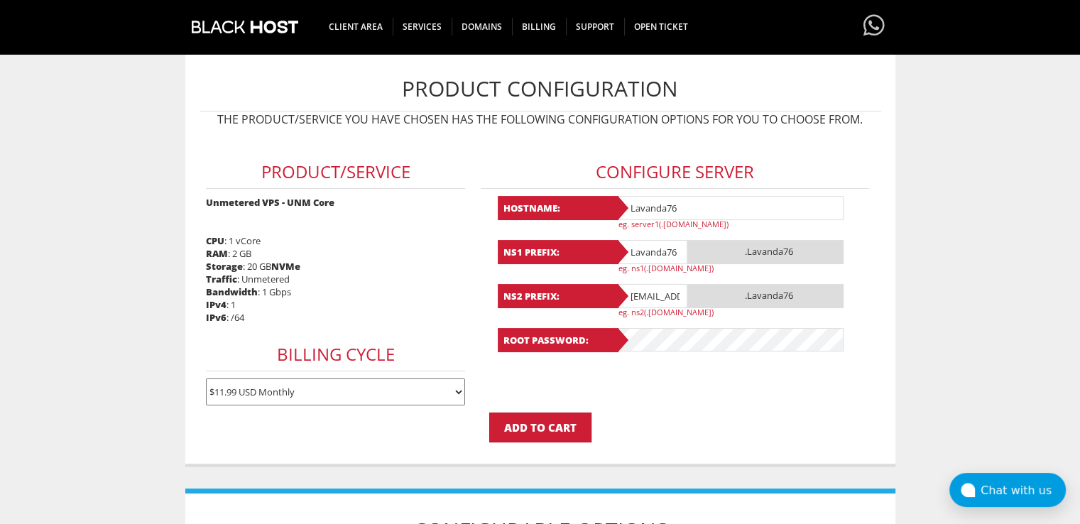
type input "Lavanda76"
click at [646, 293] on input "lavandaaa88f@gmail.com" at bounding box center [651, 296] width 71 height 24
paste input "Lavanda76"
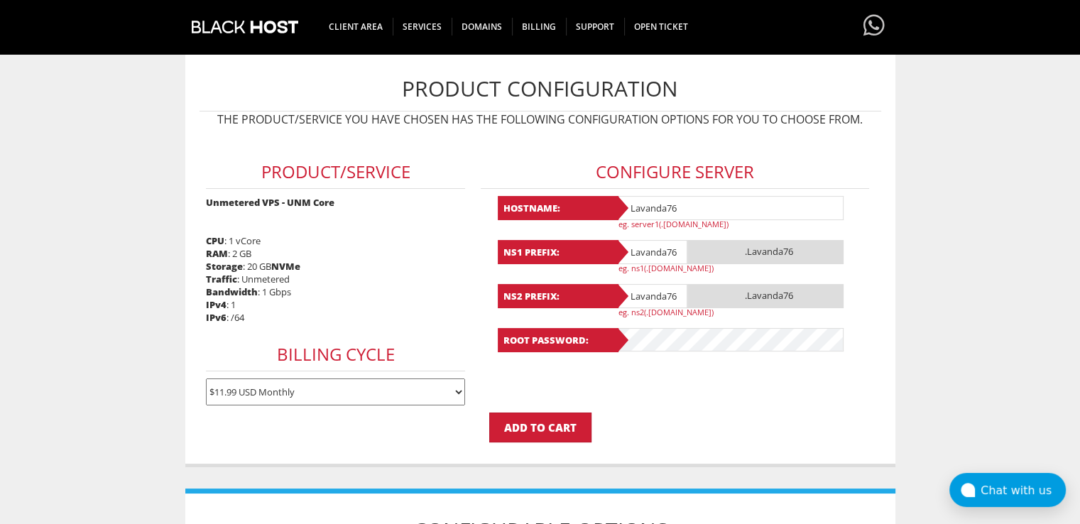
type input "Lavanda76"
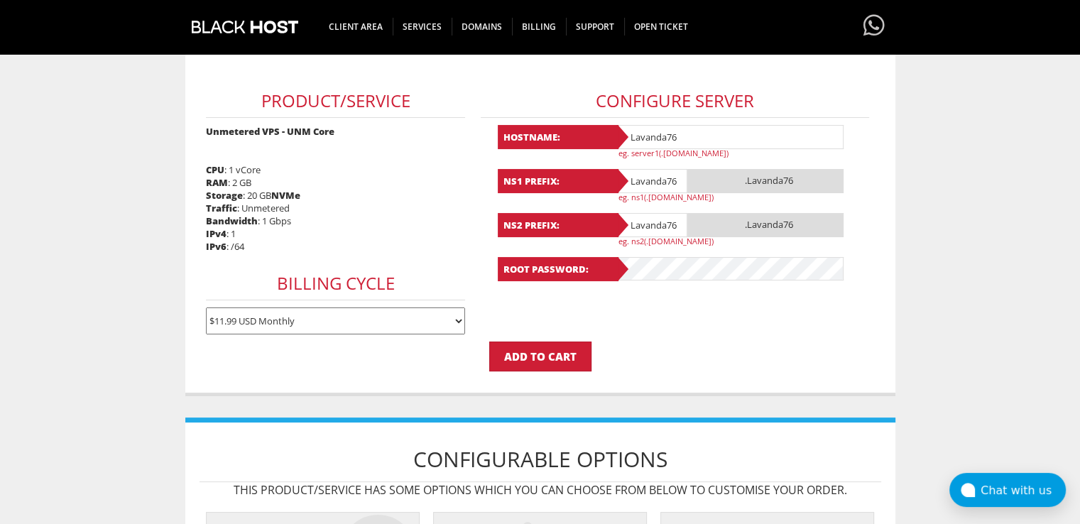
scroll to position [426, 0]
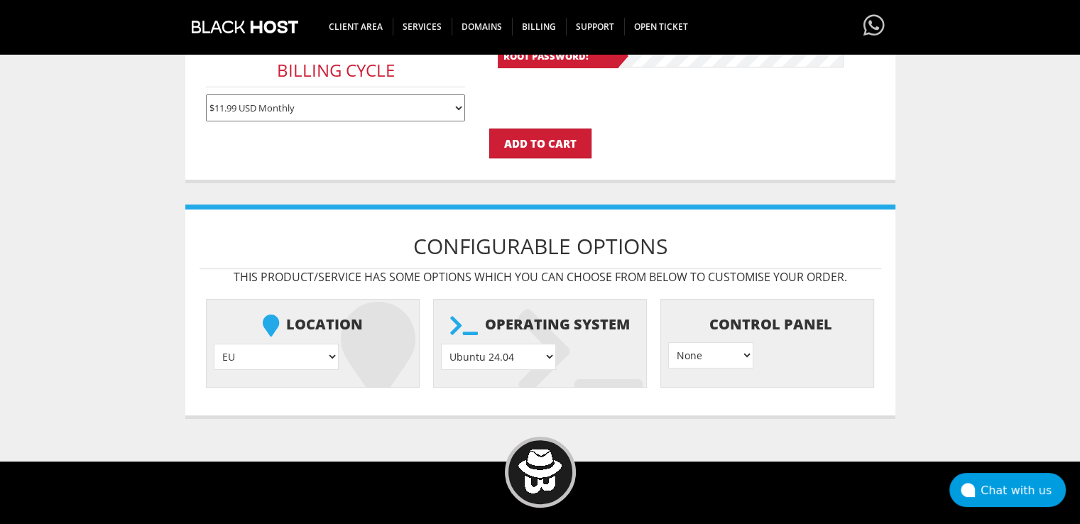
click at [508, 353] on select "AlmaLinux 8 } AlmaLinux 9 } AlmaLinux 10 } Rocky Linux 8 } Rocky Linux 9 } Cent…" at bounding box center [498, 357] width 115 height 26
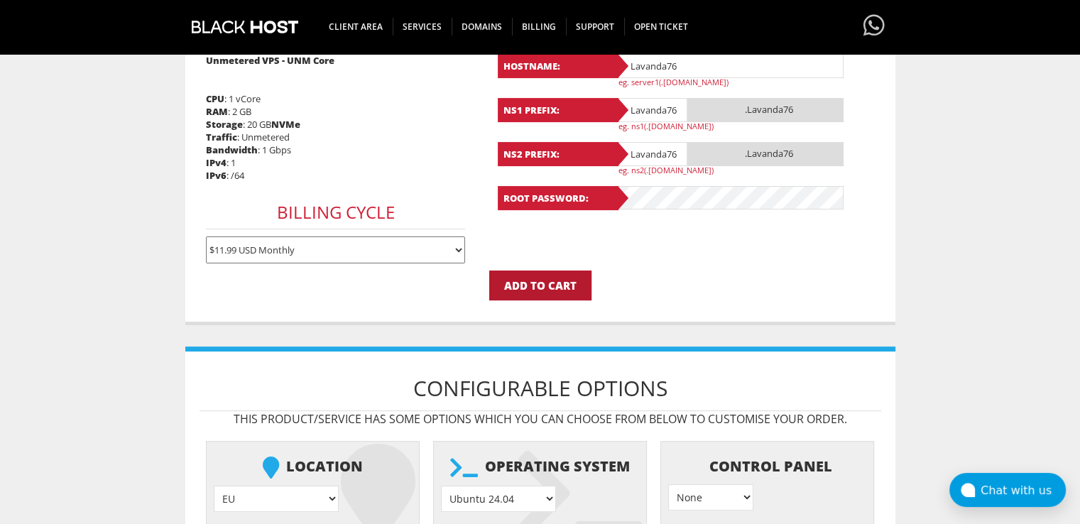
click at [536, 287] on input "Add to Cart" at bounding box center [540, 285] width 102 height 30
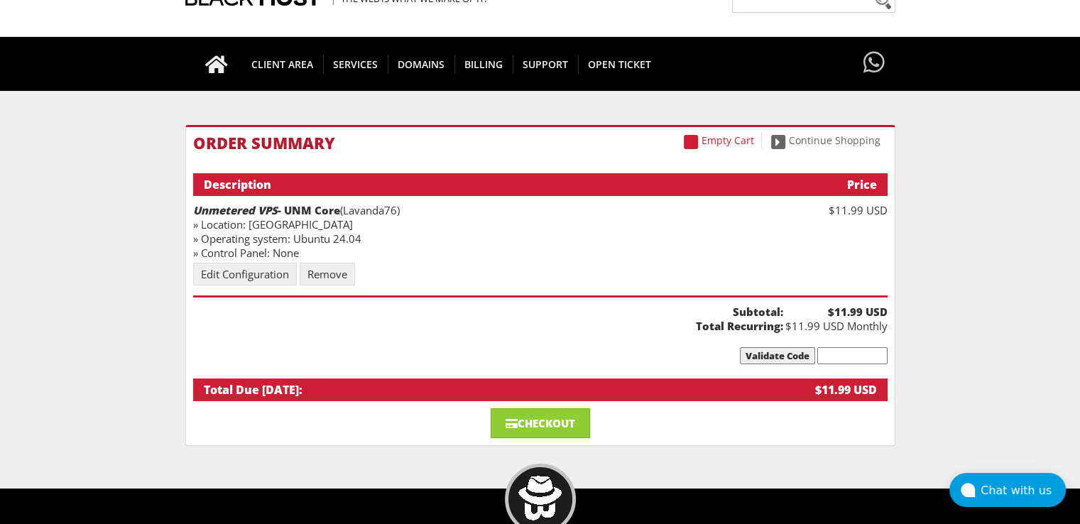
scroll to position [142, 0]
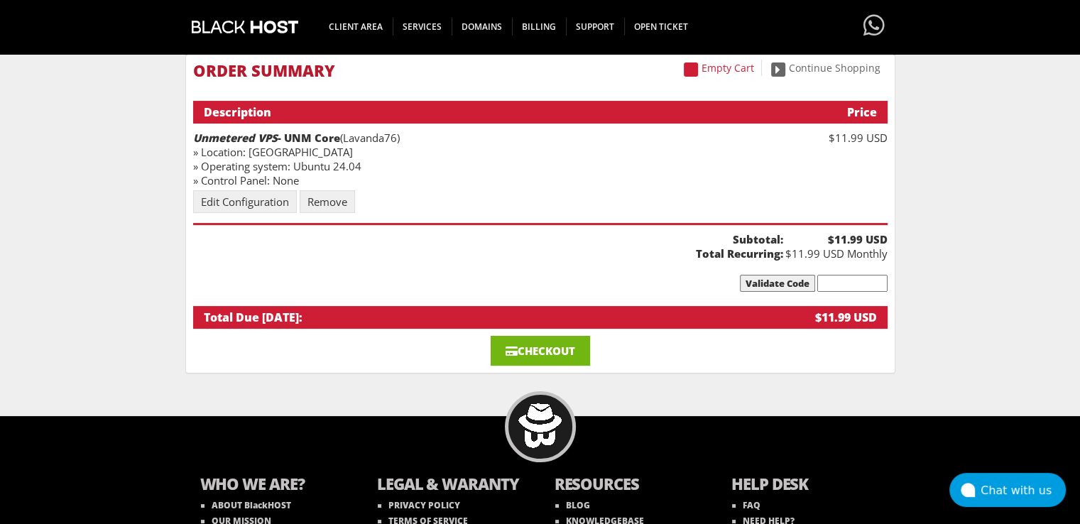
click at [524, 350] on link "Checkout" at bounding box center [539, 351] width 99 height 30
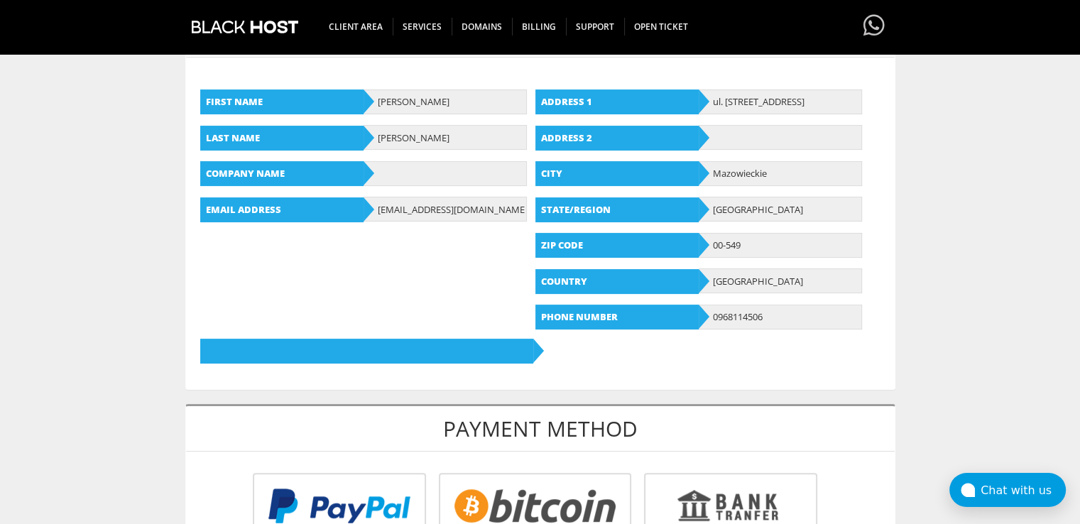
scroll to position [426, 0]
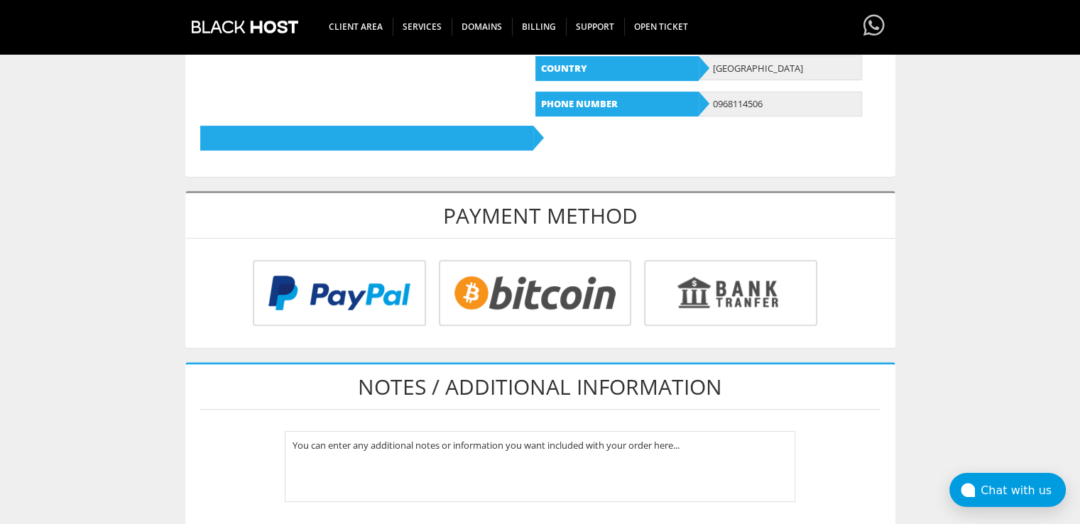
type input "[EMAIL_ADDRESS][DOMAIN_NAME]"
click at [540, 307] on input "radio" at bounding box center [533, 296] width 192 height 66
radio input "true"
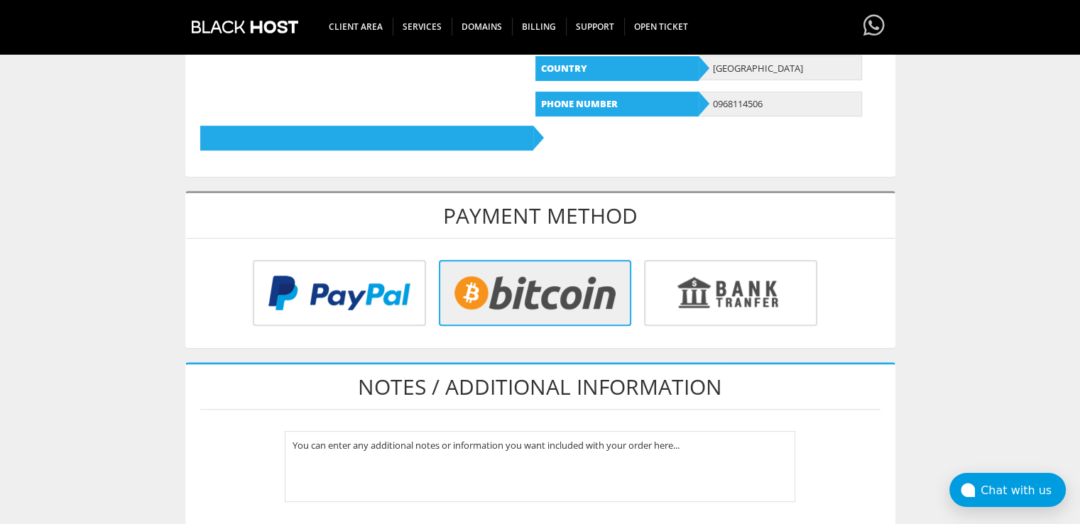
scroll to position [639, 0]
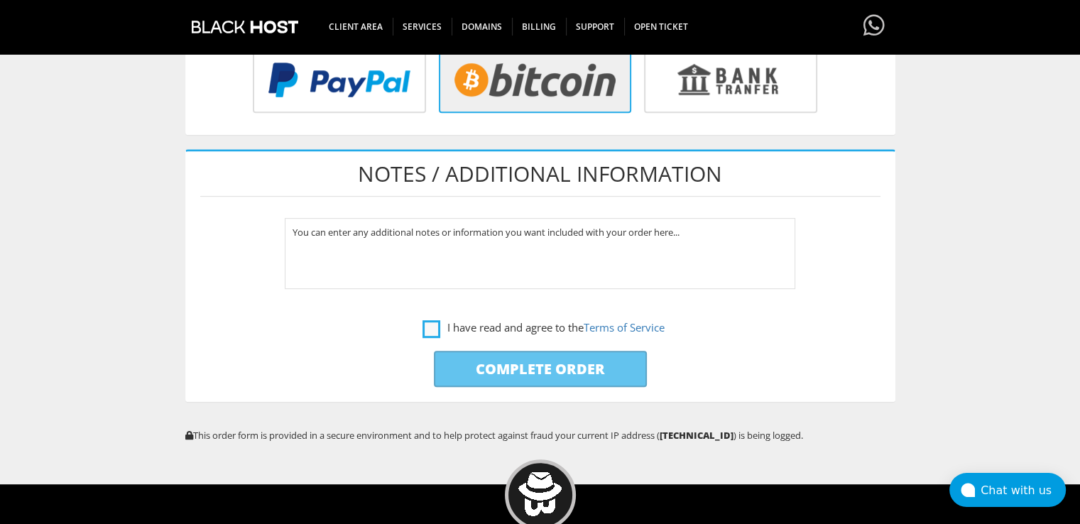
click at [429, 322] on label "I have read and agree to the Terms of Service" at bounding box center [543, 328] width 242 height 18
checkbox input "true"
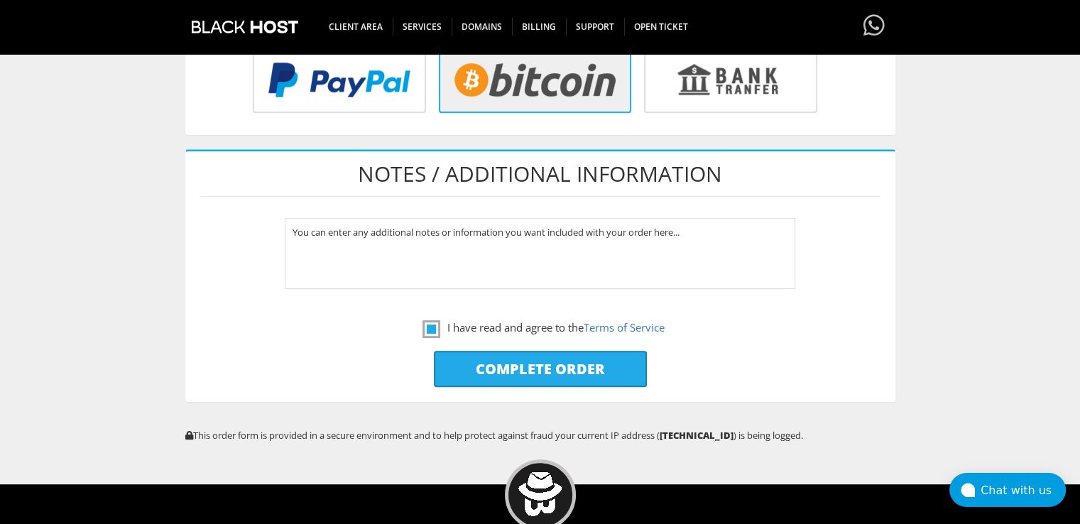
click at [454, 356] on input "Complete Order" at bounding box center [540, 369] width 213 height 36
type input "Please Wait..."
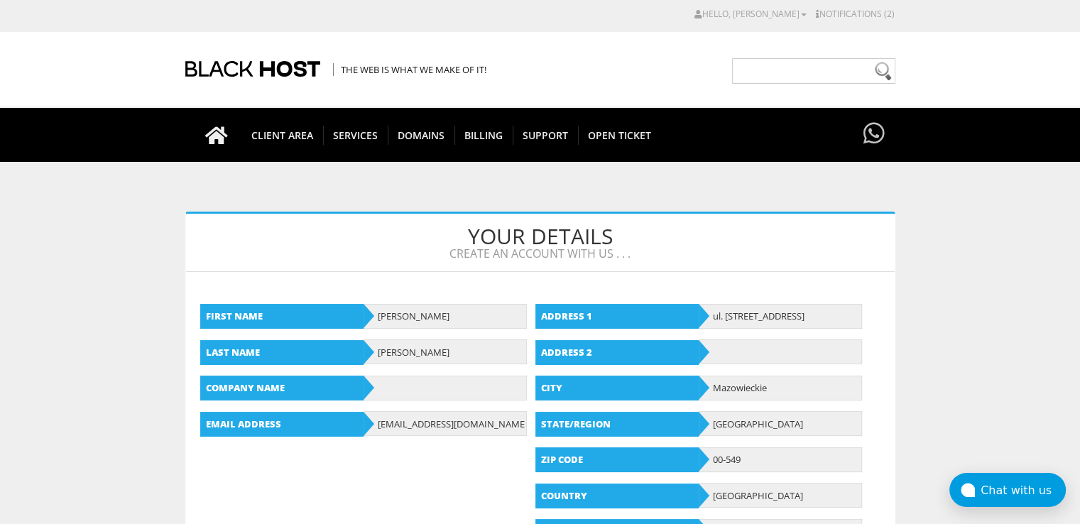
scroll to position [213, 0]
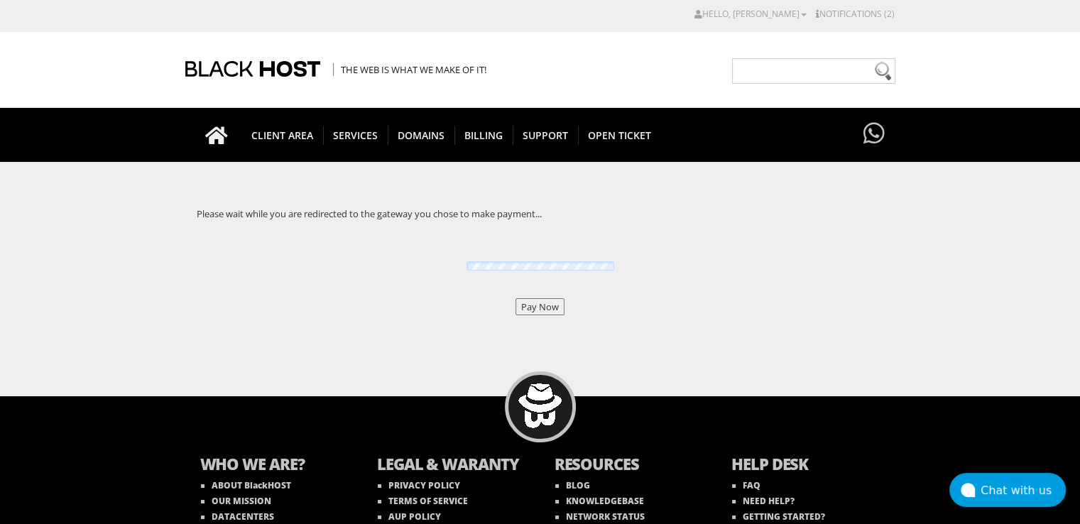
click at [546, 307] on input "Pay Now" at bounding box center [539, 306] width 49 height 17
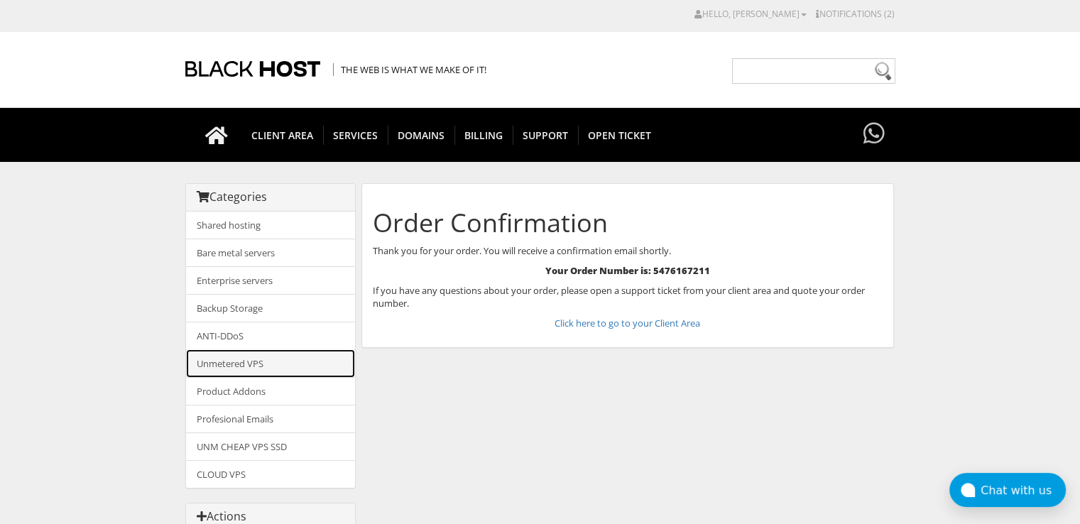
click at [236, 363] on link "Unmetered VPS" at bounding box center [270, 363] width 169 height 28
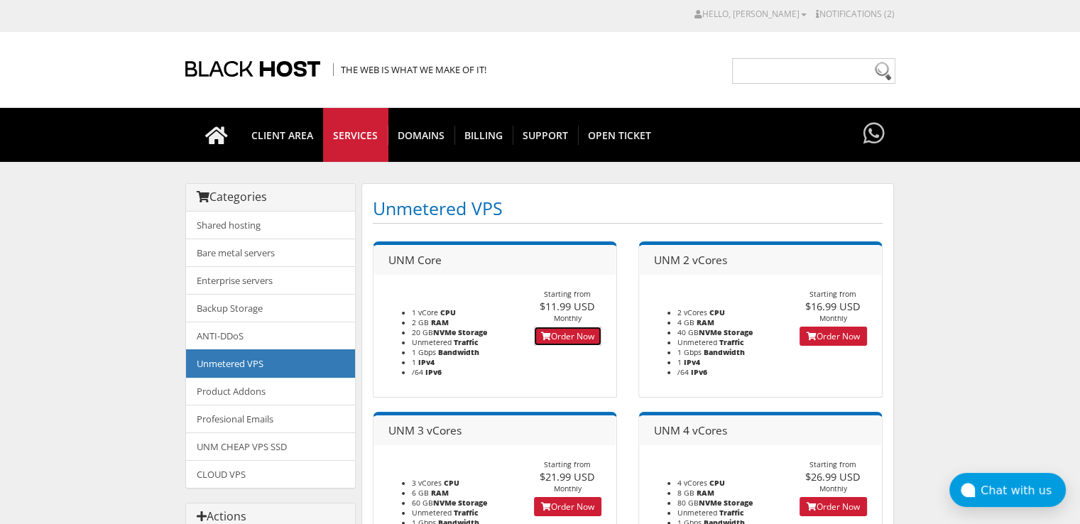
click at [555, 338] on link "Order Now" at bounding box center [567, 335] width 67 height 19
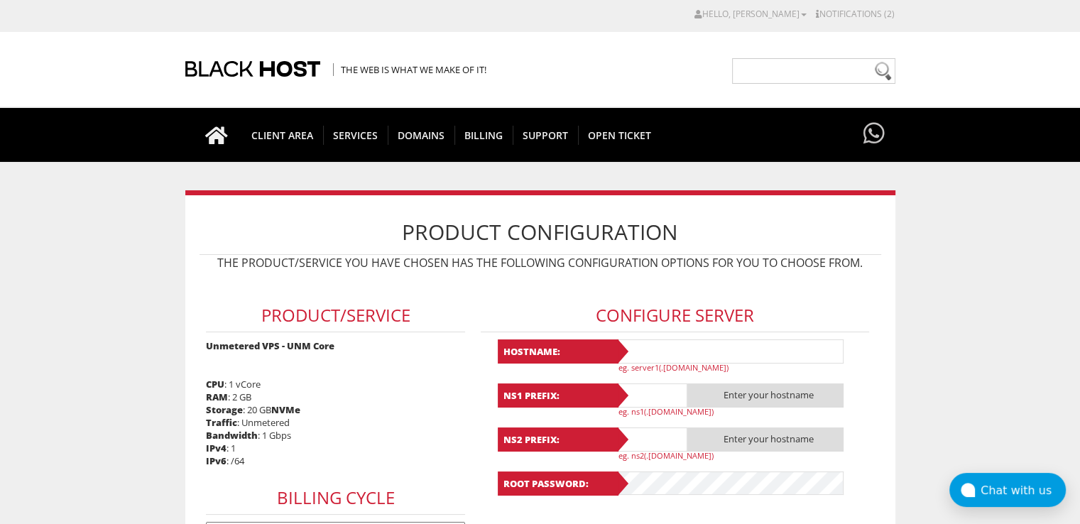
type input "[EMAIL_ADDRESS][DOMAIN_NAME]"
click at [667, 357] on input "text" at bounding box center [729, 351] width 227 height 24
paste input "Lavanda77"
type input "Lavanda77"
click at [659, 395] on input "text" at bounding box center [651, 395] width 71 height 24
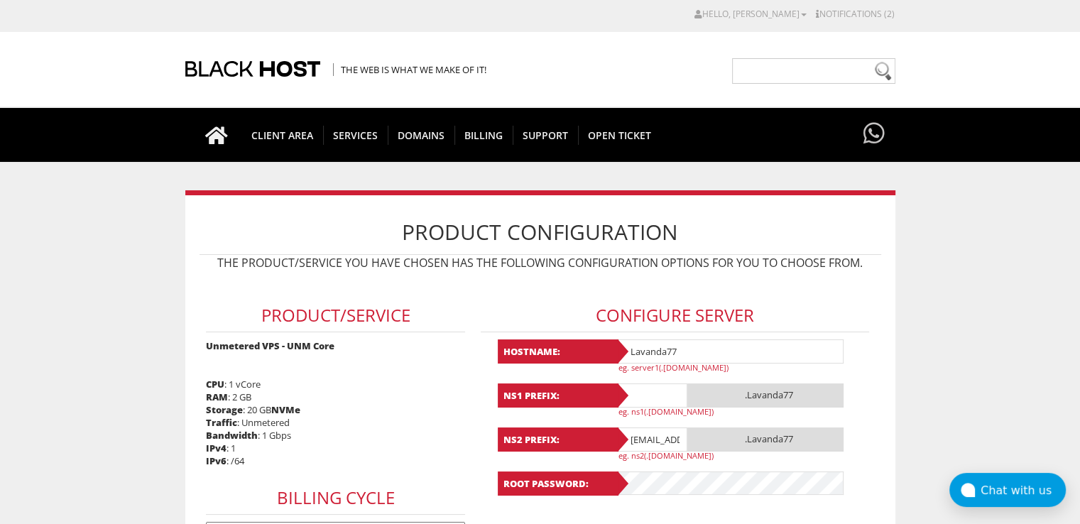
paste input "Lavanda77"
type input "Lavanda77"
click at [665, 437] on input "lavandaaa88f@gmail.com" at bounding box center [651, 439] width 71 height 24
click at [665, 437] on input "[EMAIL_ADDRESS][DOMAIN_NAME]" at bounding box center [651, 439] width 71 height 24
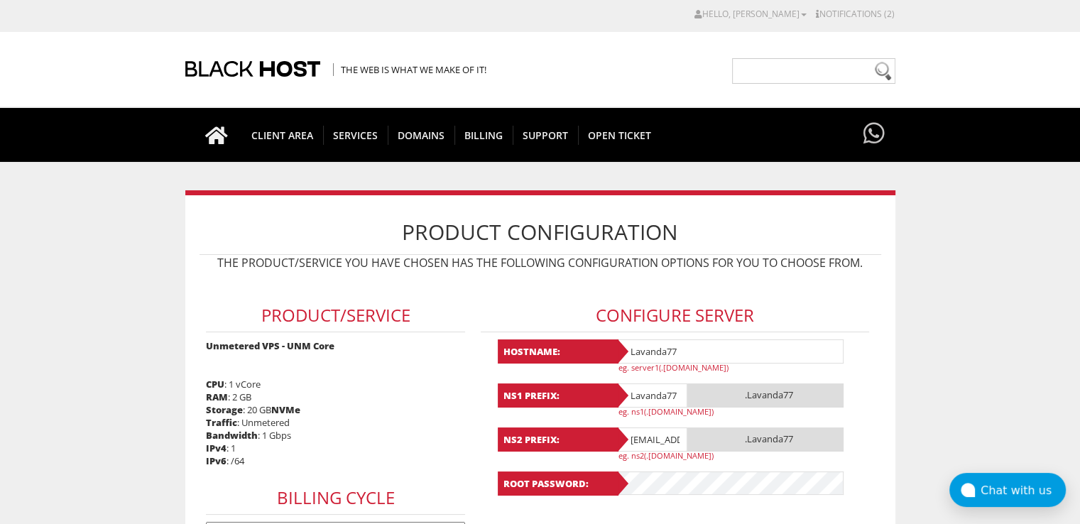
paste input "Lavanda77"
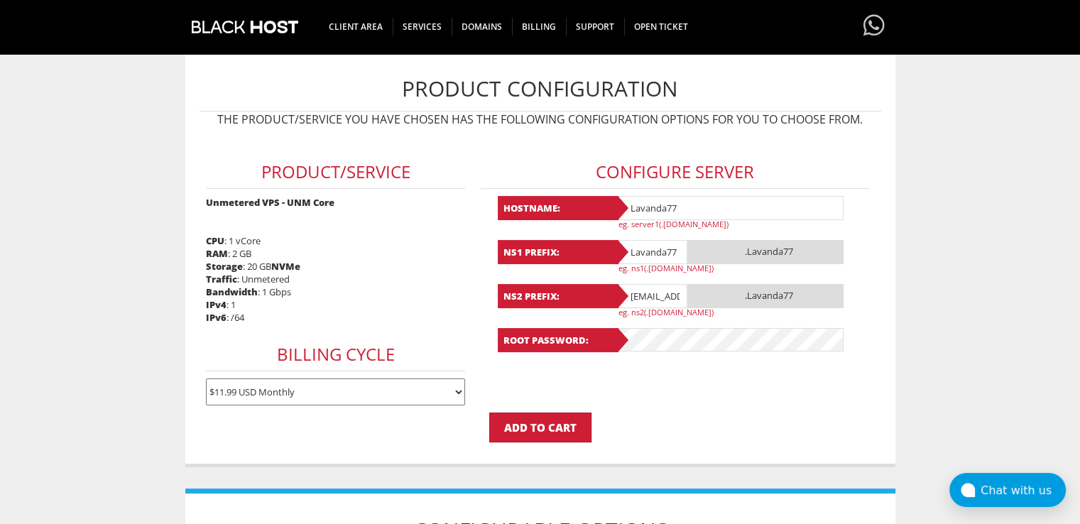
click at [651, 290] on input "Lavanda77@gmail.com" at bounding box center [651, 296] width 71 height 24
paste input "text"
type input "Lavanda77"
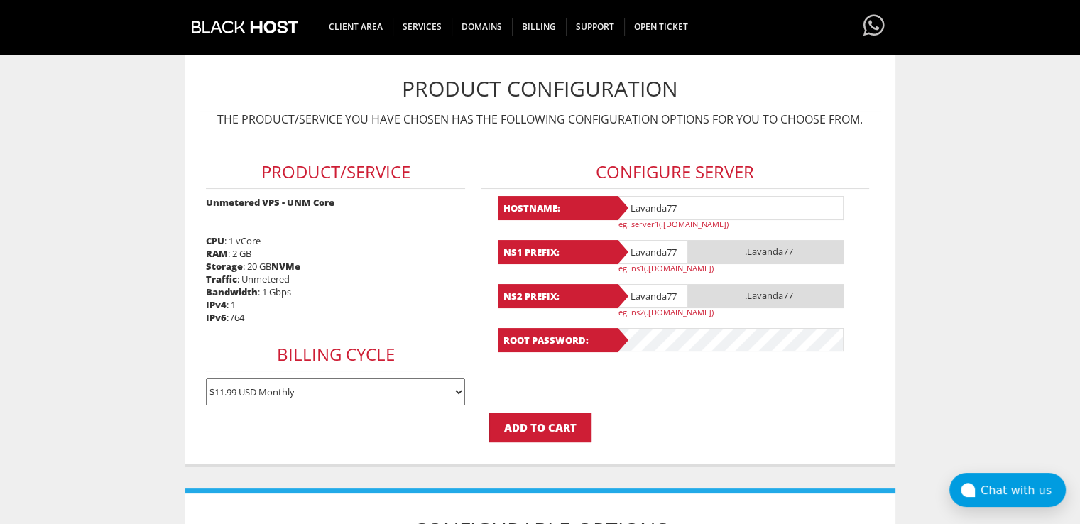
scroll to position [355, 0]
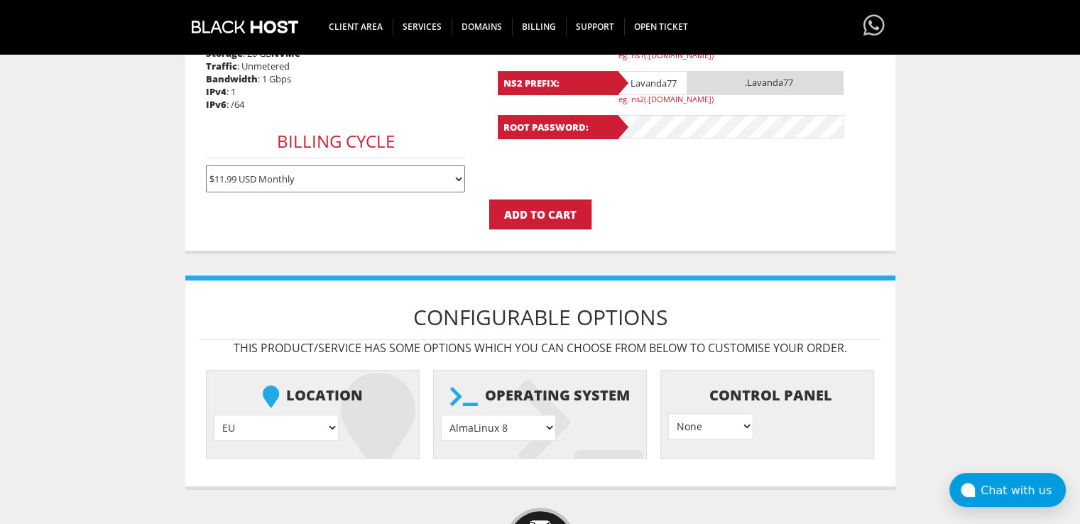
click at [518, 420] on select "AlmaLinux 8 } AlmaLinux 9 } AlmaLinux 10 } Rocky Linux 8 } Rocky Linux 9 } Cent…" at bounding box center [498, 427] width 115 height 26
select select "1208"
click at [441, 414] on select "AlmaLinux 8 } AlmaLinux 9 } AlmaLinux 10 } Rocky Linux 8 } Rocky Linux 9 } Cent…" at bounding box center [498, 427] width 115 height 26
click at [537, 219] on input "Add to Cart" at bounding box center [540, 214] width 102 height 30
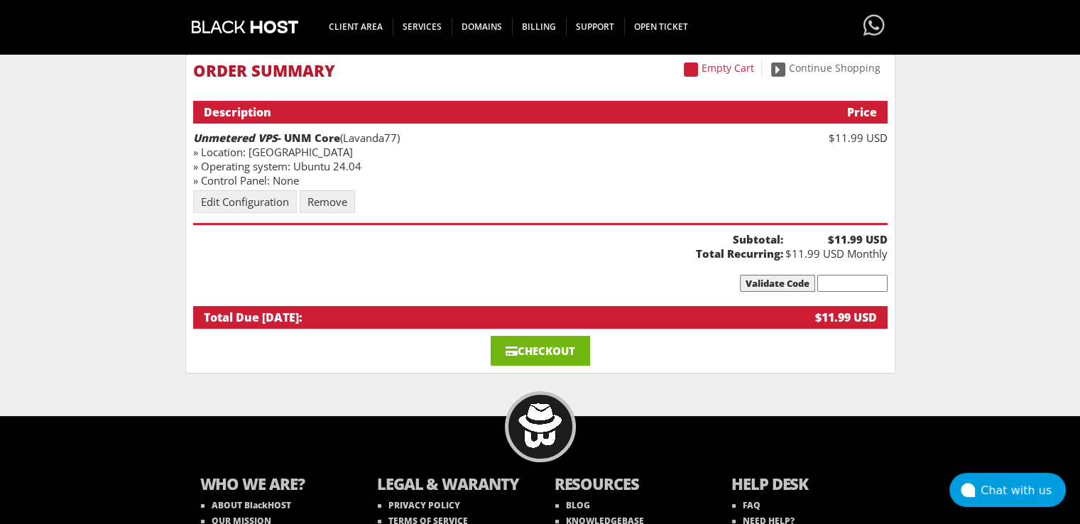
scroll to position [213, 0]
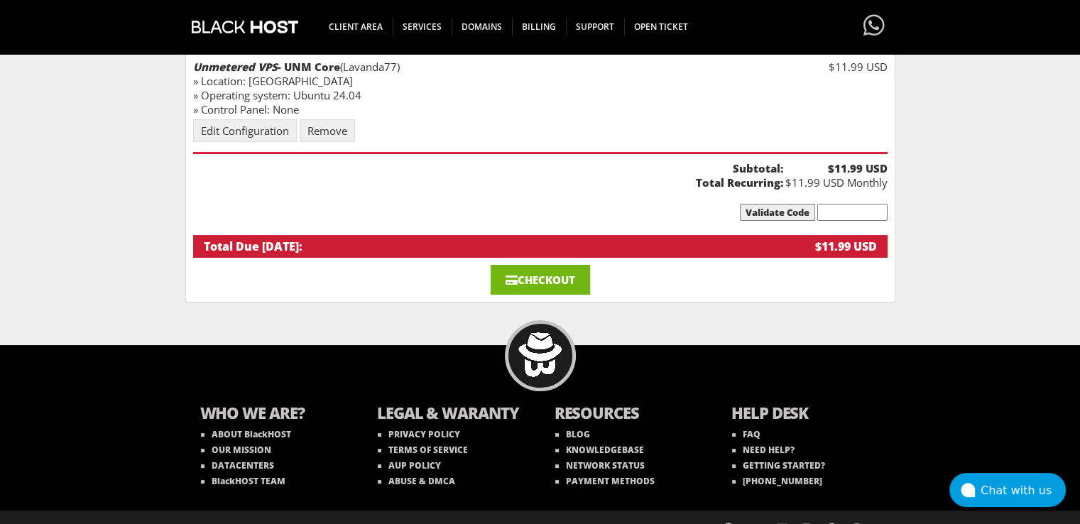
click at [559, 275] on link "Checkout" at bounding box center [539, 280] width 99 height 30
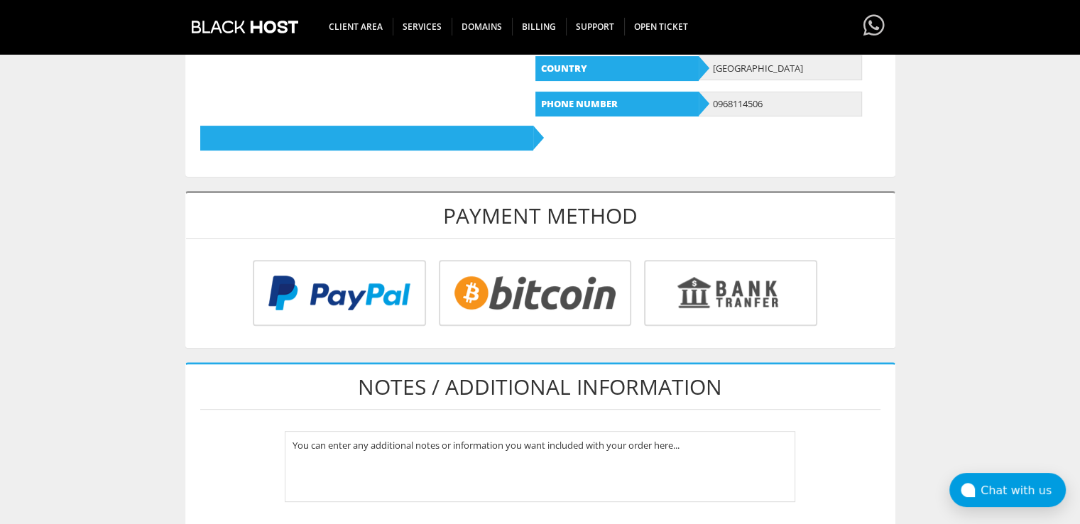
type input "lavandaaa88f@gmail.com"
click at [534, 263] on input "radio" at bounding box center [533, 296] width 192 height 66
radio input "true"
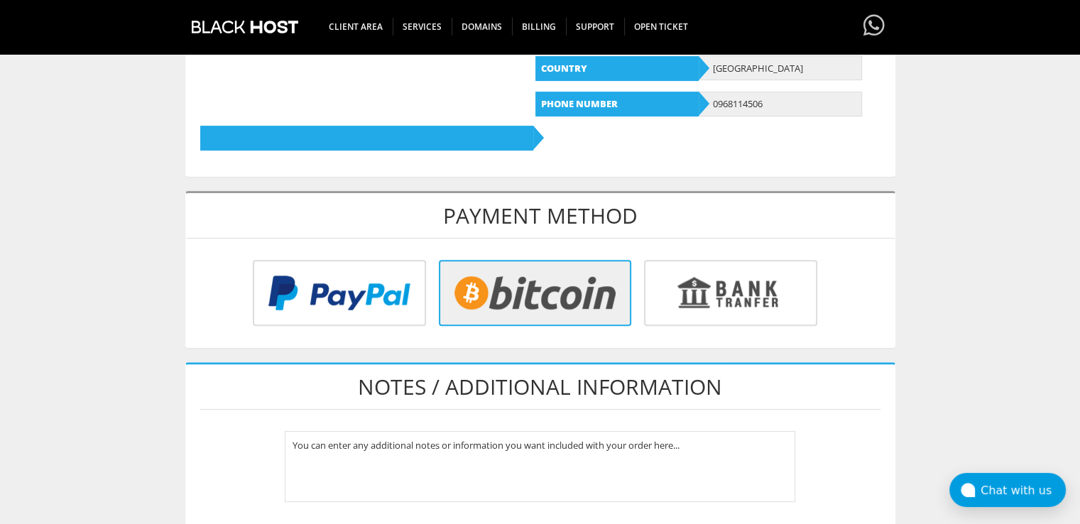
scroll to position [781, 0]
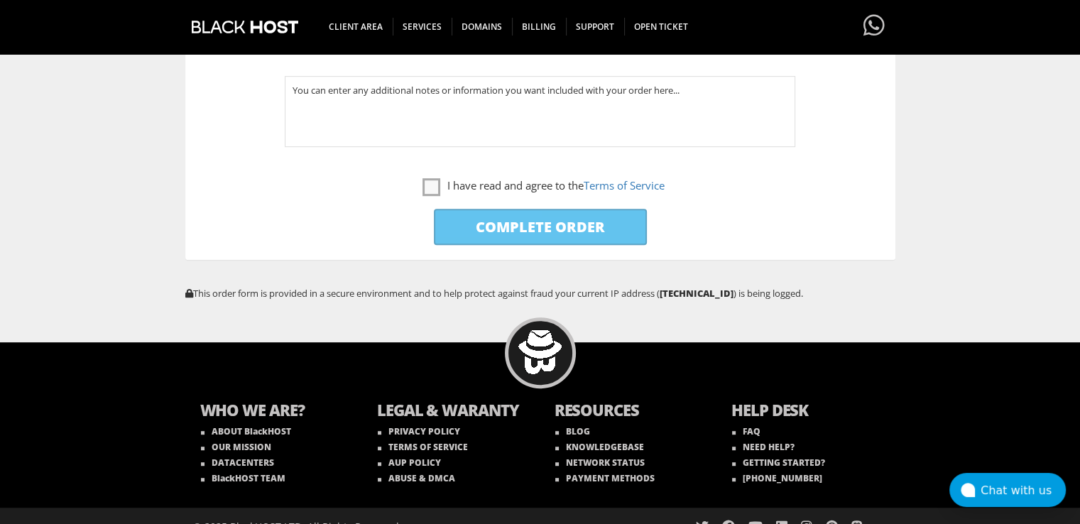
drag, startPoint x: 423, startPoint y: 190, endPoint x: 432, endPoint y: 194, distance: 9.5
click at [423, 190] on label "I have read and agree to the Terms of Service" at bounding box center [543, 186] width 242 height 18
checkbox input "true"
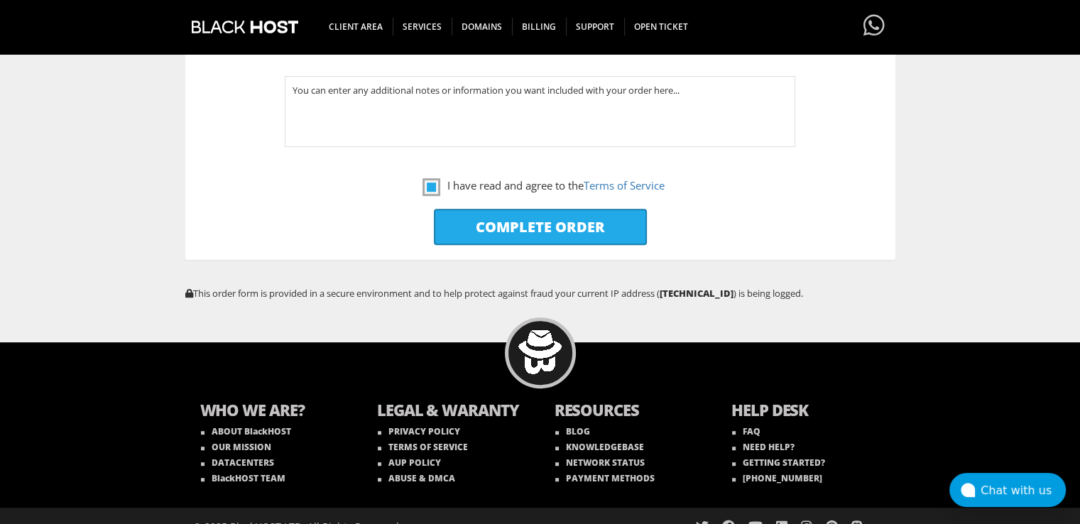
click at [466, 224] on input "Complete Order" at bounding box center [540, 227] width 213 height 36
type input "Please Wait..."
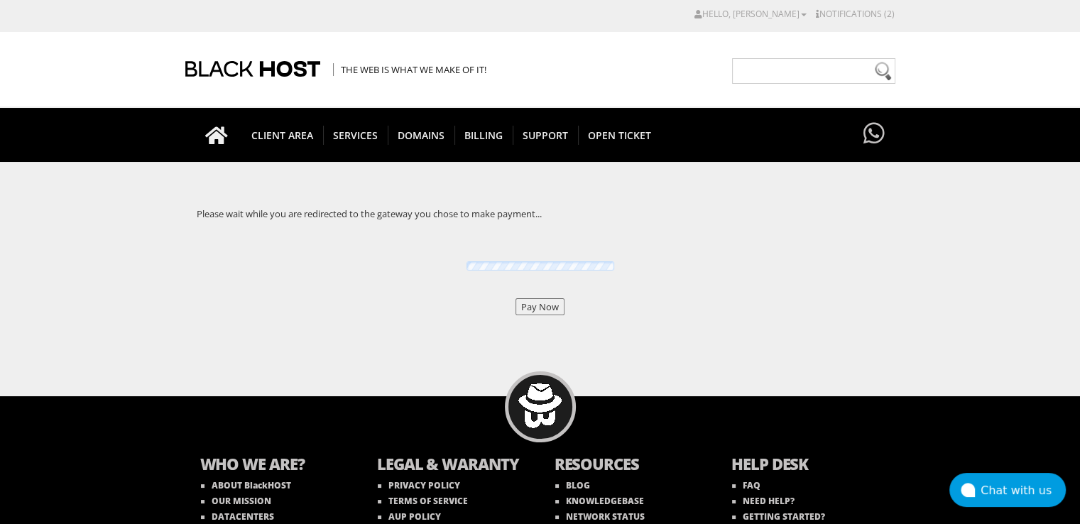
click at [543, 298] on input "Pay Now" at bounding box center [539, 306] width 49 height 17
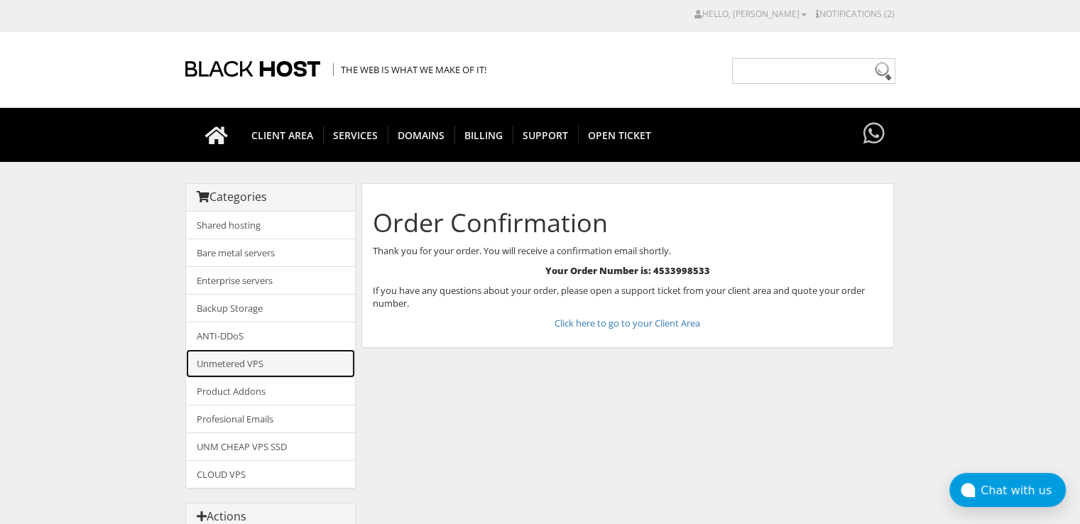
click at [261, 360] on link "Unmetered VPS" at bounding box center [270, 363] width 169 height 28
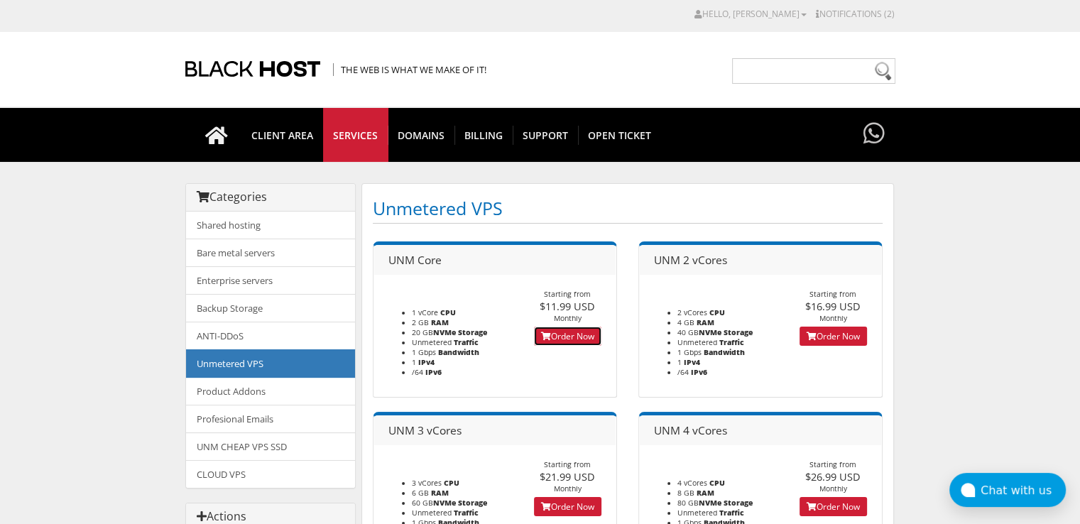
click at [556, 341] on link "Order Now" at bounding box center [567, 335] width 67 height 19
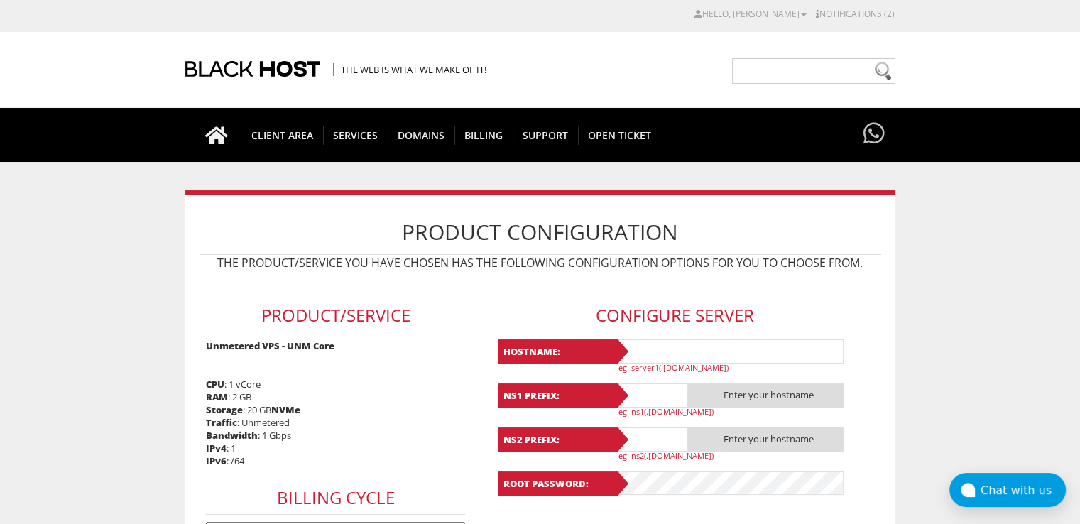
type input "[EMAIL_ADDRESS][DOMAIN_NAME]"
click at [644, 352] on input "text" at bounding box center [729, 351] width 227 height 24
paste input "Lavanda78"
type input "Lavanda78"
click at [642, 392] on input "text" at bounding box center [651, 395] width 71 height 24
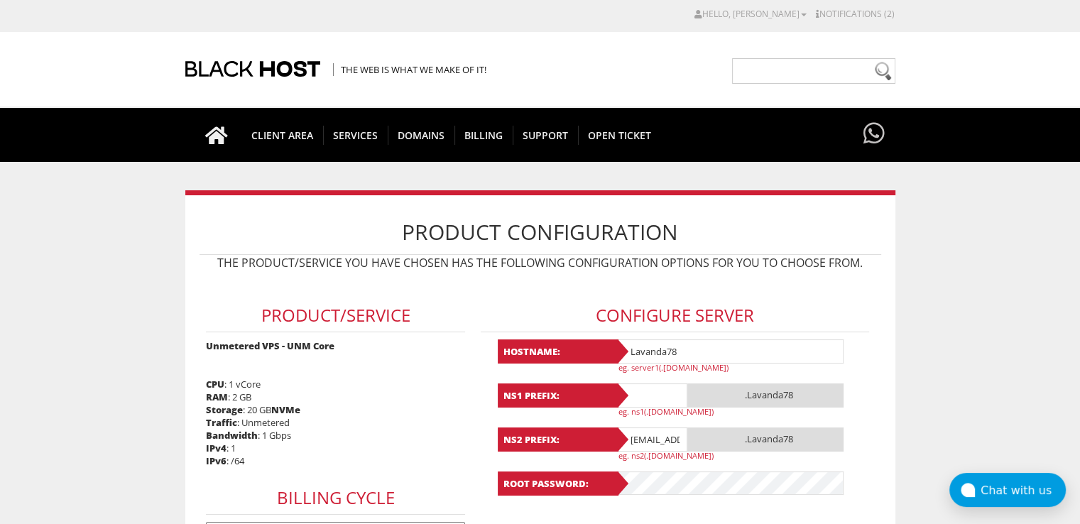
paste input "Lavanda78"
type input "Lavanda78"
click at [654, 444] on input "lavandaaa88f@gmail.com" at bounding box center [651, 439] width 71 height 24
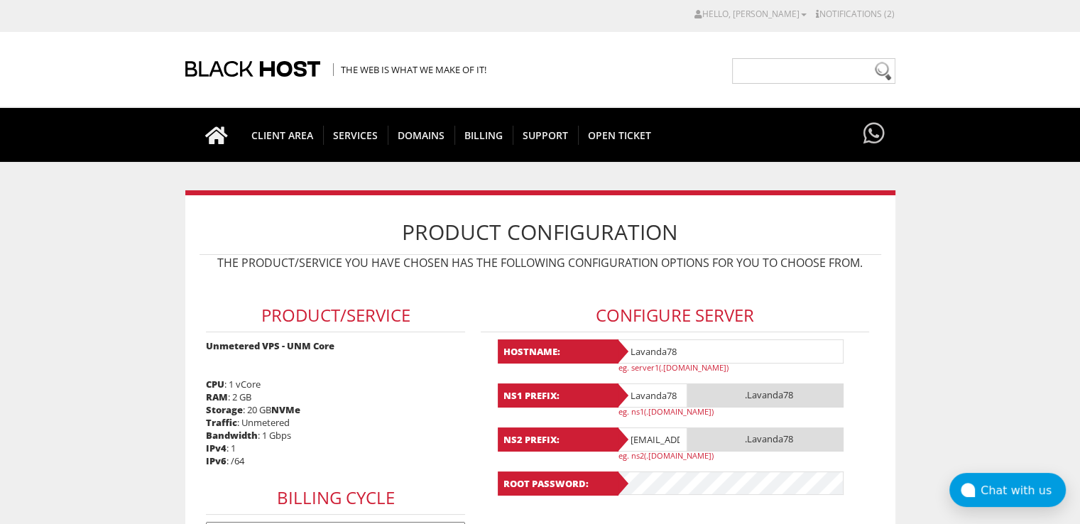
paste input "Lavanda78"
type input "Lavanda78"
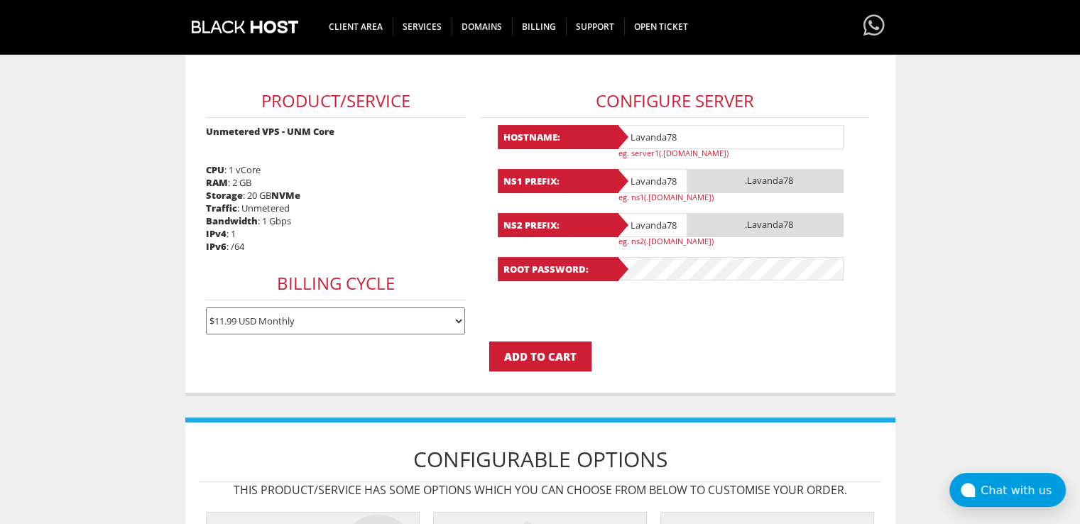
scroll to position [497, 0]
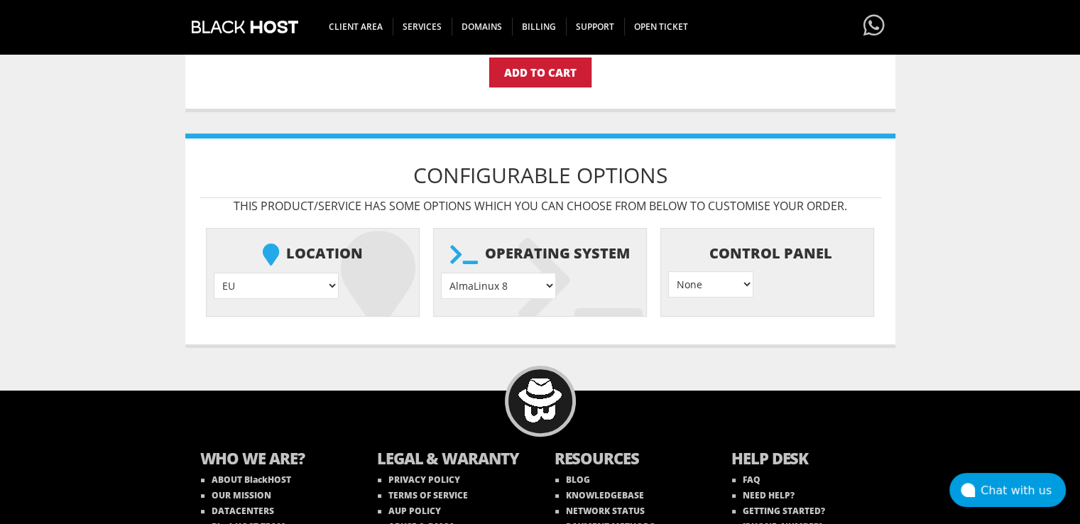
click at [505, 257] on b "Operating system" at bounding box center [540, 254] width 198 height 37
click at [505, 275] on select "AlmaLinux 8 } AlmaLinux 9 } AlmaLinux 10 } Rocky Linux 8 } Rocky Linux 9 } Cent…" at bounding box center [498, 286] width 115 height 26
select select "1208"
click at [441, 273] on select "AlmaLinux 8 } AlmaLinux 9 } AlmaLinux 10 } Rocky Linux 8 } Rocky Linux 9 } Cent…" at bounding box center [498, 286] width 115 height 26
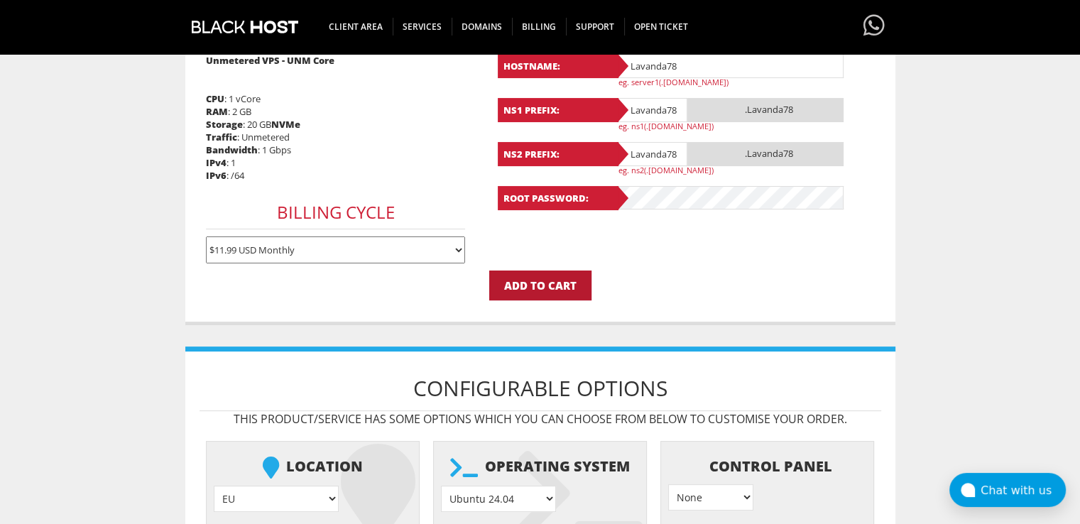
click at [549, 286] on input "Add to Cart" at bounding box center [540, 285] width 102 height 30
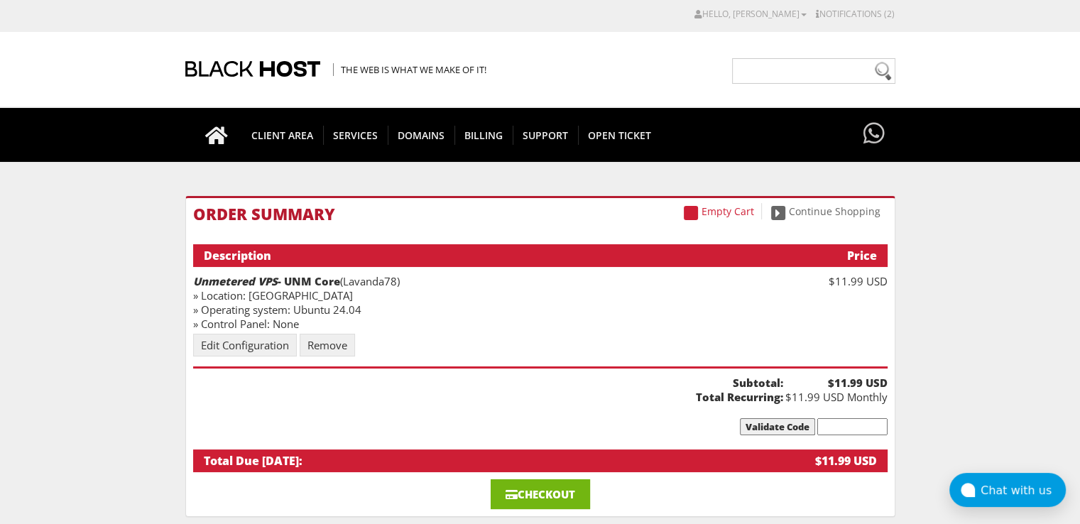
click at [570, 498] on link "Checkout" at bounding box center [539, 494] width 99 height 30
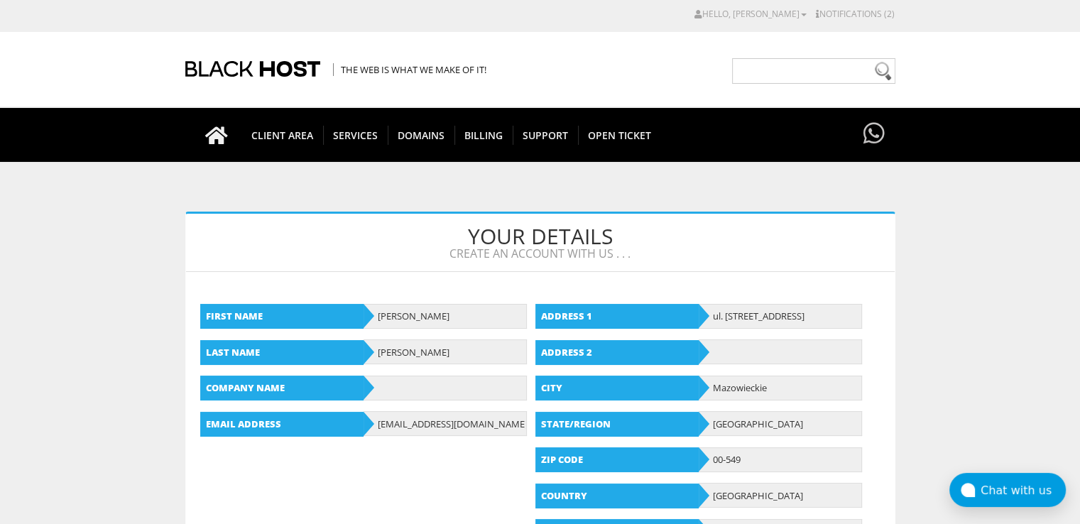
scroll to position [284, 0]
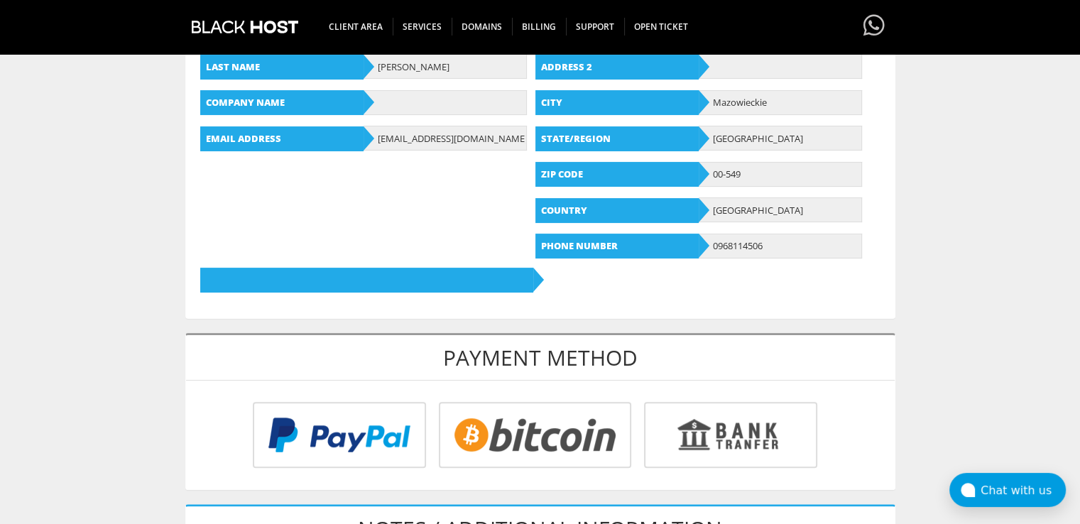
type input "[EMAIL_ADDRESS][DOMAIN_NAME]"
click at [551, 430] on input "radio" at bounding box center [533, 438] width 192 height 66
radio input "true"
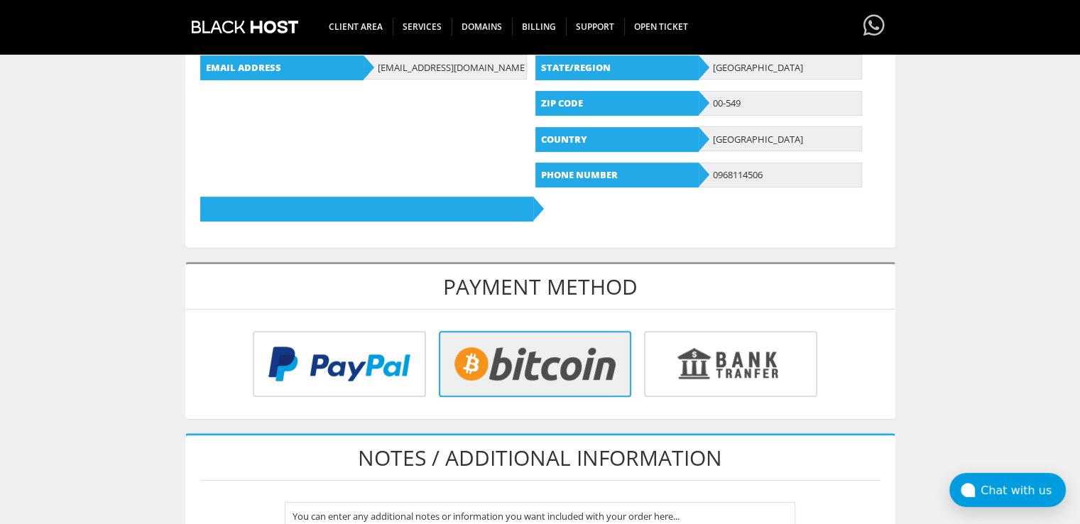
scroll to position [639, 0]
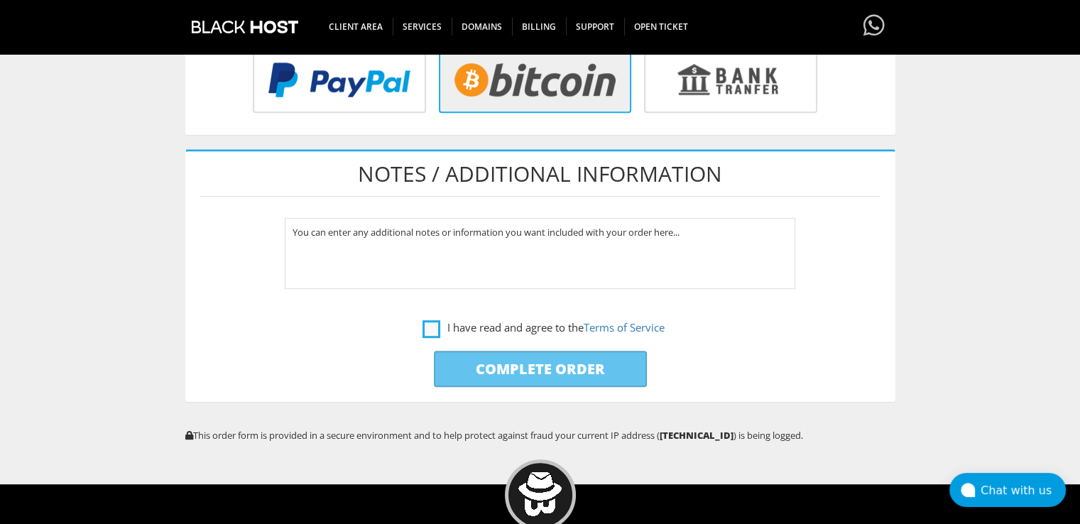
click at [443, 330] on label "I have read and agree to the Terms of Service" at bounding box center [543, 328] width 242 height 18
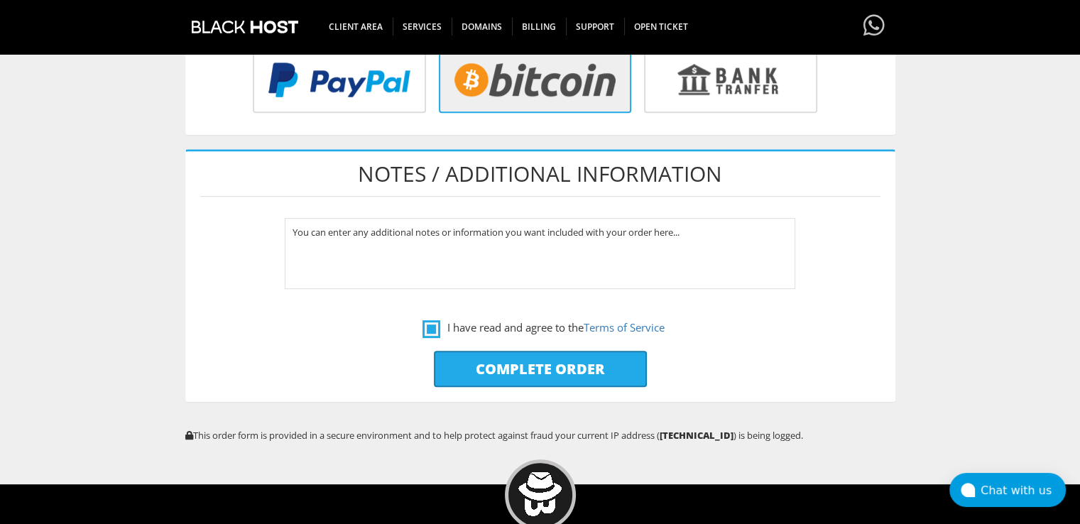
click at [434, 324] on label "I have read and agree to the Terms of Service" at bounding box center [543, 328] width 242 height 18
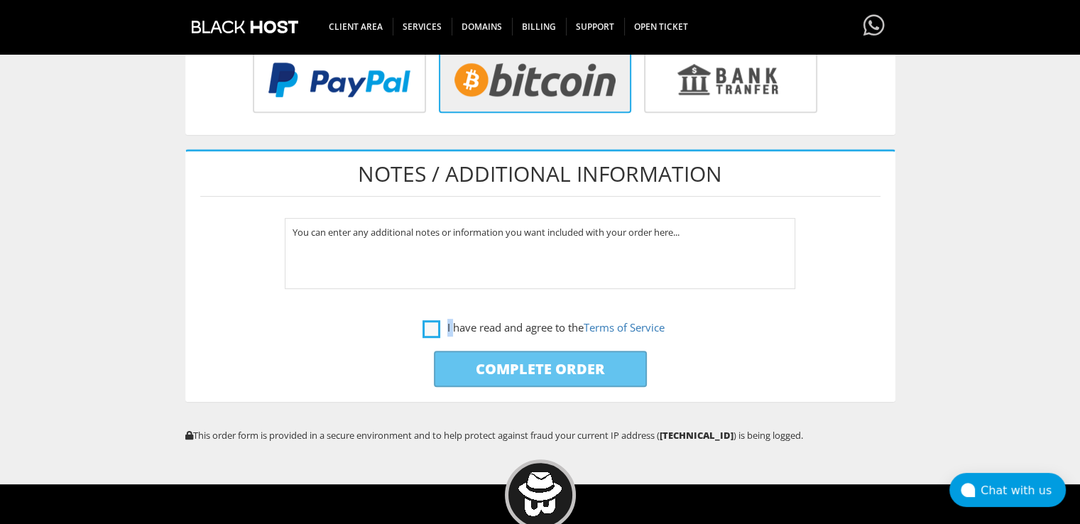
click at [434, 324] on label "I have read and agree to the Terms of Service" at bounding box center [543, 328] width 242 height 18
checkbox input "true"
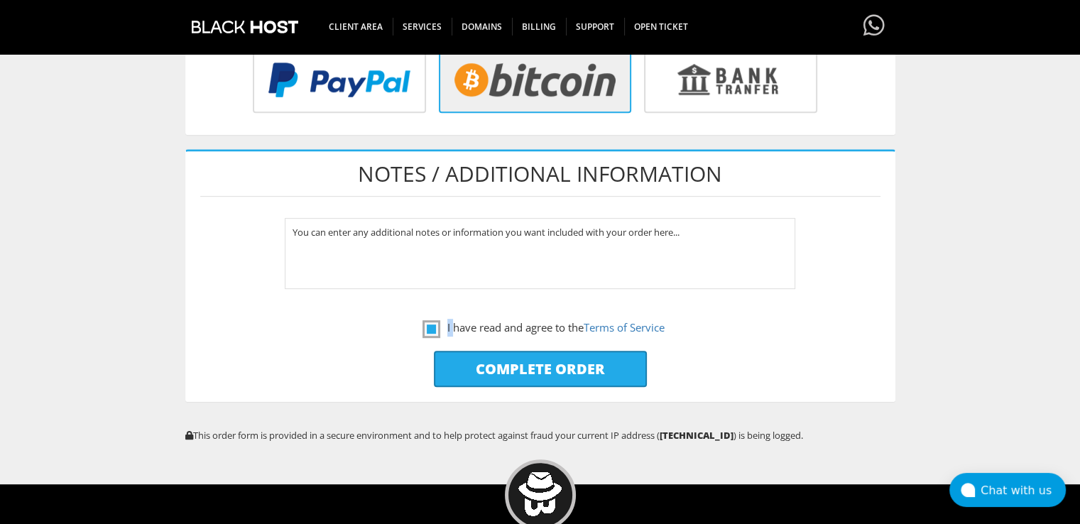
click at [446, 357] on input "Complete Order" at bounding box center [540, 369] width 213 height 36
type input "Please Wait..."
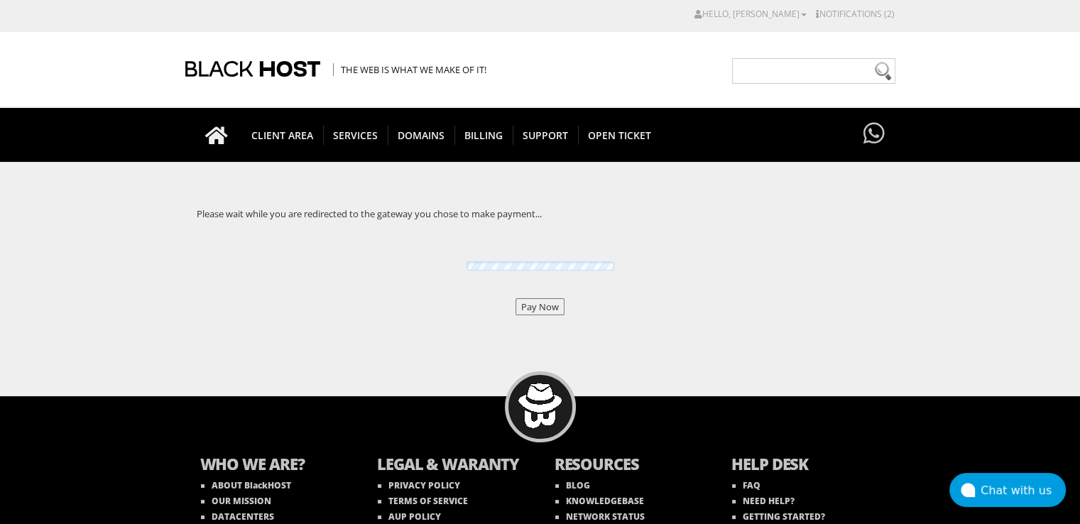
click at [518, 311] on input "Pay Now" at bounding box center [539, 306] width 49 height 17
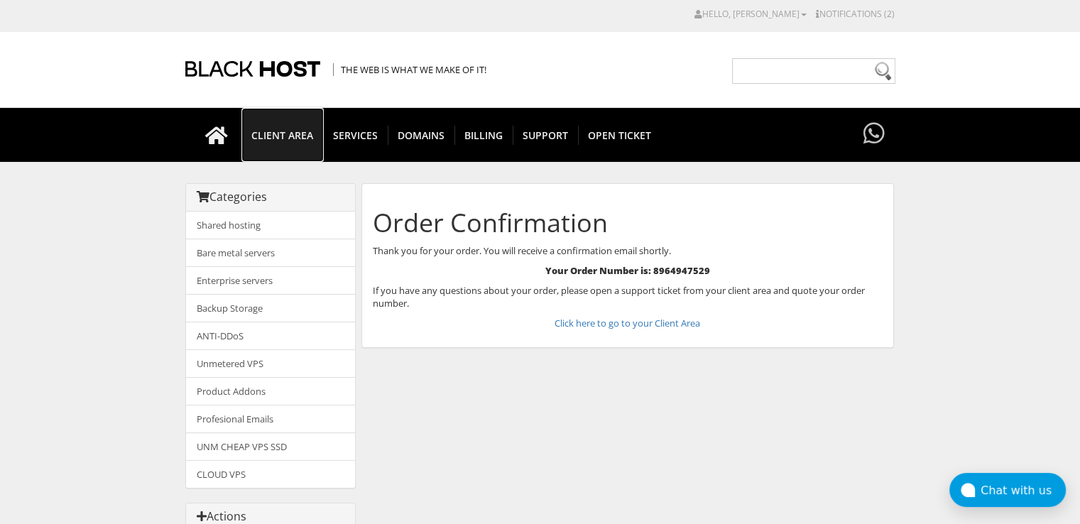
click at [290, 131] on span "CLIENT AREA" at bounding box center [282, 135] width 82 height 19
